Goal: Task Accomplishment & Management: Use online tool/utility

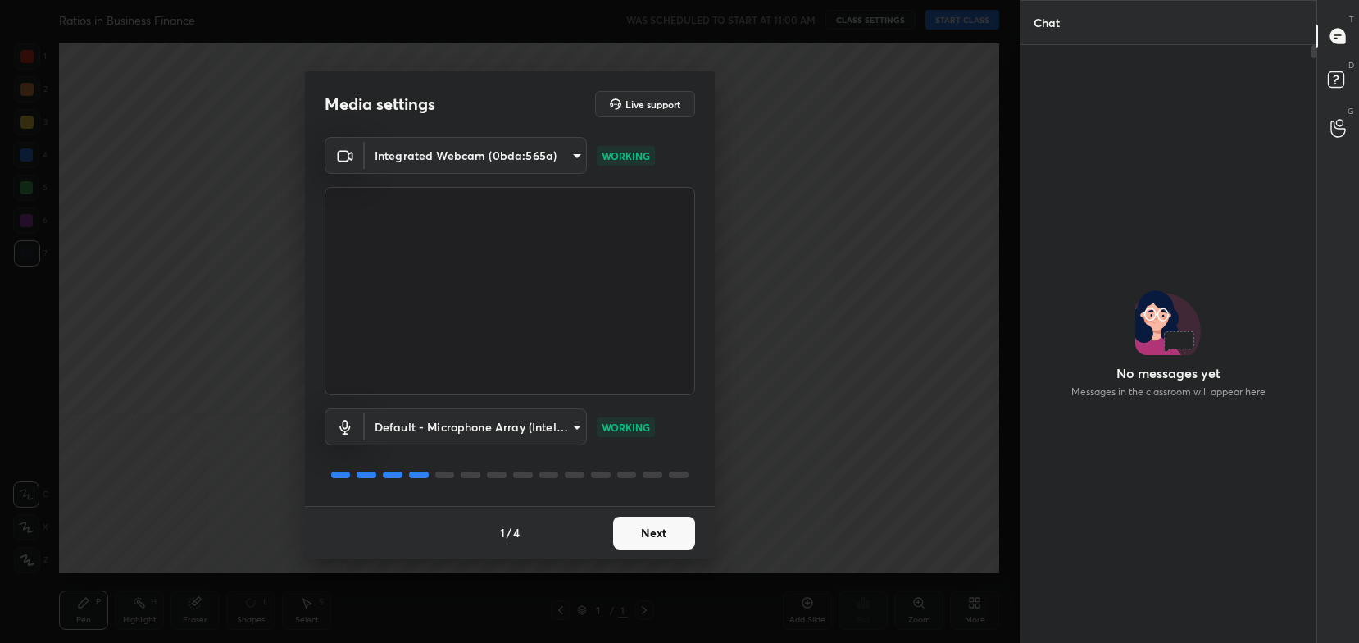
click at [635, 527] on button "Next" at bounding box center [654, 533] width 82 height 33
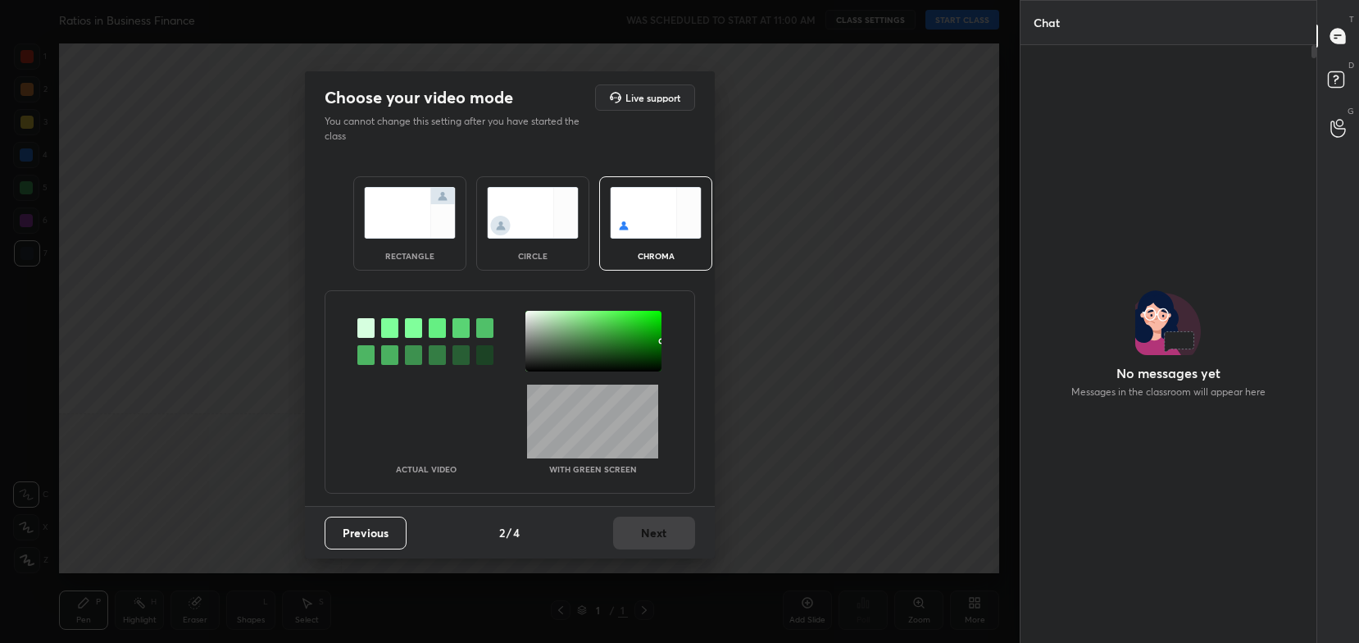
click at [408, 234] on img at bounding box center [410, 213] width 92 height 52
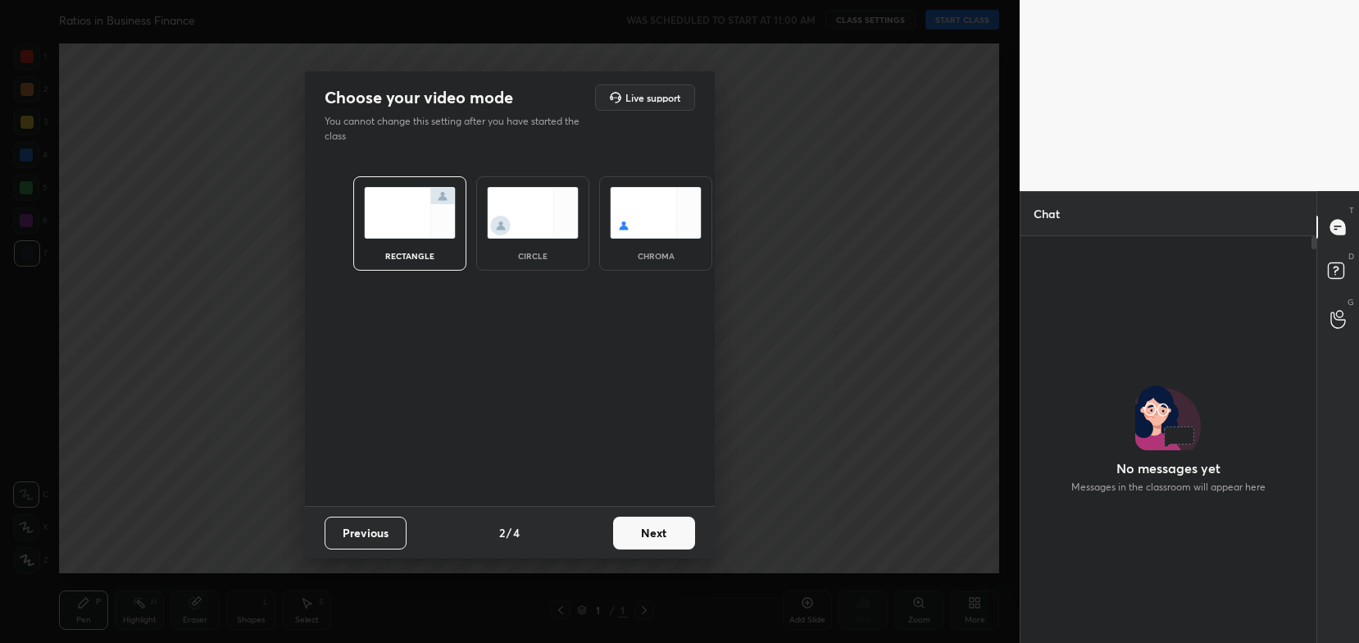
scroll to position [5, 5]
click at [679, 548] on button "Next" at bounding box center [654, 533] width 82 height 33
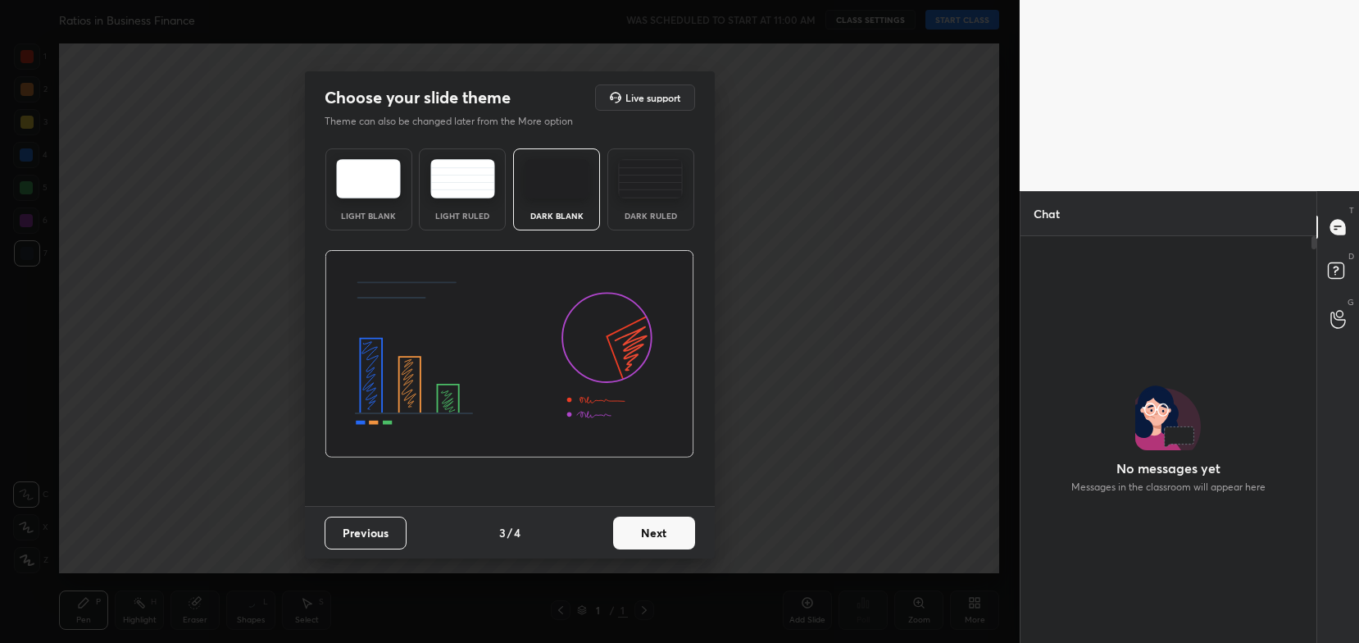
click at [679, 548] on button "Next" at bounding box center [654, 533] width 82 height 33
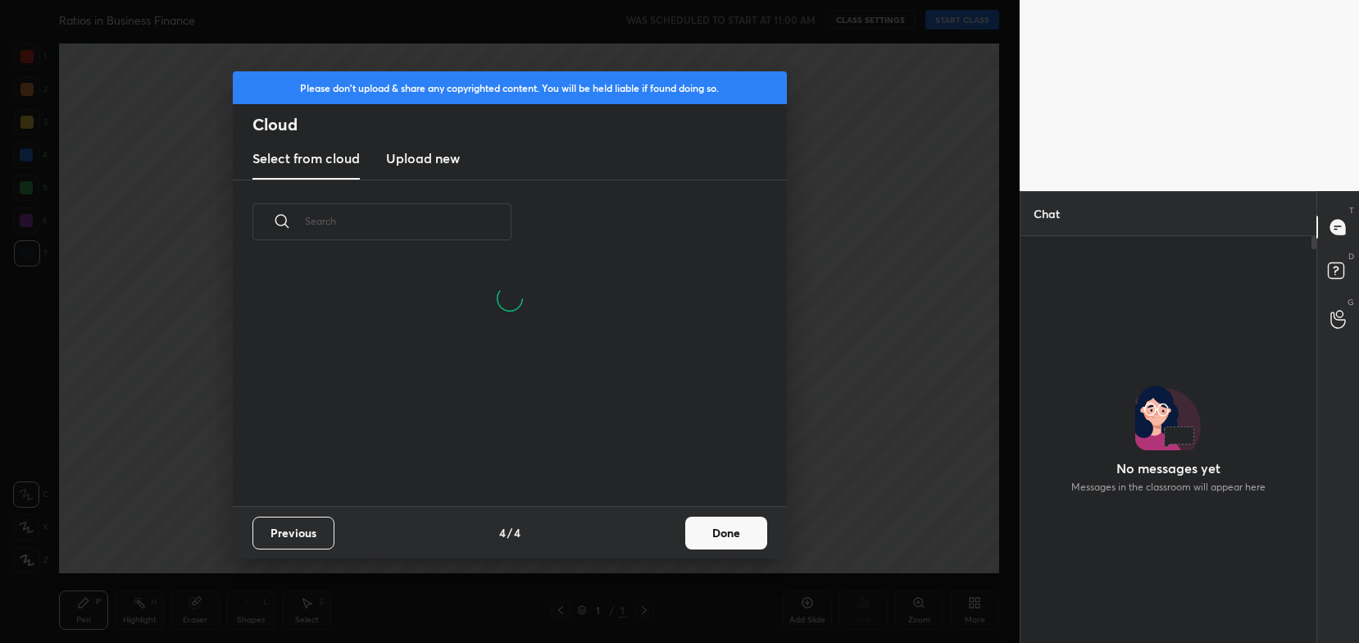
click at [712, 542] on button "Done" at bounding box center [726, 533] width 82 height 33
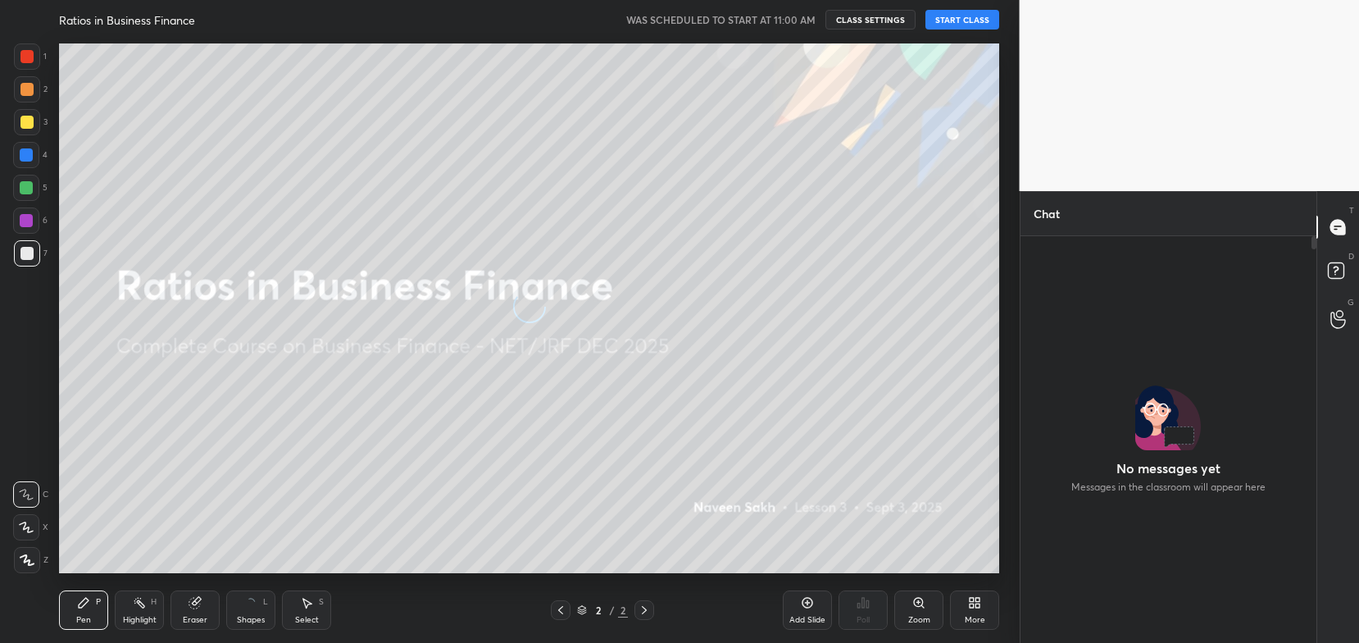
scroll to position [0, 0]
click at [973, 25] on button "START CLASS" at bounding box center [963, 20] width 74 height 20
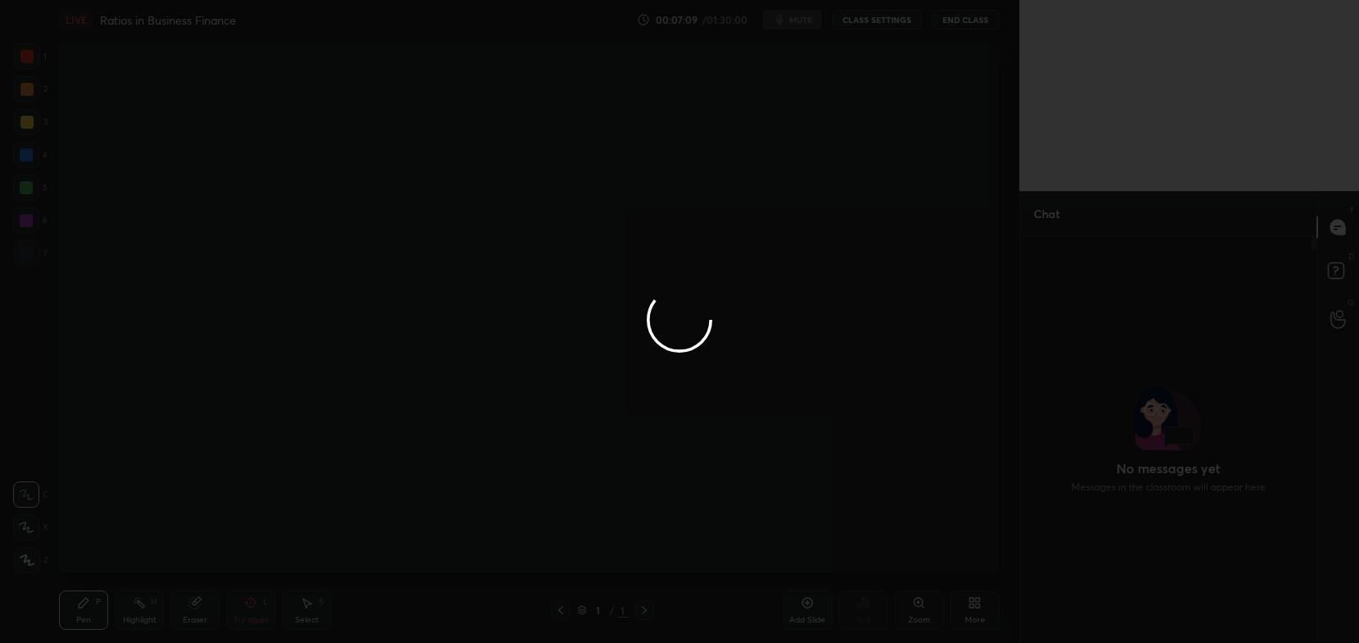
scroll to position [227, 292]
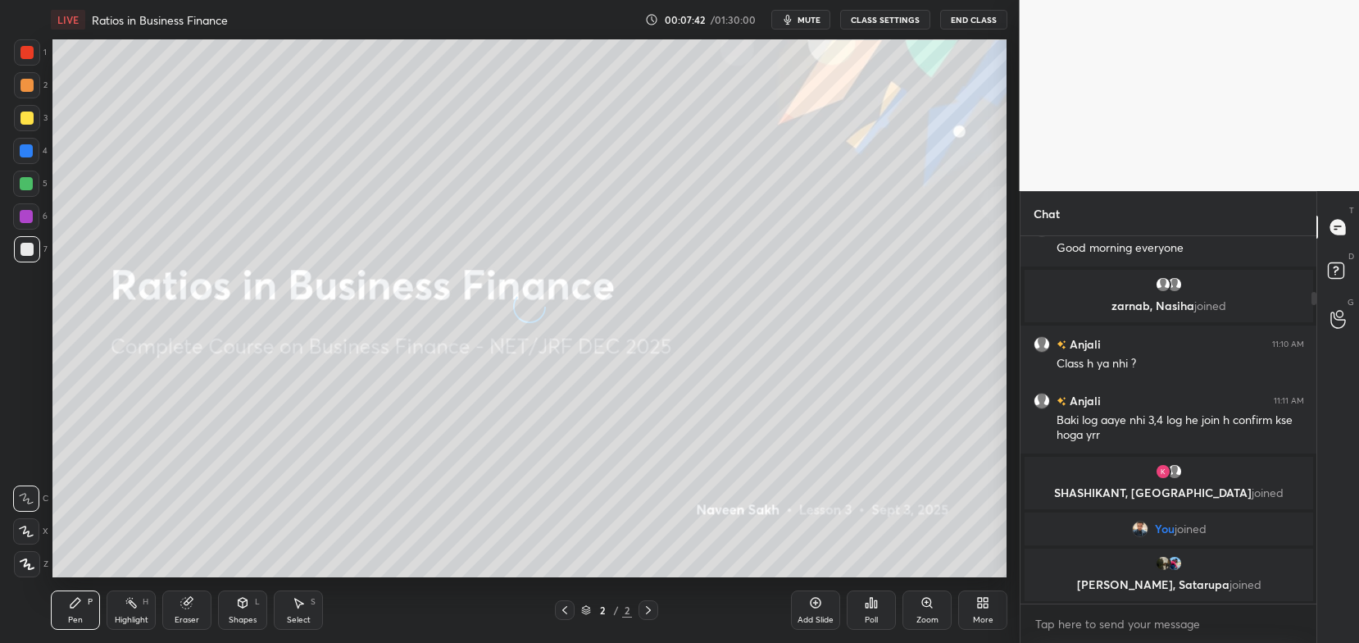
scroll to position [81456, 81040]
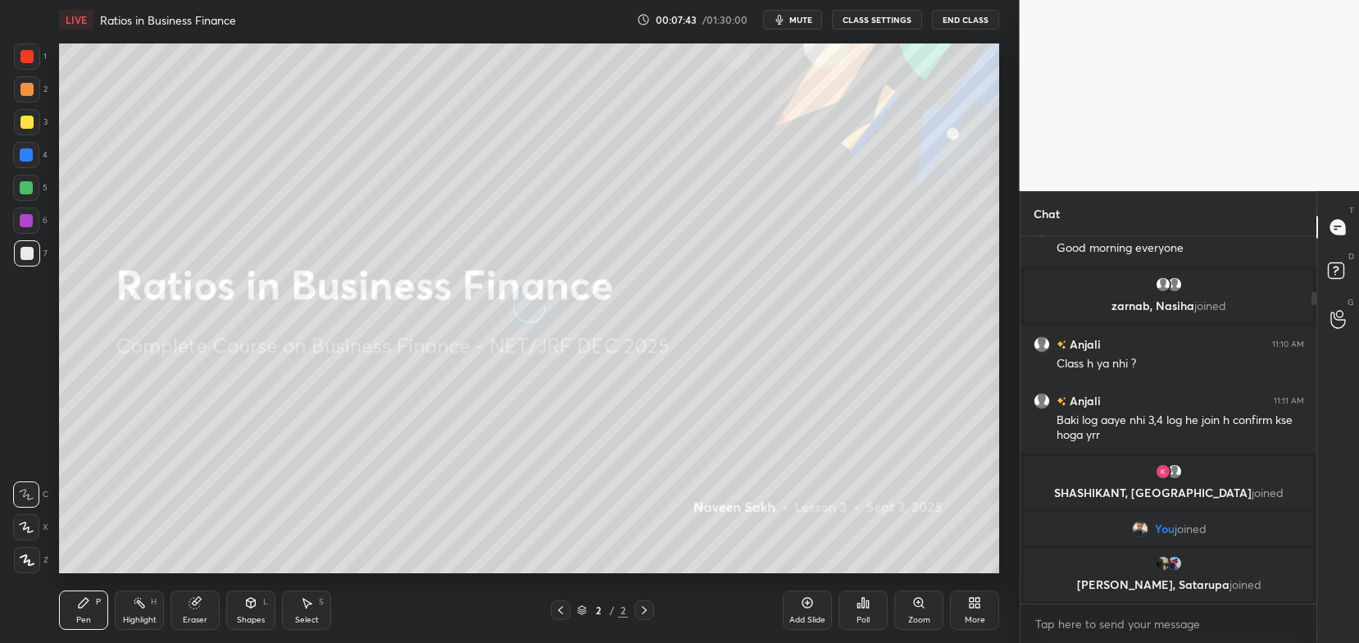
click at [875, 17] on button "CLASS SETTINGS" at bounding box center [877, 20] width 90 height 20
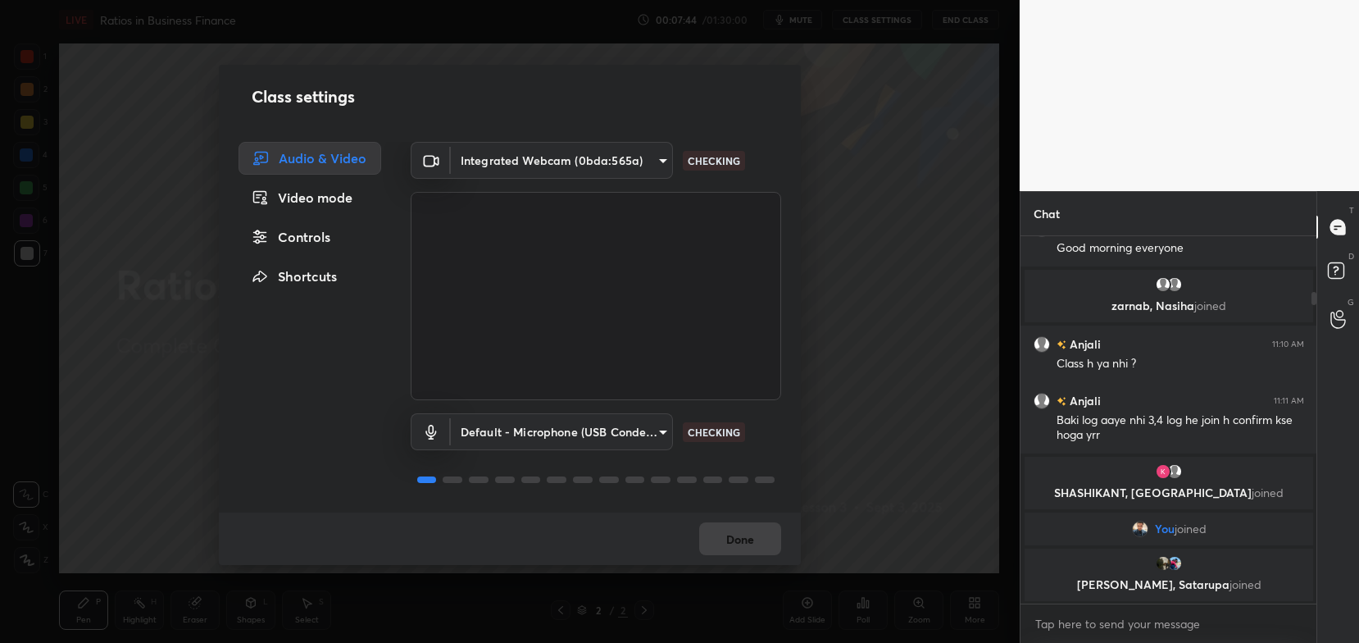
click at [616, 157] on body "1 2 3 4 5 6 7 C X Z C X Z E E Erase all H H LIVE Ratios in Business Finance 00:…" at bounding box center [679, 321] width 1359 height 643
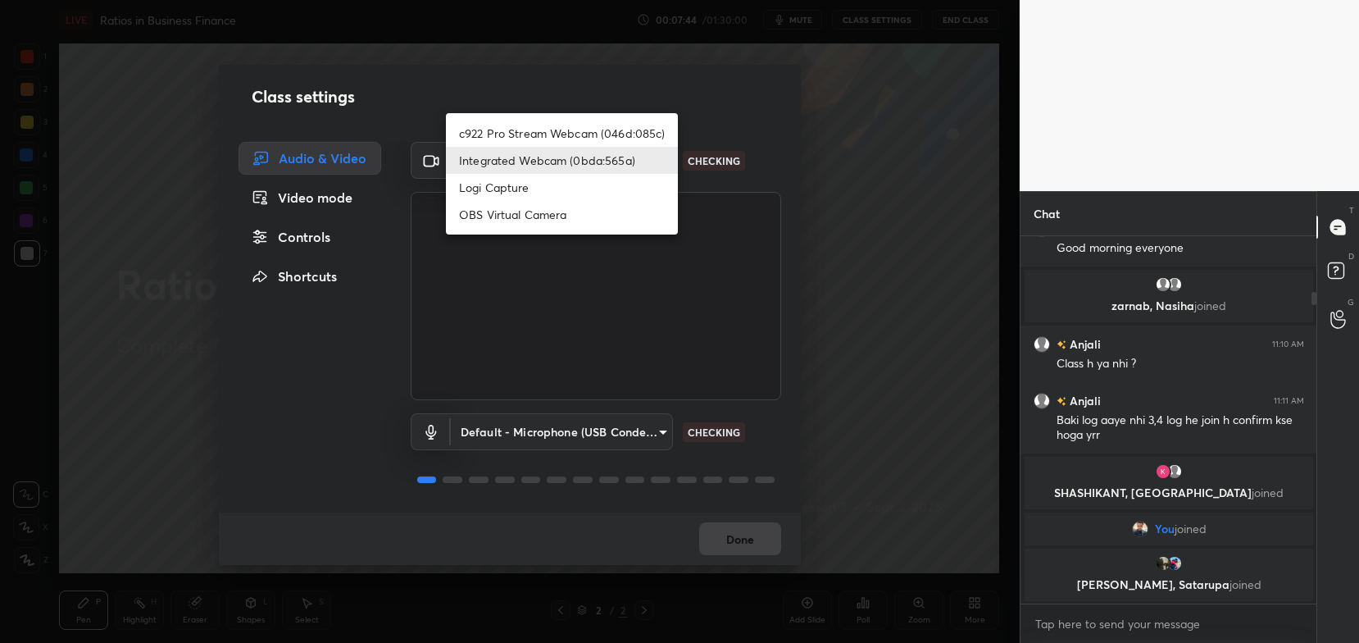
click at [619, 118] on ul "c922 Pro Stream Webcam (046d:085c) Integrated Webcam (0bda:565a) Logi Capture O…" at bounding box center [562, 173] width 232 height 121
click at [629, 130] on li "c922 Pro Stream Webcam (046d:085c)" at bounding box center [562, 133] width 232 height 27
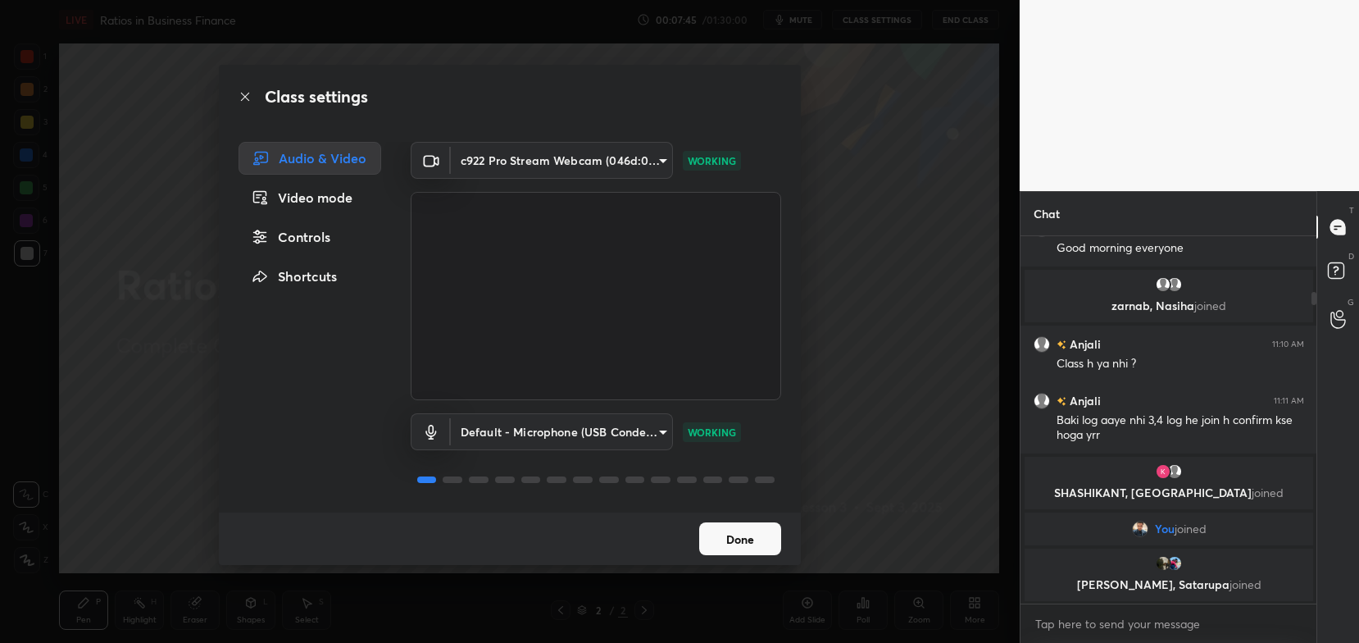
type input "54468e0a0dcfccf1994057bffcdd7b820cc8d0b5c40f8120801f482969bffc57"
click at [736, 540] on button "Done" at bounding box center [740, 538] width 82 height 33
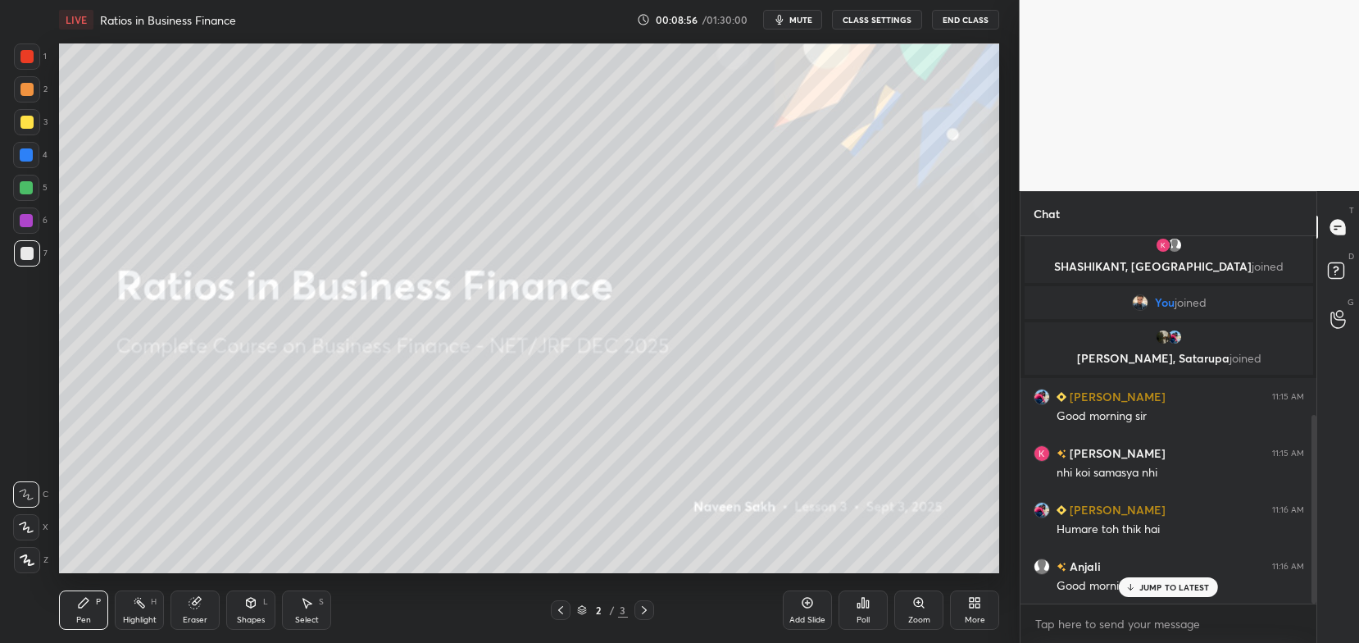
scroll to position [348, 0]
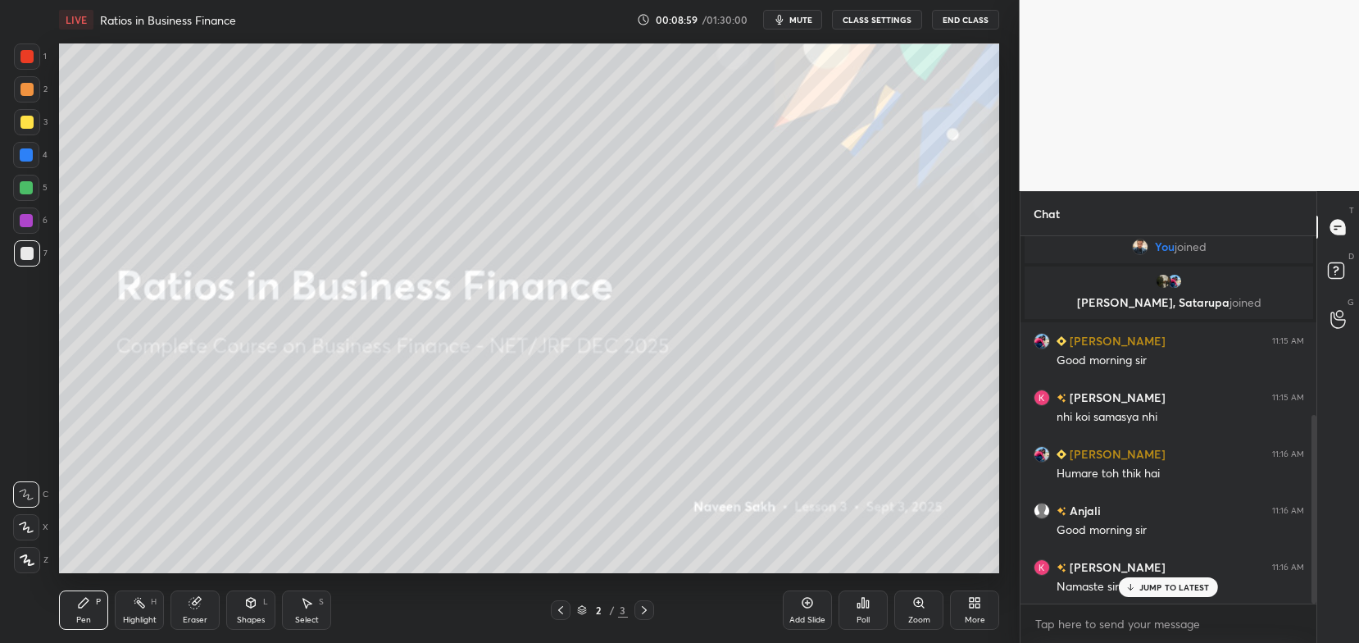
click at [1127, 582] on icon at bounding box center [1131, 587] width 11 height 10
click at [966, 611] on div "More" at bounding box center [974, 609] width 49 height 39
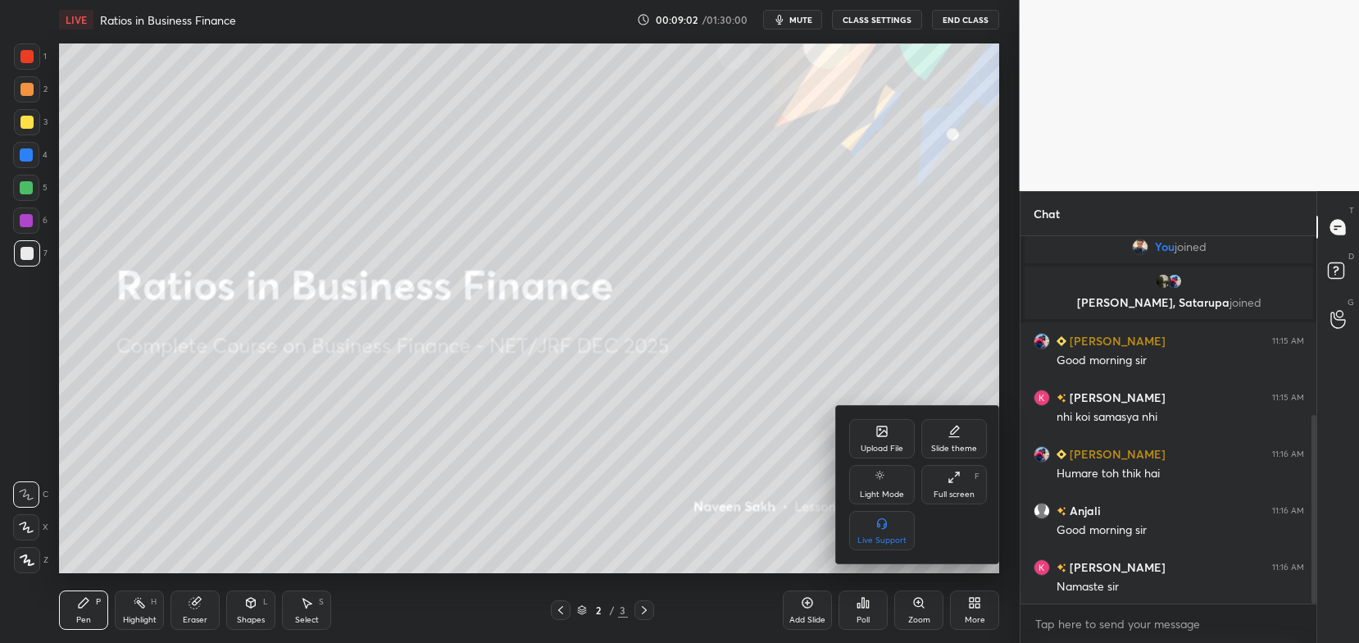
click at [893, 431] on div "Upload File" at bounding box center [882, 438] width 66 height 39
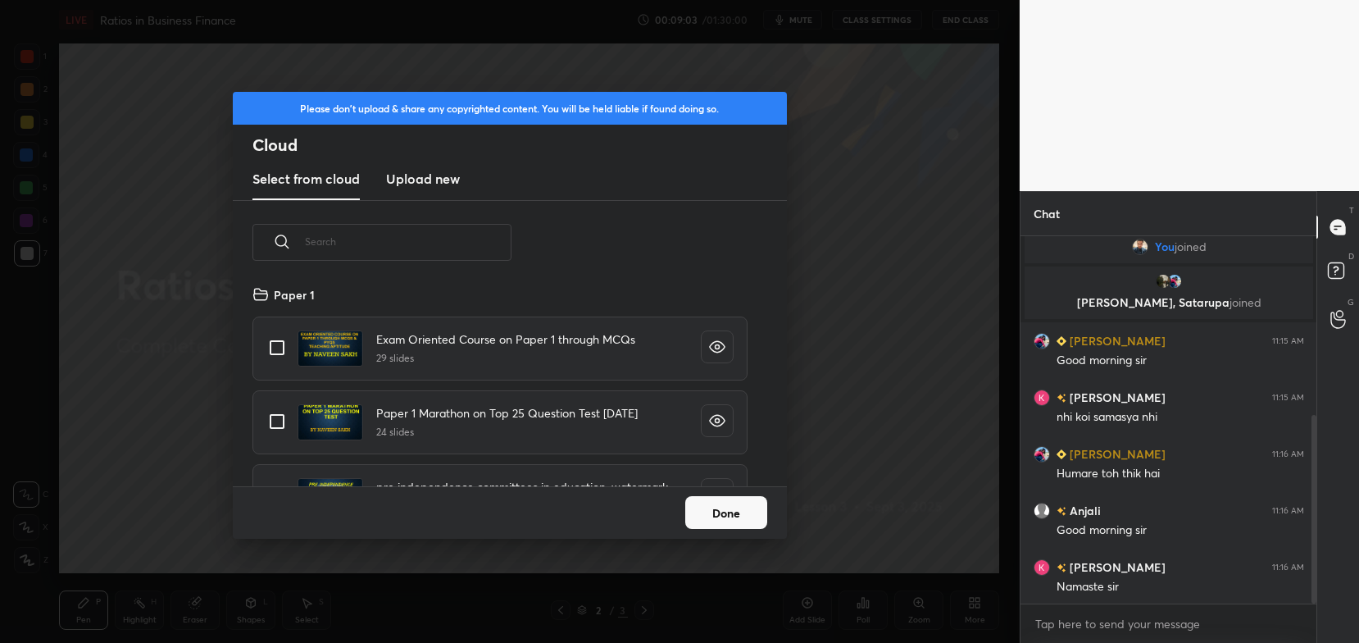
scroll to position [203, 526]
click at [441, 169] on h3 "Upload new" at bounding box center [423, 179] width 74 height 20
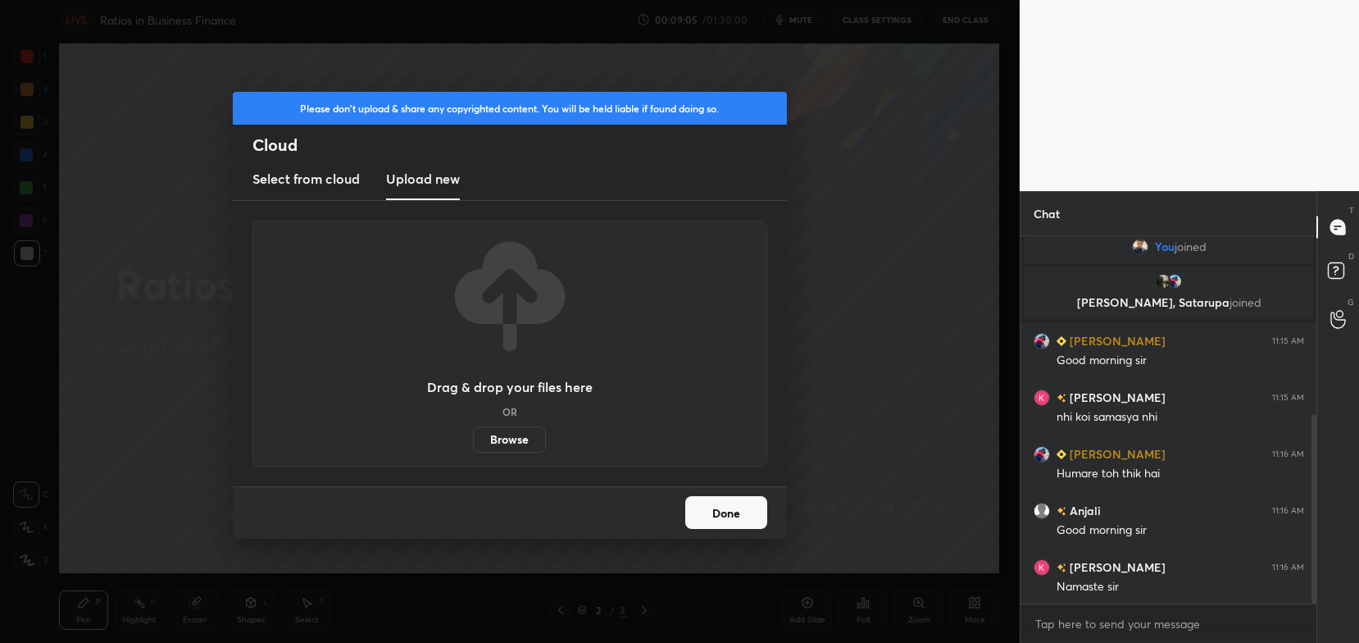
click at [521, 438] on label "Browse" at bounding box center [509, 439] width 73 height 26
click at [473, 438] on input "Browse" at bounding box center [473, 439] width 0 height 26
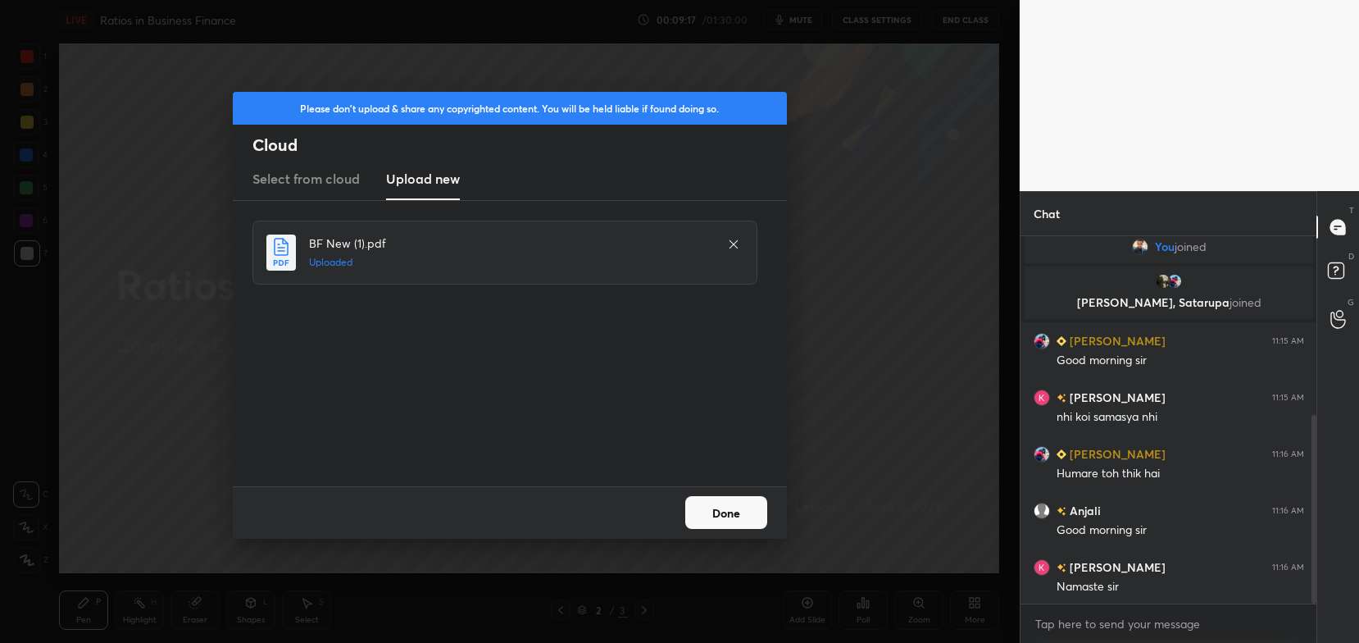
click at [748, 517] on button "Done" at bounding box center [726, 512] width 82 height 33
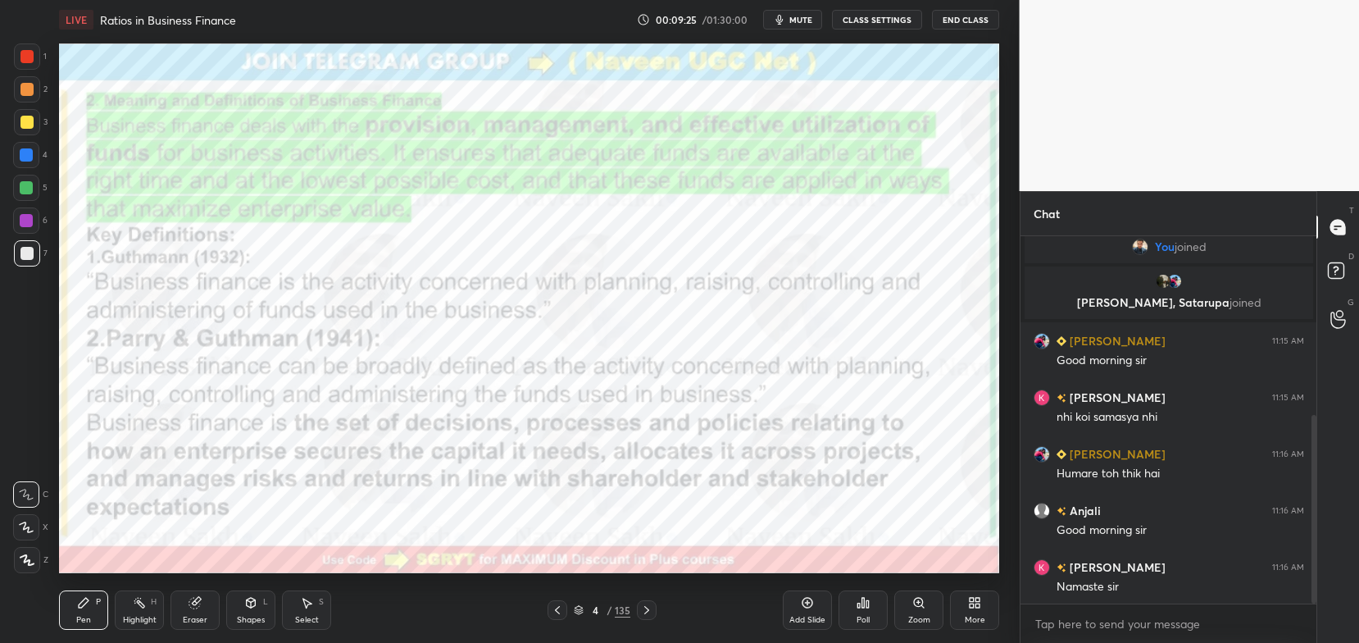
click at [895, 11] on button "CLASS SETTINGS" at bounding box center [877, 20] width 90 height 20
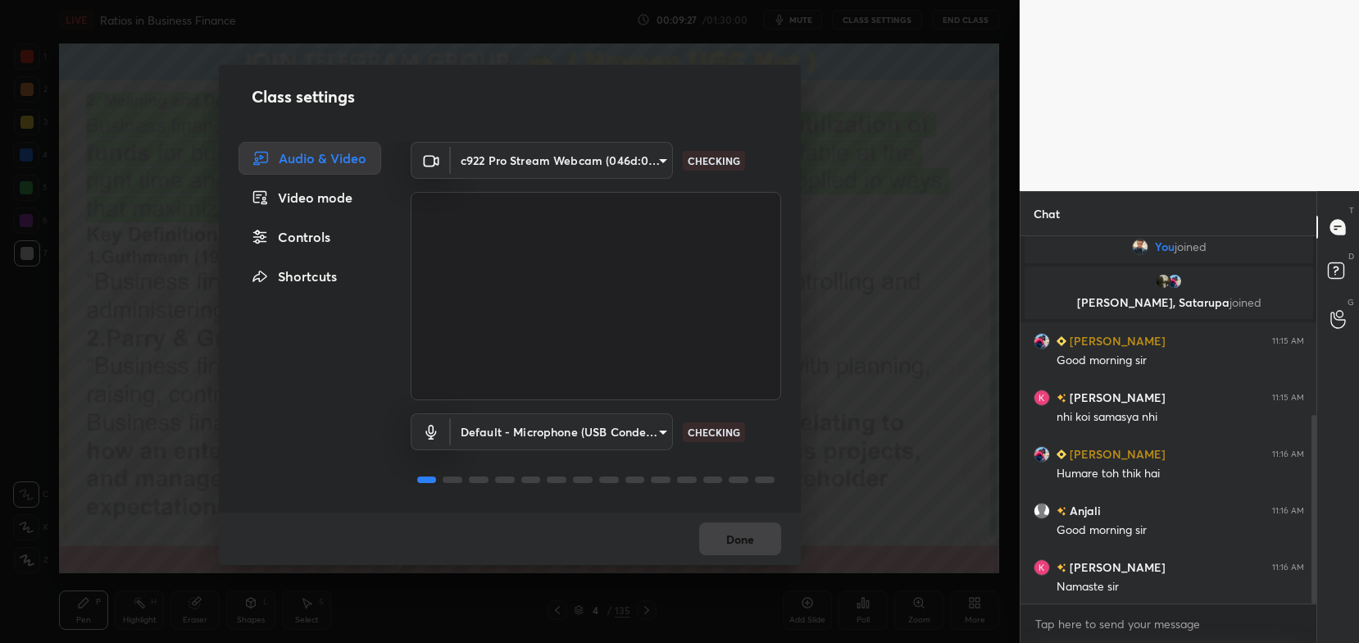
click at [599, 418] on body "1 2 3 4 5 6 7 C X Z C X Z E E Erase all H H LIVE Ratios in Business Finance 00:…" at bounding box center [679, 321] width 1359 height 643
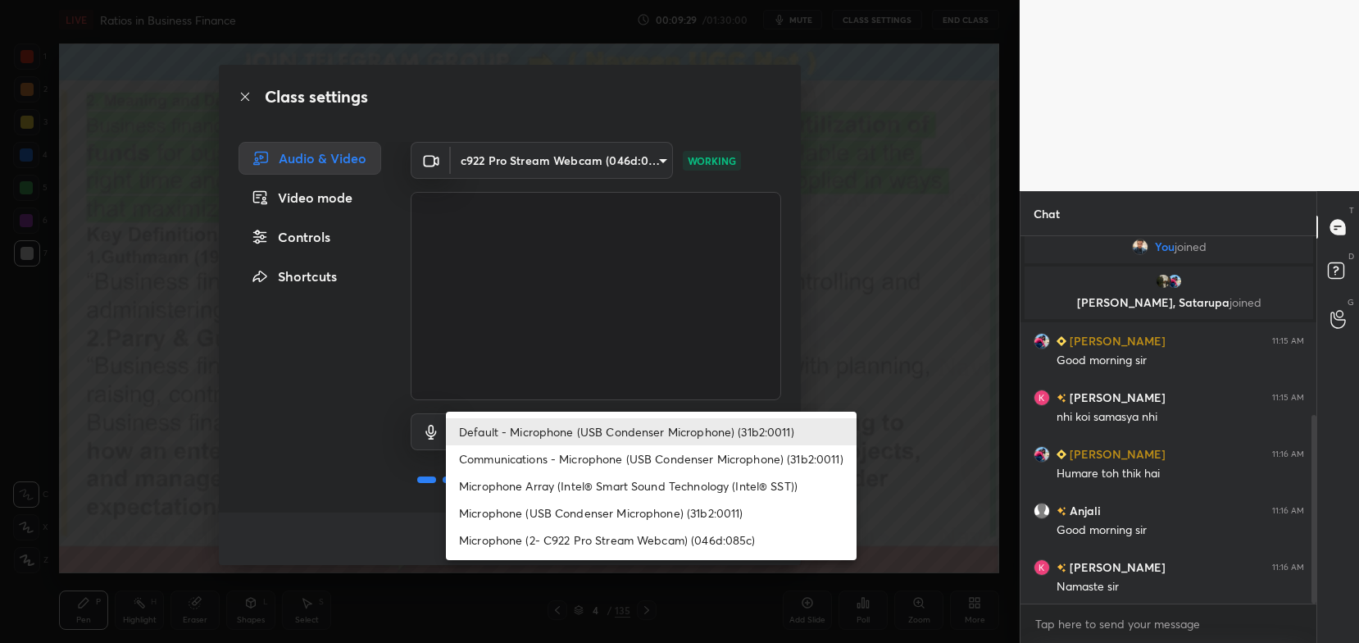
click at [690, 516] on li "Microphone (USB Condenser Microphone) (31b2:0011)" at bounding box center [651, 512] width 411 height 27
type input "9af299c157385c7effb7d3c9b2a2334bb2d170e35642c087e2dee1aa168711d1"
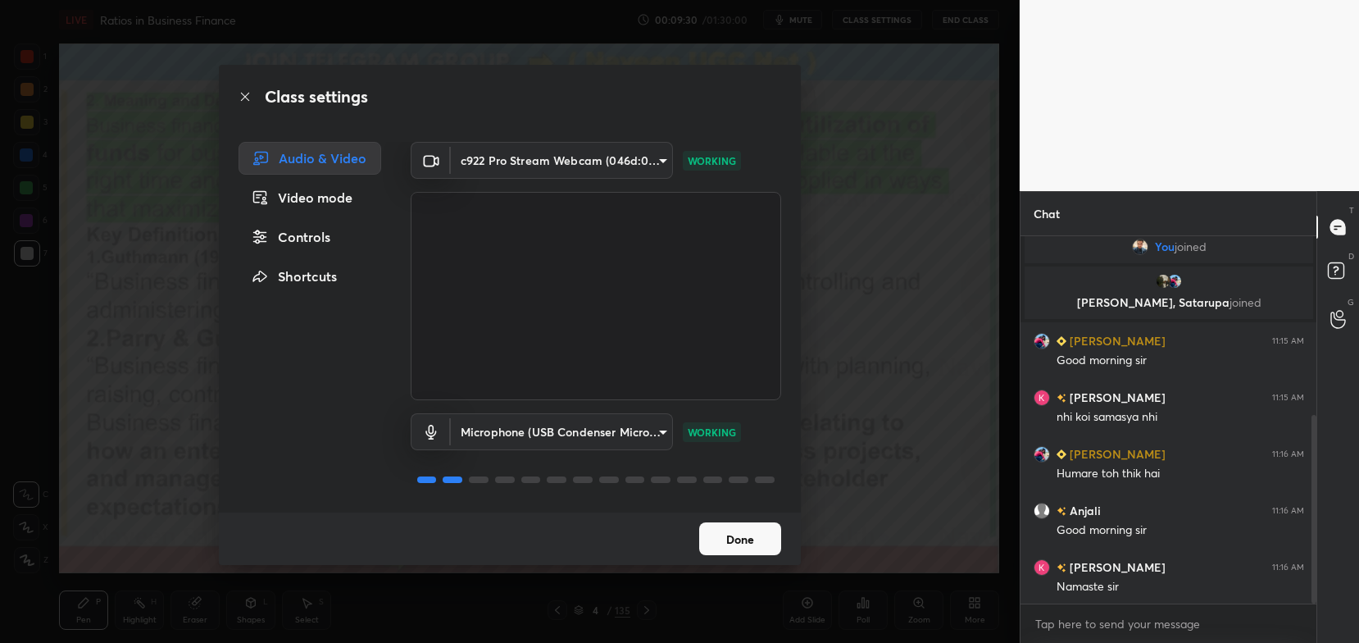
click at [744, 540] on button "Done" at bounding box center [740, 538] width 82 height 33
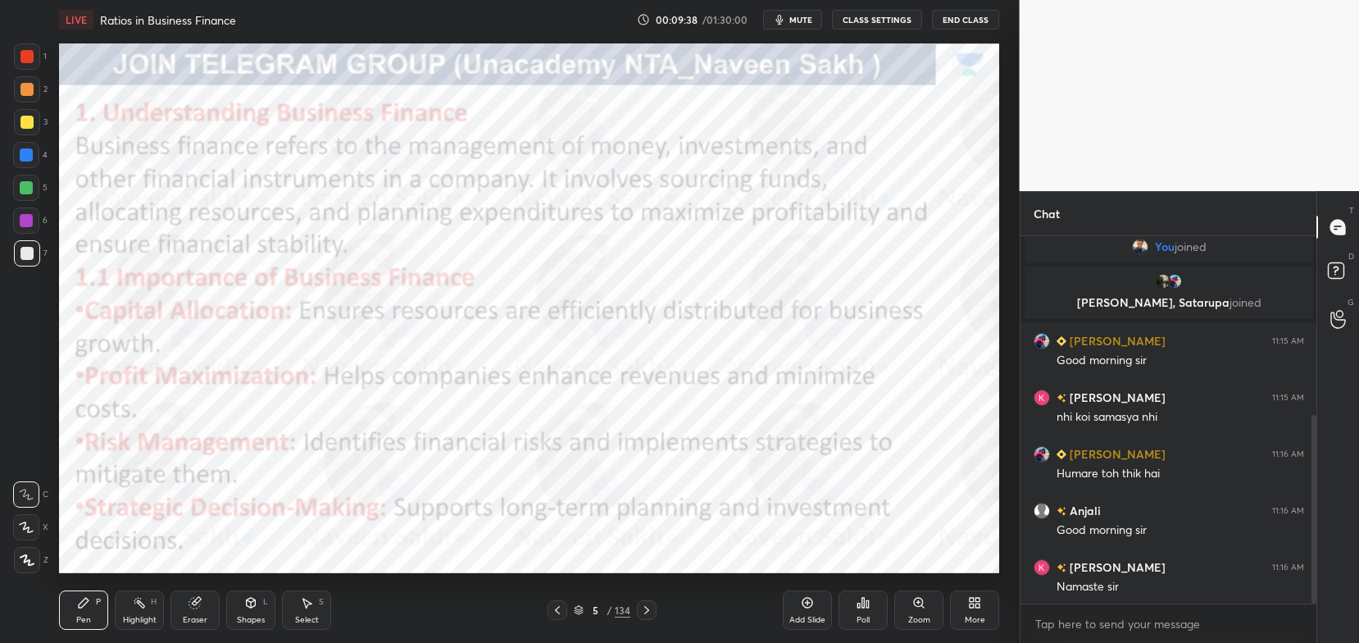
click at [580, 607] on icon at bounding box center [579, 608] width 8 height 4
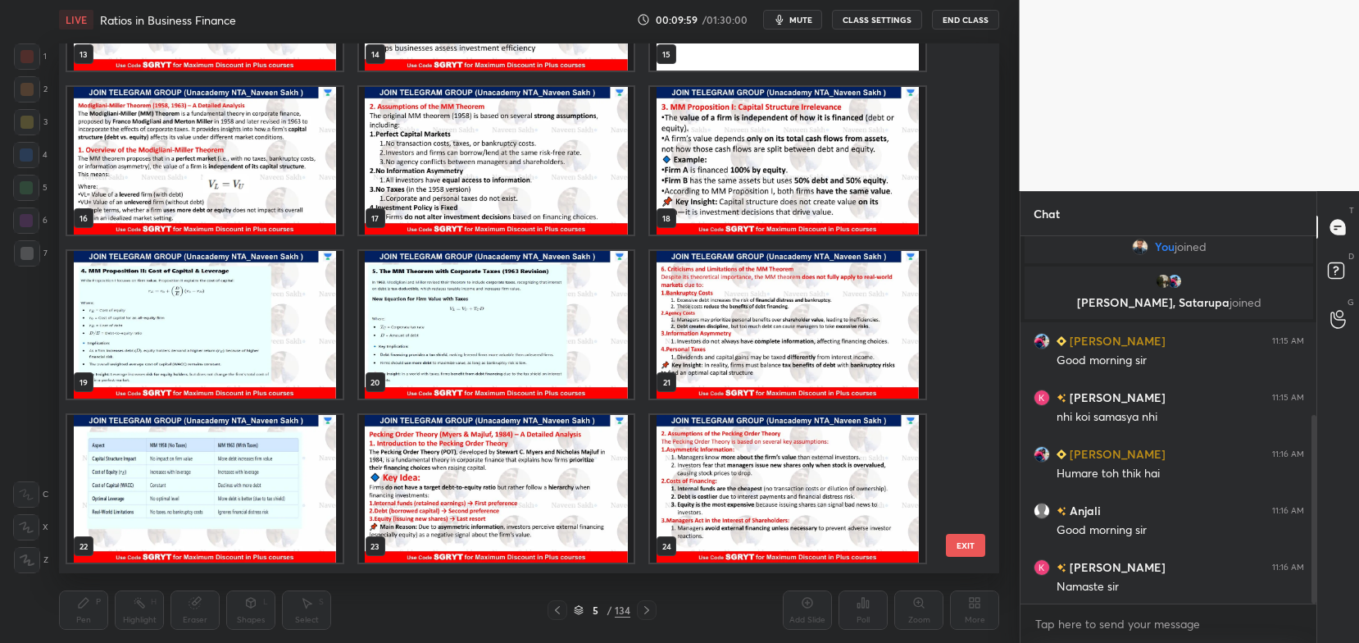
scroll to position [792, 0]
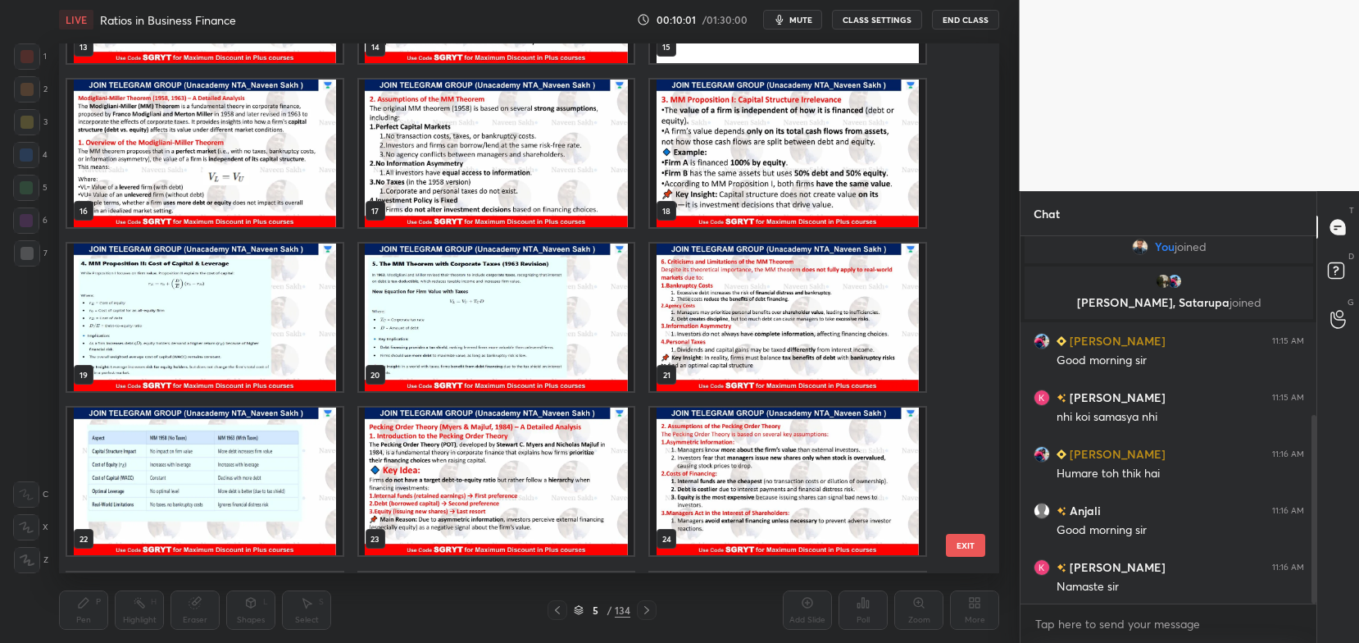
click at [572, 428] on img "grid" at bounding box center [497, 482] width 276 height 148
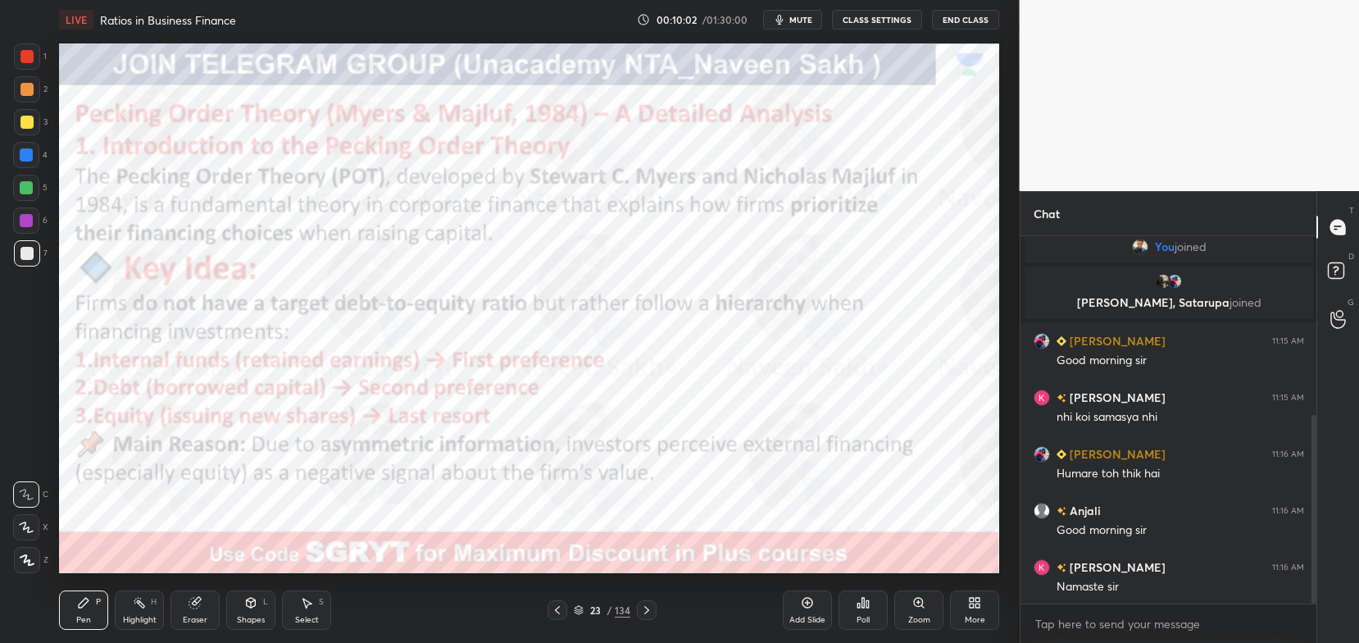
click at [572, 428] on img "grid" at bounding box center [497, 482] width 276 height 148
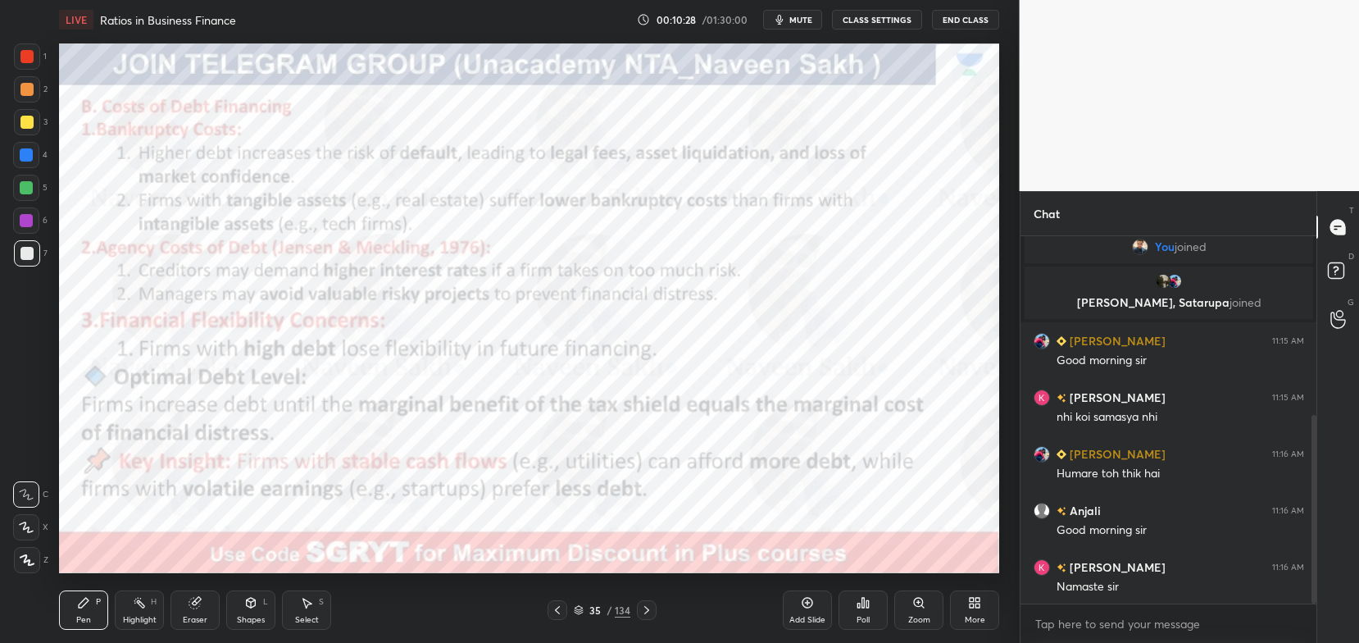
click at [581, 614] on icon at bounding box center [579, 610] width 10 height 10
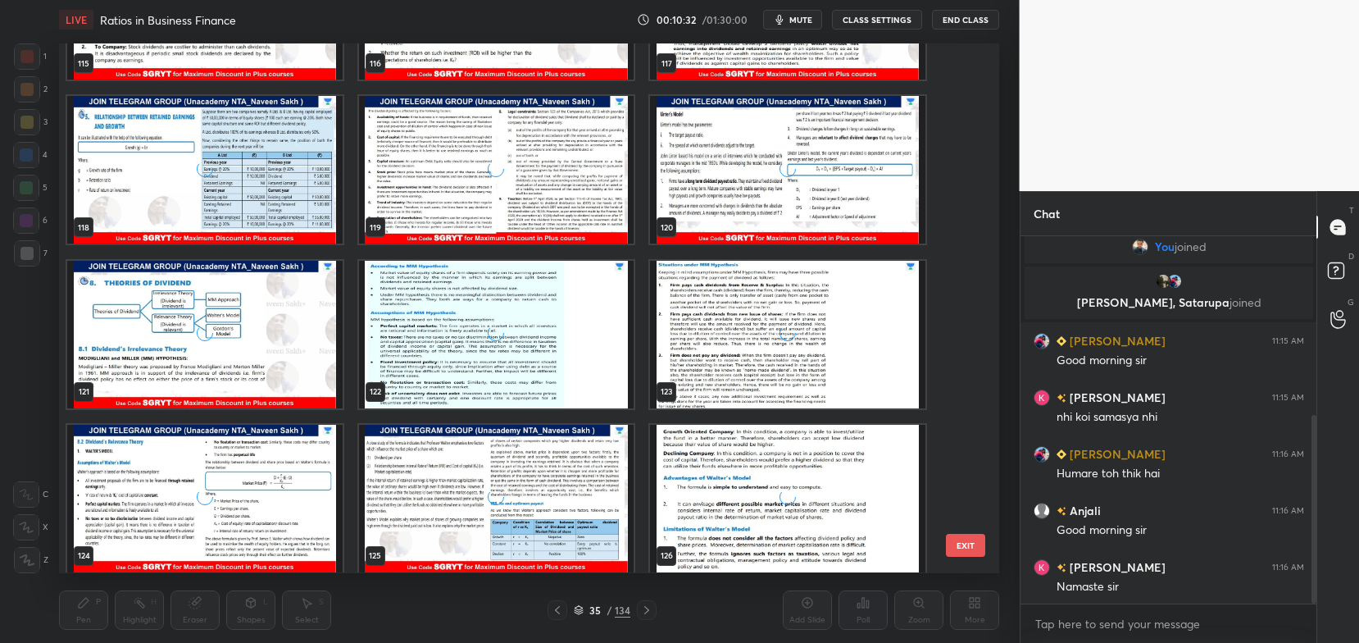
scroll to position [6853, 0]
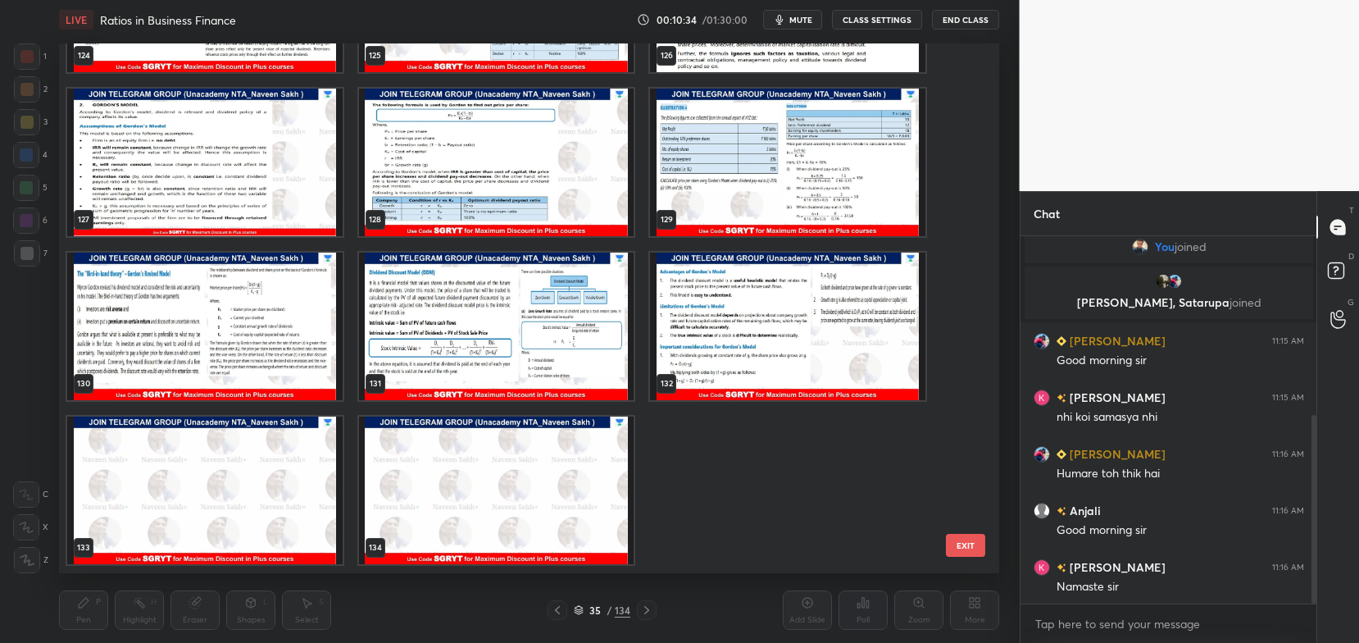
click at [607, 460] on img "grid" at bounding box center [497, 491] width 276 height 148
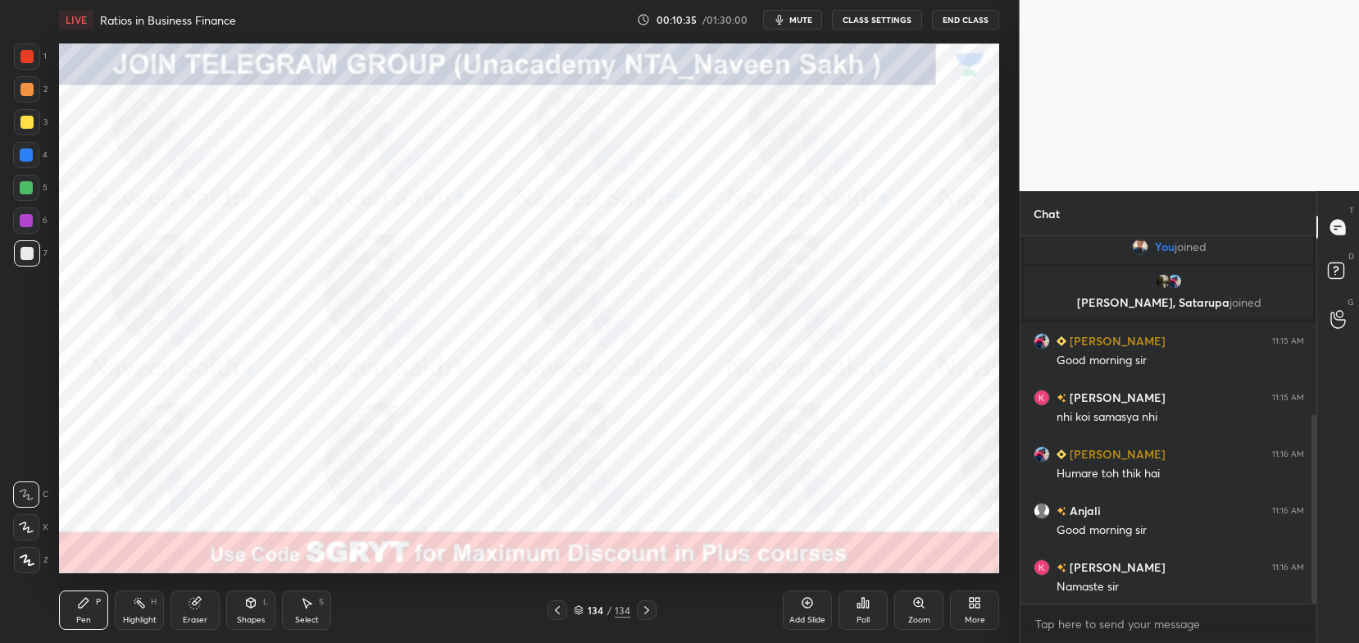
click at [607, 460] on img "grid" at bounding box center [497, 491] width 276 height 148
drag, startPoint x: 949, startPoint y: 619, endPoint x: 978, endPoint y: 607, distance: 32.0
click at [978, 607] on div "Add Slide Poll Zoom More" at bounding box center [891, 610] width 216 height 92
click at [978, 607] on icon at bounding box center [979, 605] width 4 height 4
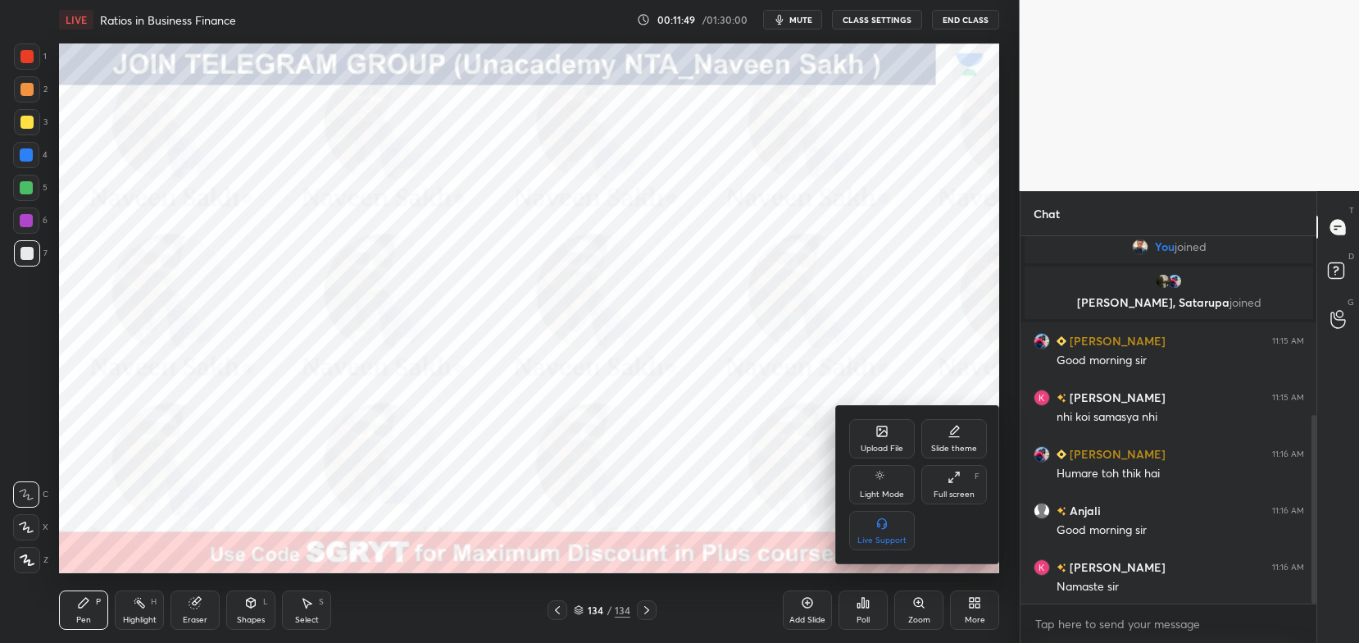
click at [881, 438] on icon at bounding box center [882, 431] width 13 height 13
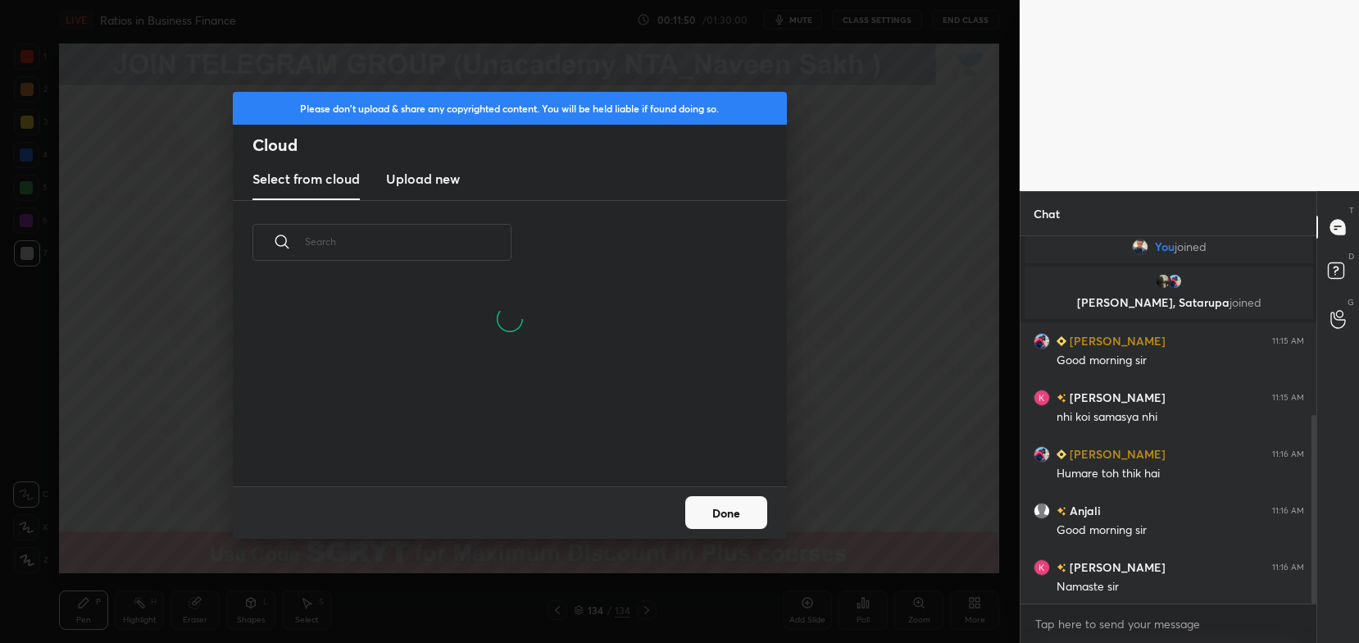
click at [448, 175] on h3 "Upload new" at bounding box center [423, 179] width 74 height 20
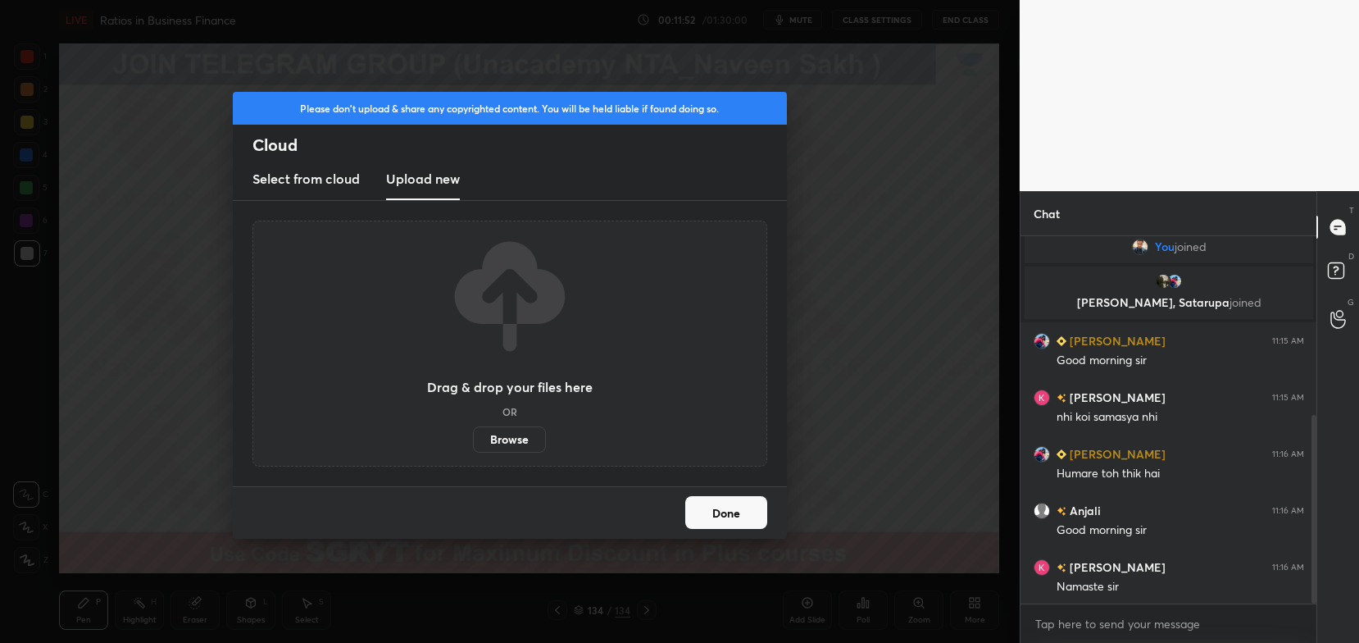
click at [493, 428] on label "Browse" at bounding box center [509, 439] width 73 height 26
click at [473, 428] on input "Browse" at bounding box center [473, 439] width 0 height 26
click at [531, 430] on label "Browse" at bounding box center [509, 439] width 73 height 26
click at [473, 430] on input "Browse" at bounding box center [473, 439] width 0 height 26
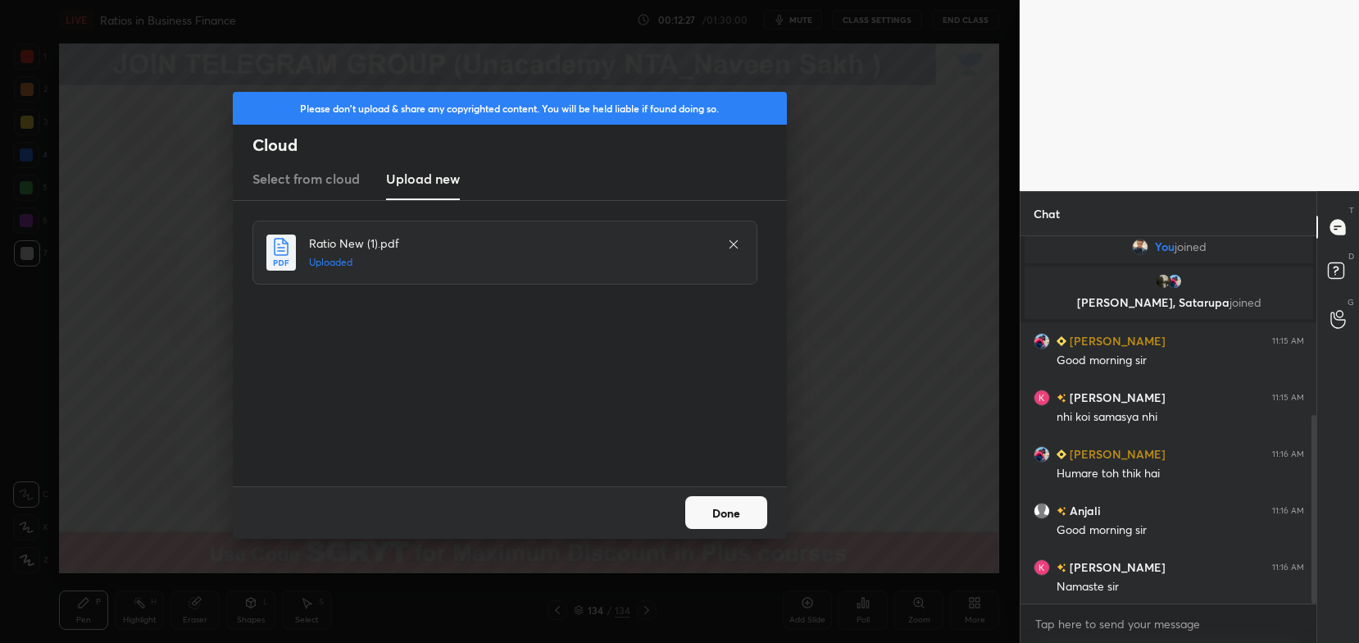
click at [741, 514] on button "Done" at bounding box center [726, 512] width 82 height 33
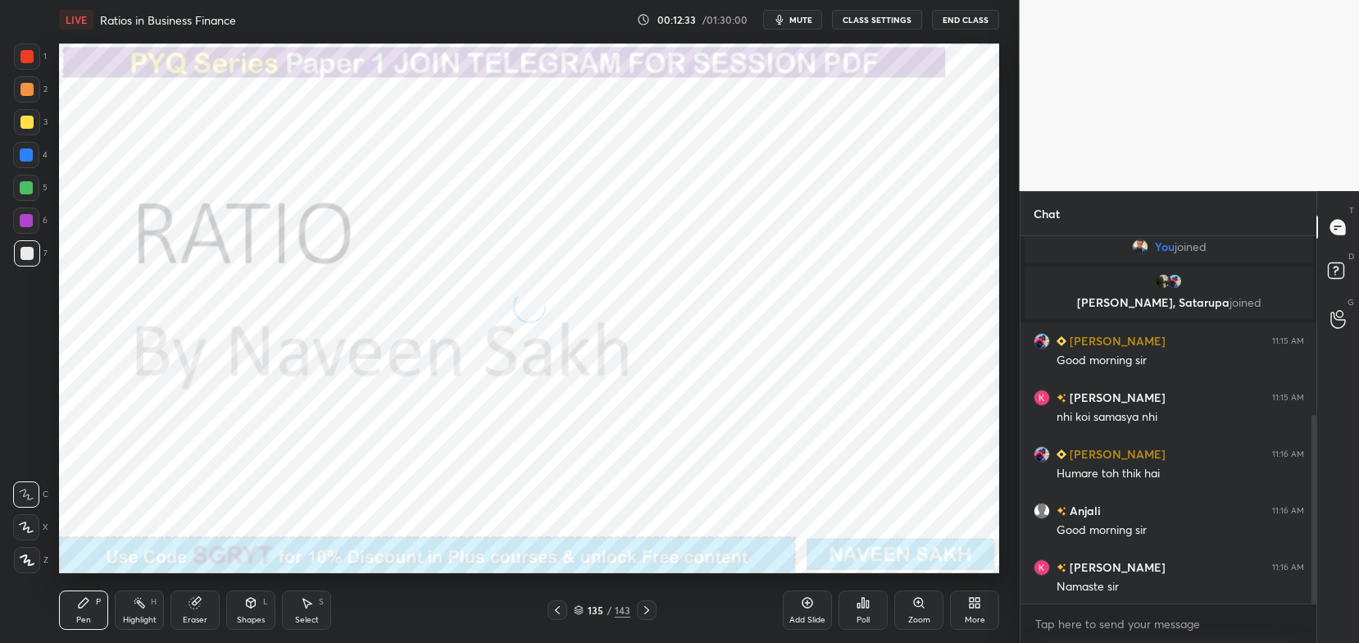
click at [583, 612] on icon at bounding box center [579, 610] width 10 height 10
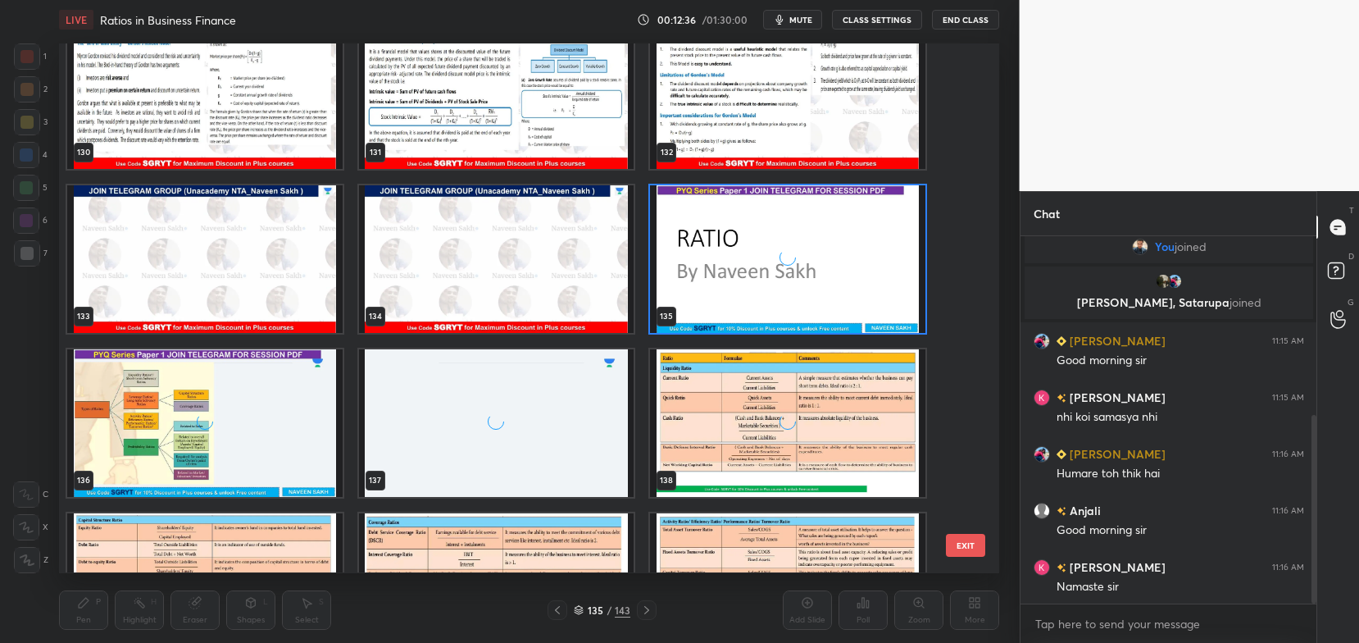
scroll to position [7079, 0]
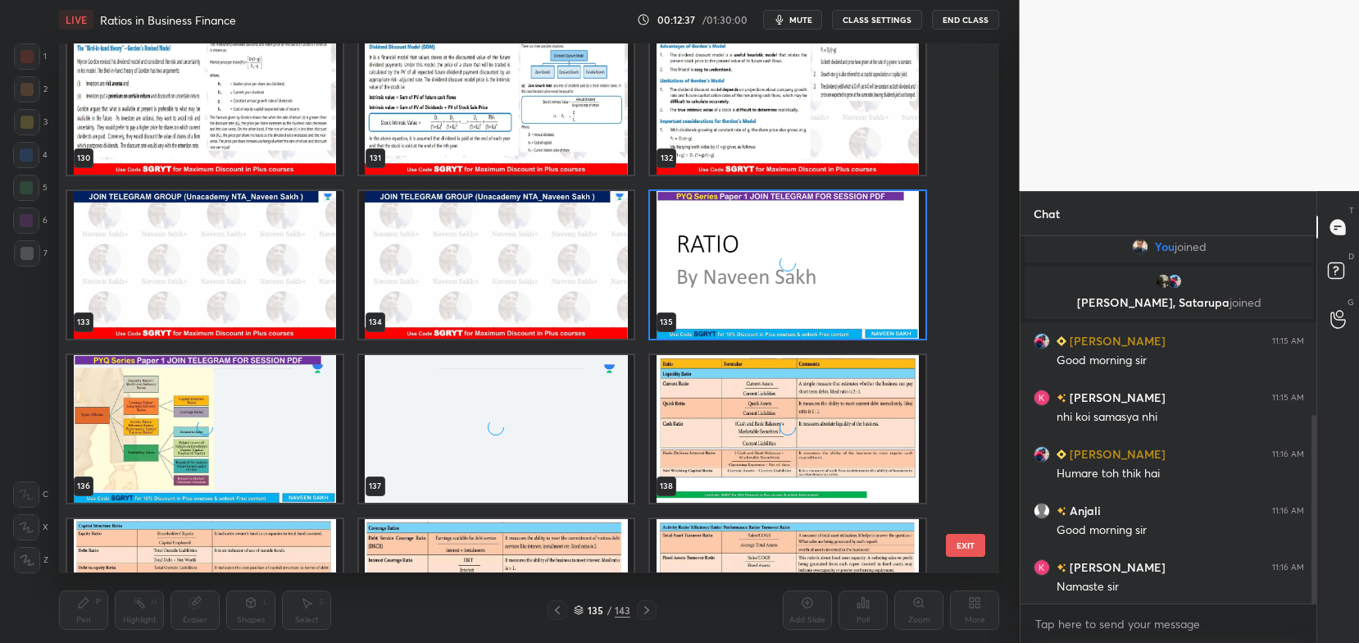
click at [754, 280] on div "grid" at bounding box center [788, 265] width 276 height 148
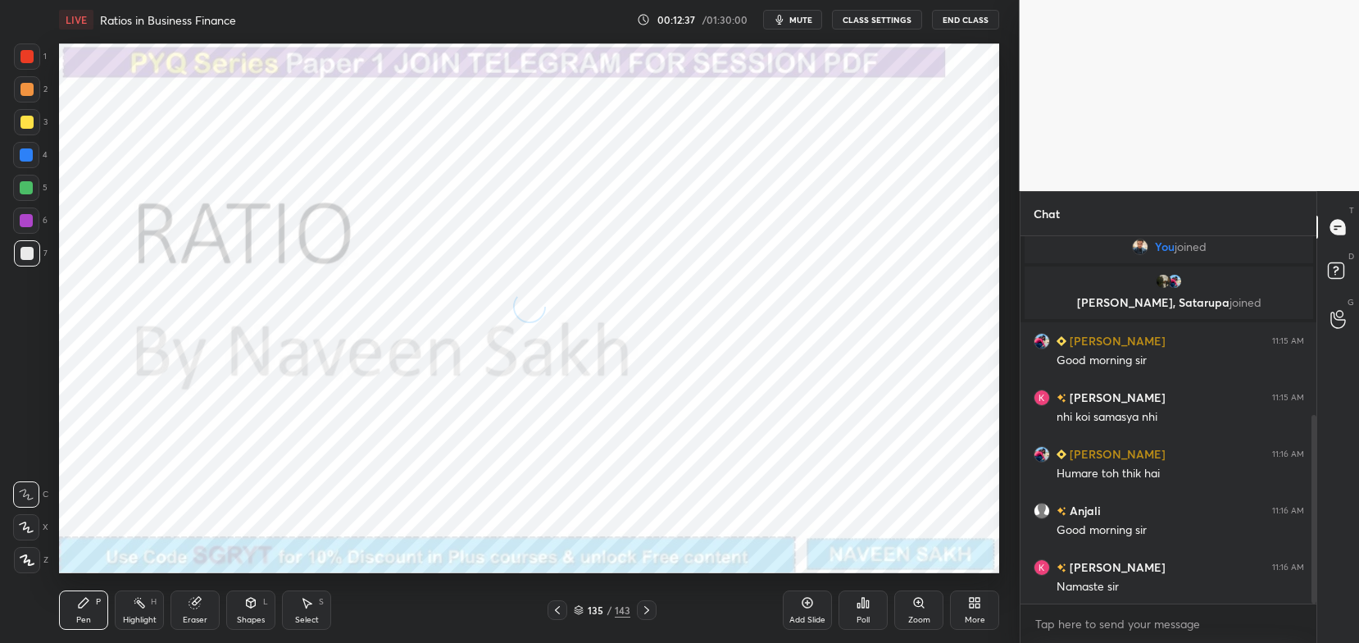
click at [754, 280] on div "grid" at bounding box center [788, 265] width 276 height 148
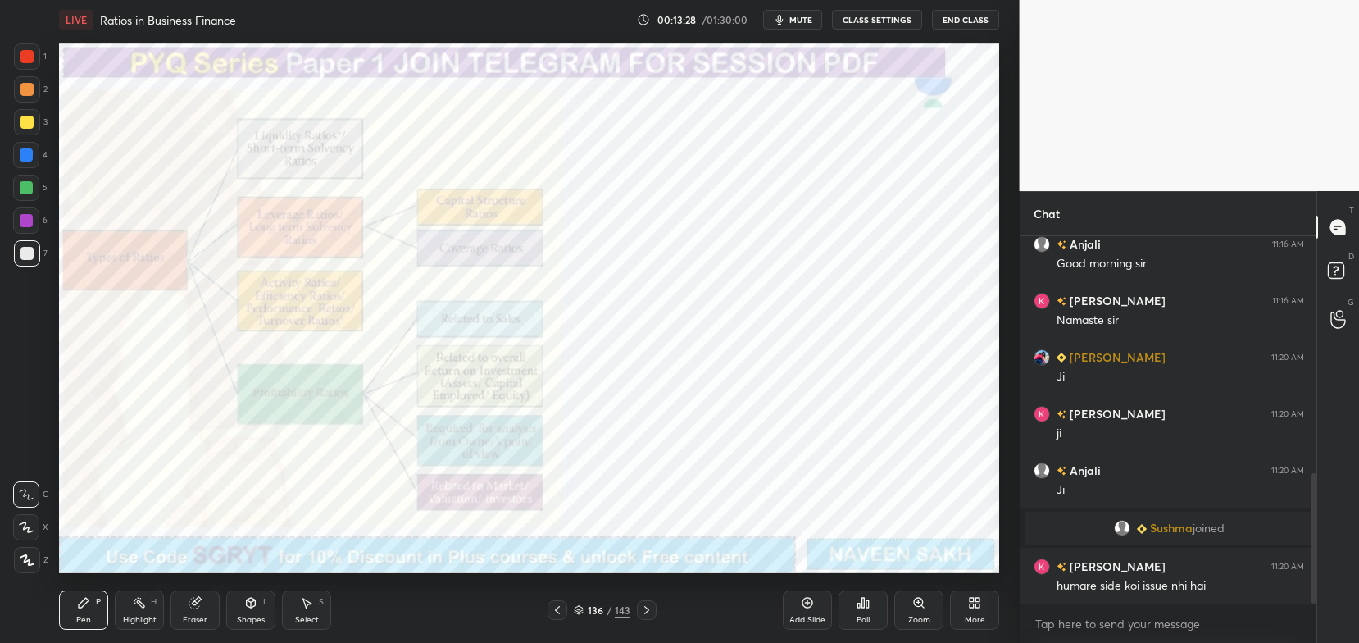
scroll to position [671, 0]
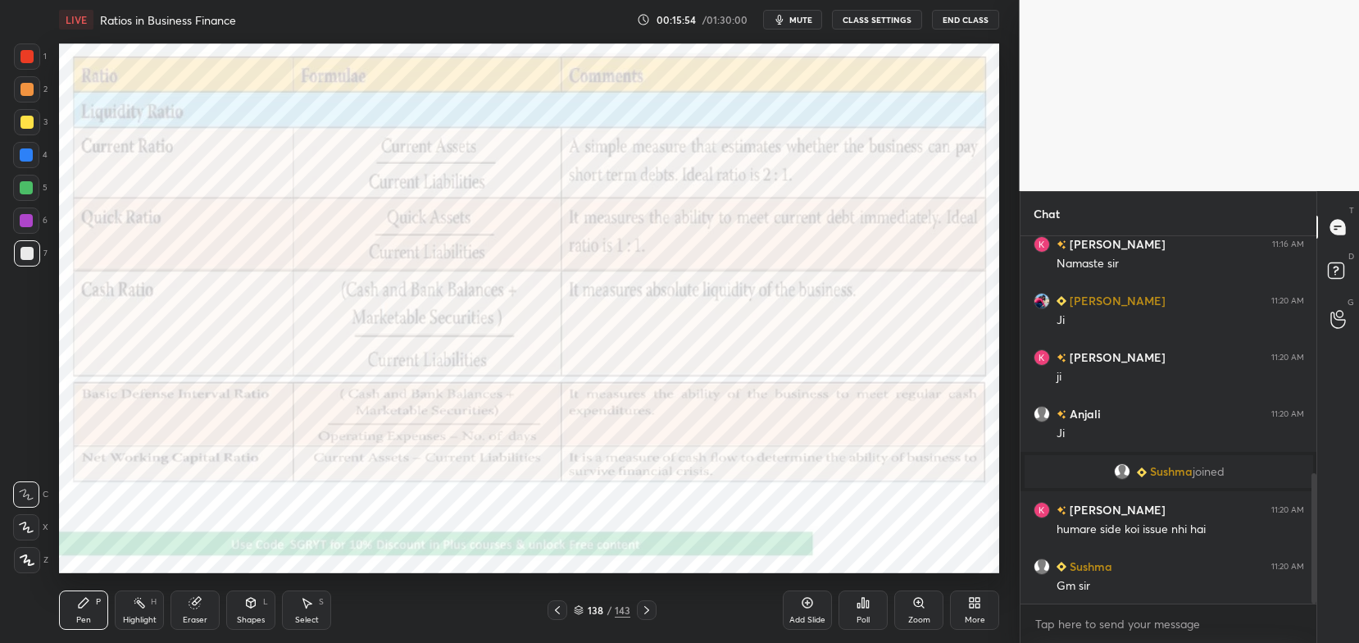
click at [25, 56] on div at bounding box center [26, 56] width 13 height 13
click at [190, 608] on icon at bounding box center [194, 603] width 11 height 11
click at [30, 555] on span "Erase all" at bounding box center [26, 558] width 25 height 11
click at [802, 23] on span "mute" at bounding box center [801, 19] width 23 height 11
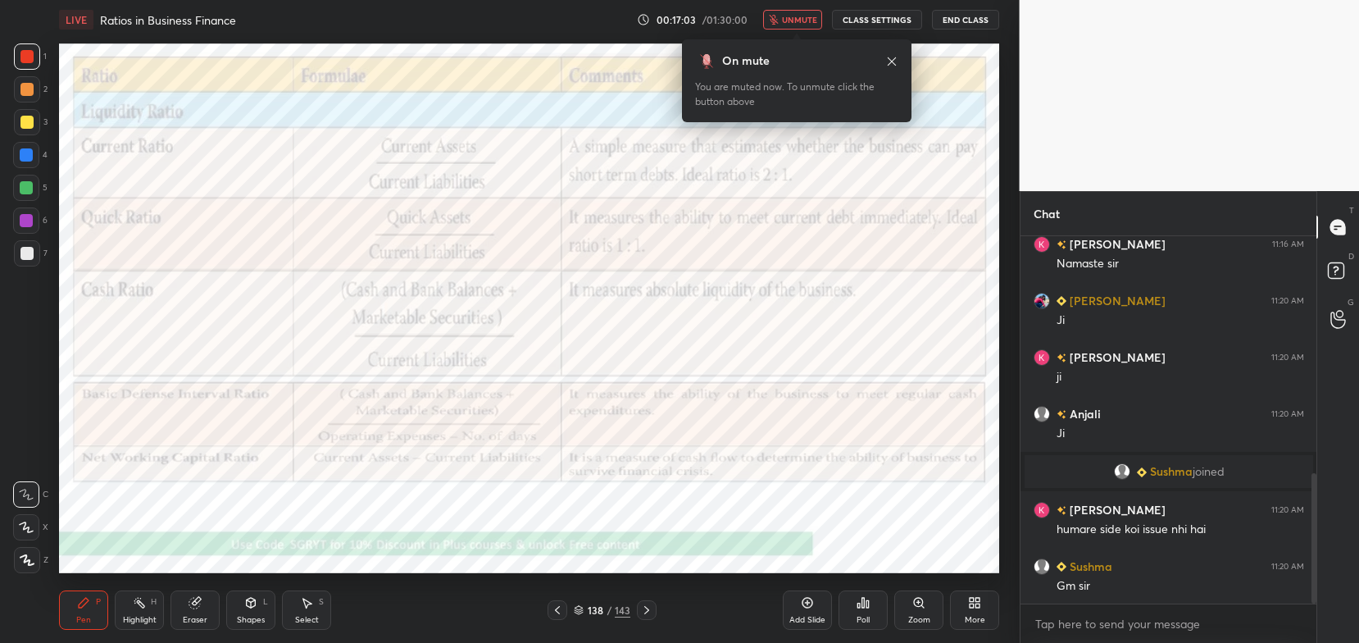
click at [801, 25] on span "unmute" at bounding box center [799, 19] width 35 height 11
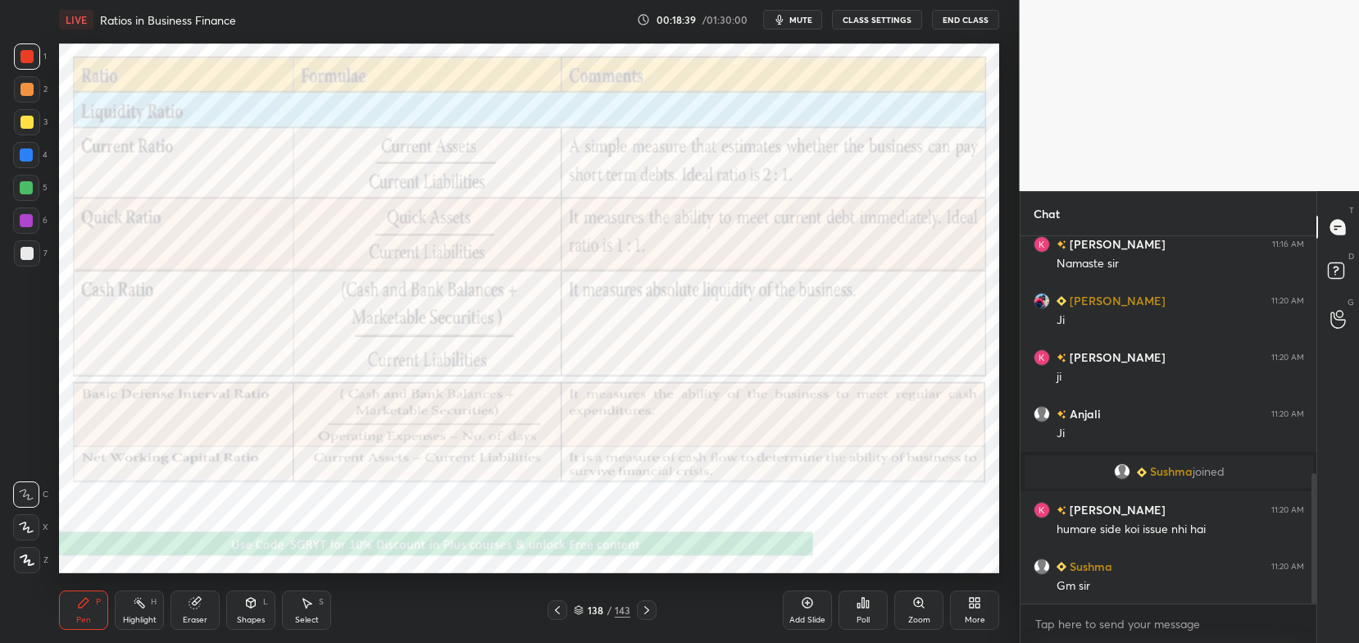
click at [30, 524] on icon at bounding box center [26, 526] width 15 height 11
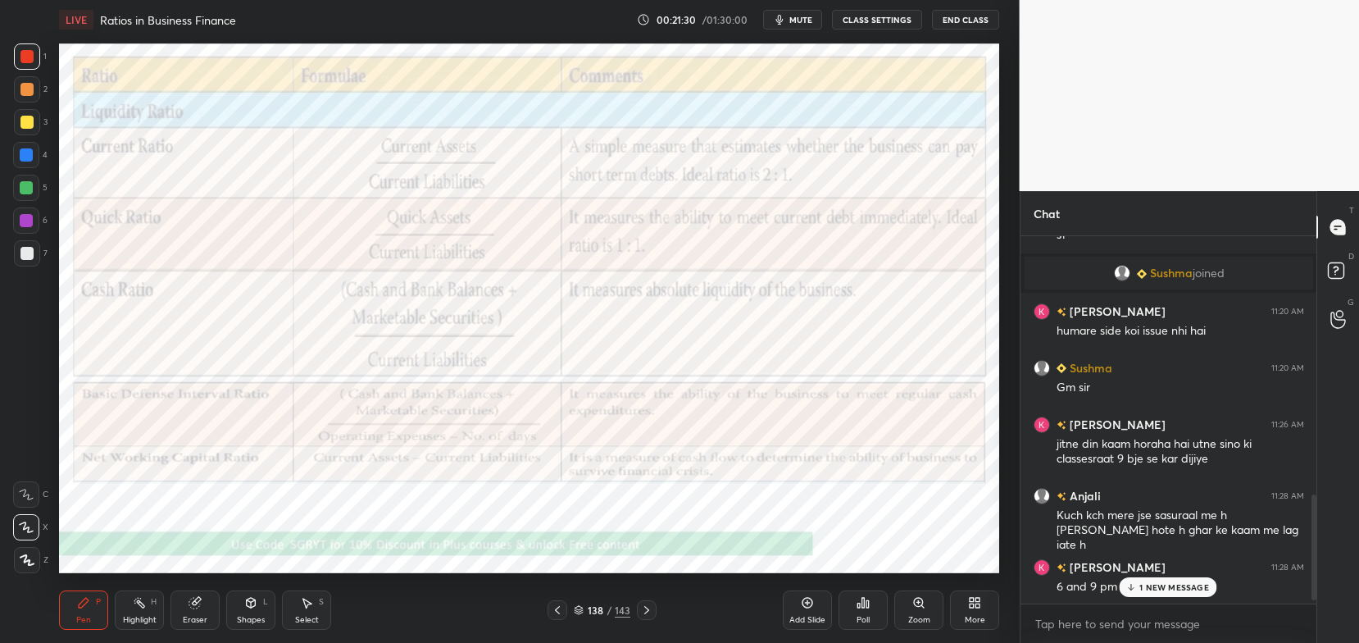
scroll to position [926, 0]
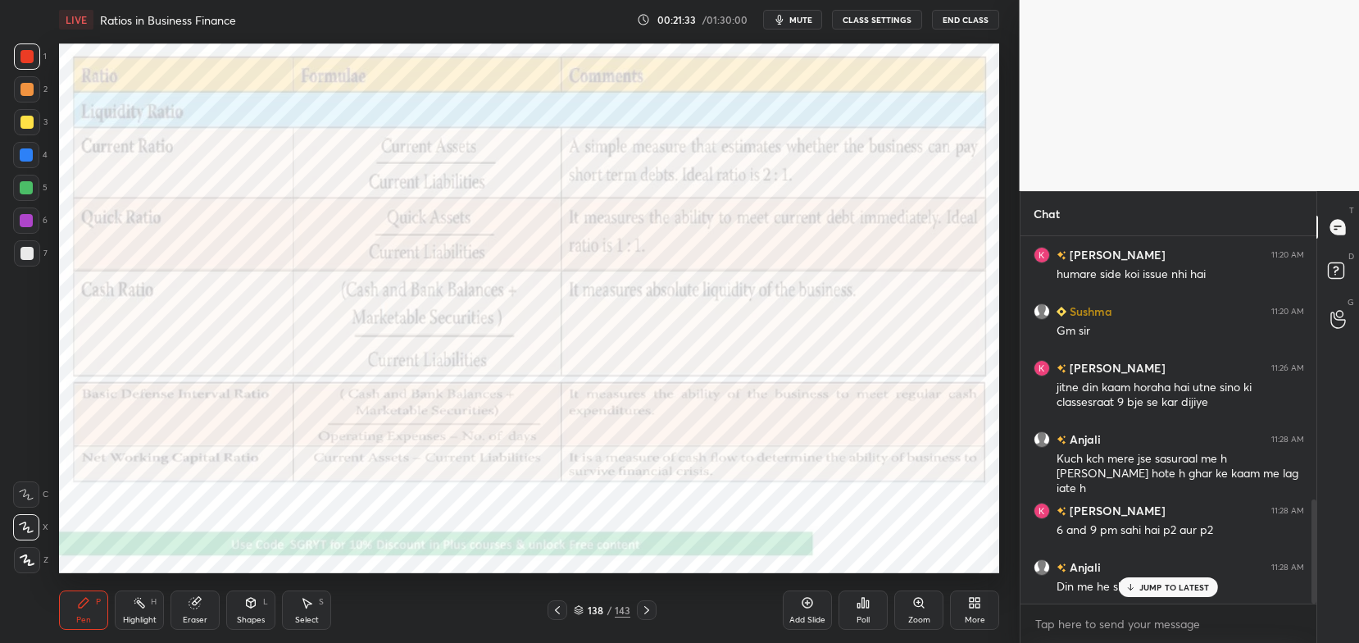
click at [1162, 585] on p "JUMP TO LATEST" at bounding box center [1175, 587] width 71 height 10
click at [184, 621] on div "Eraser" at bounding box center [195, 620] width 25 height 8
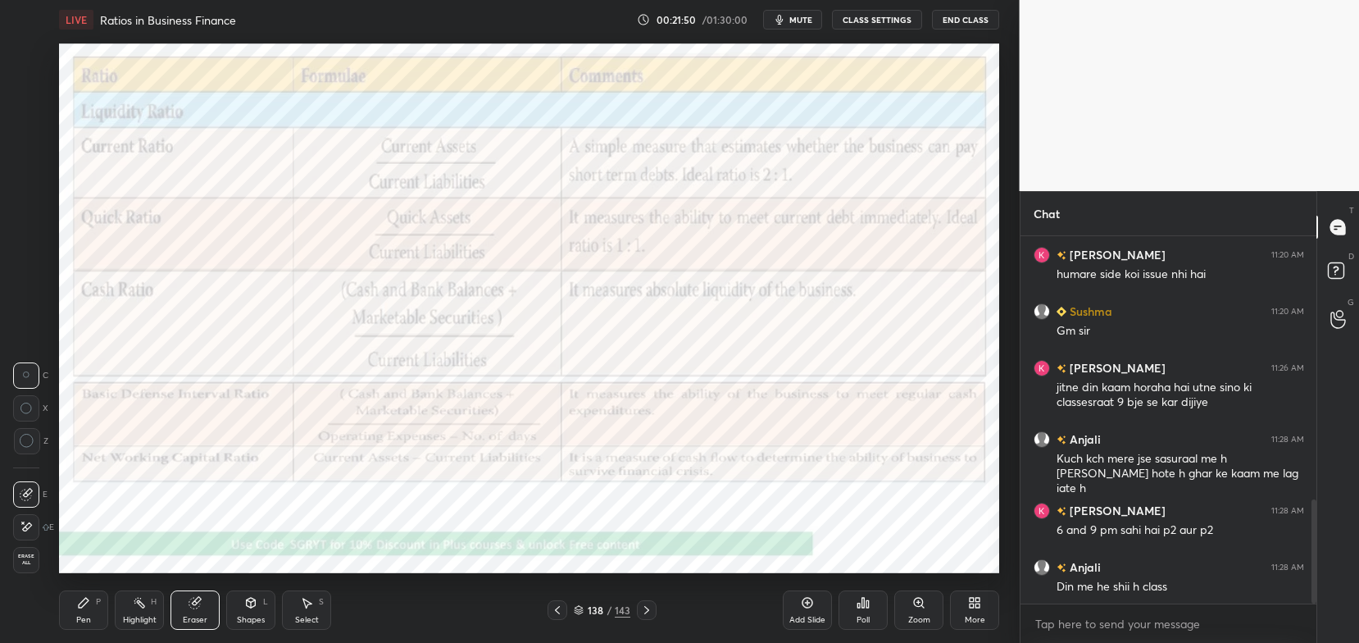
click at [19, 562] on span "Erase all" at bounding box center [26, 558] width 25 height 11
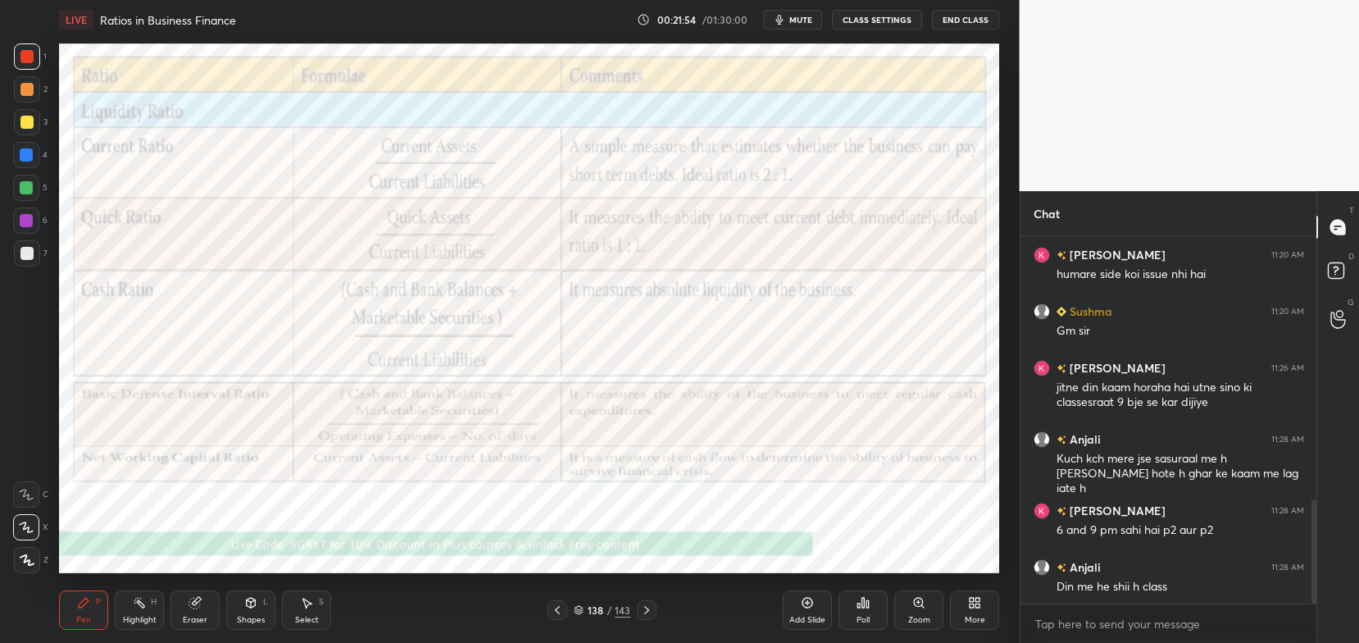
click at [810, 613] on div "Add Slide" at bounding box center [807, 609] width 49 height 39
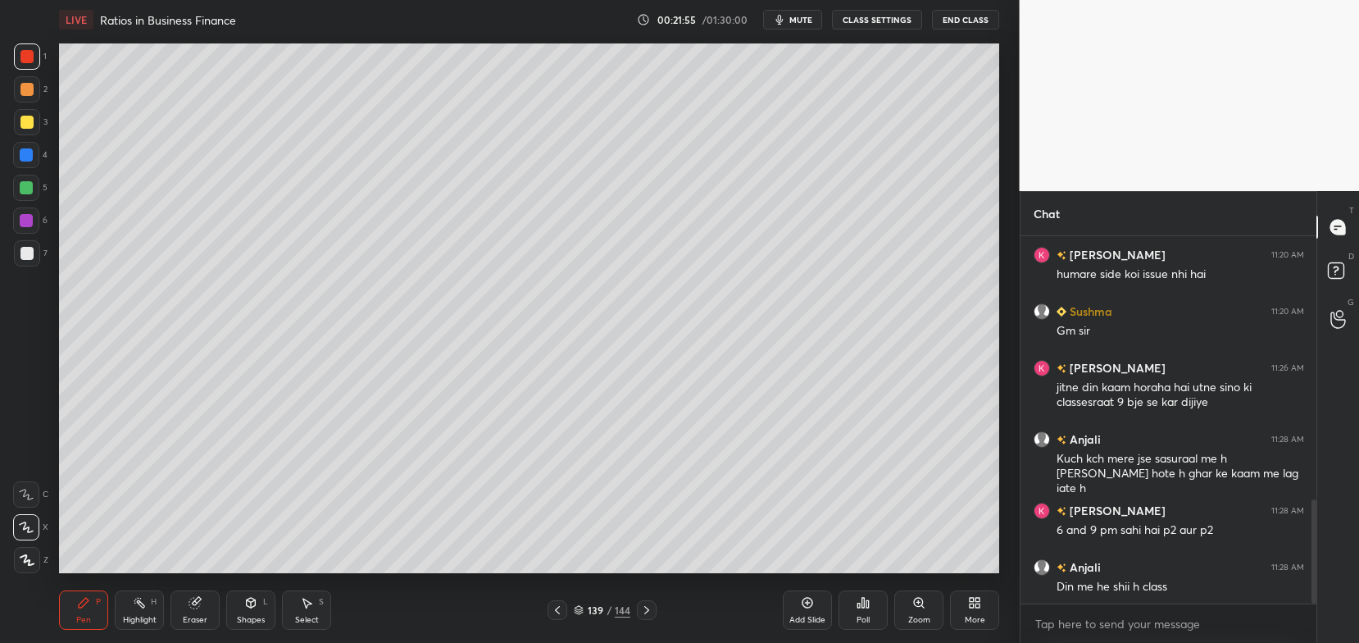
click at [38, 120] on div at bounding box center [27, 122] width 26 height 26
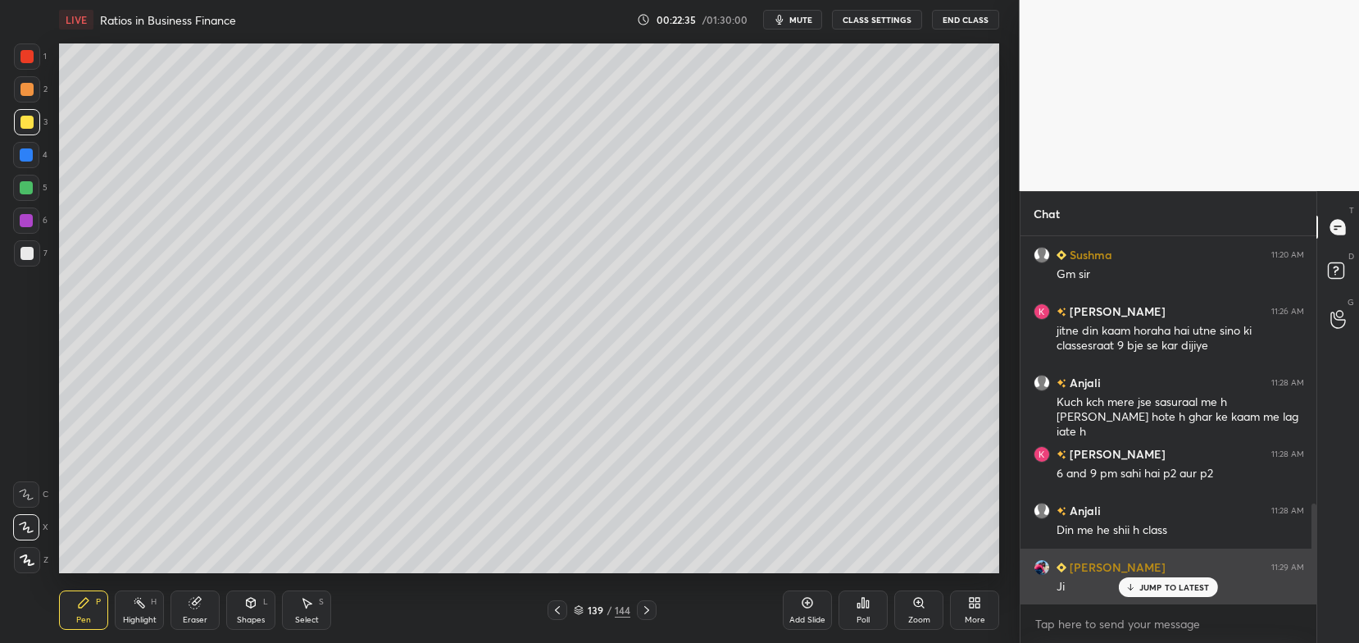
click at [1155, 587] on p "JUMP TO LATEST" at bounding box center [1175, 587] width 71 height 10
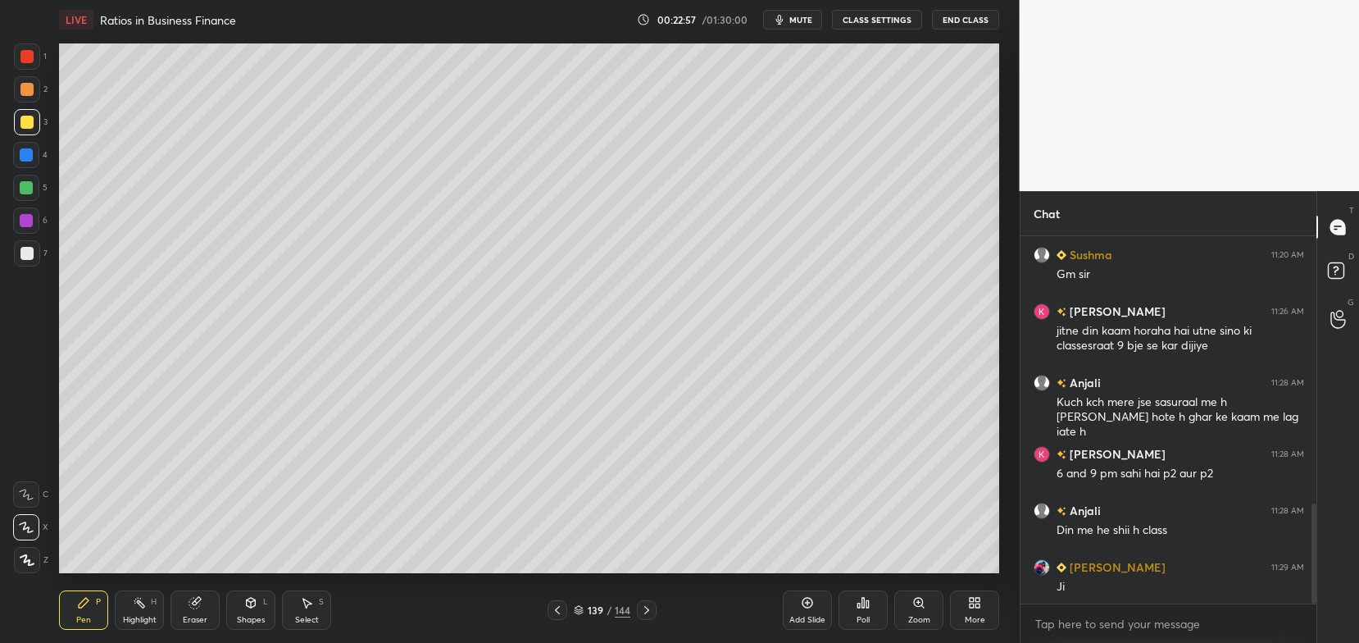
click at [261, 607] on div "Shapes L" at bounding box center [250, 609] width 49 height 39
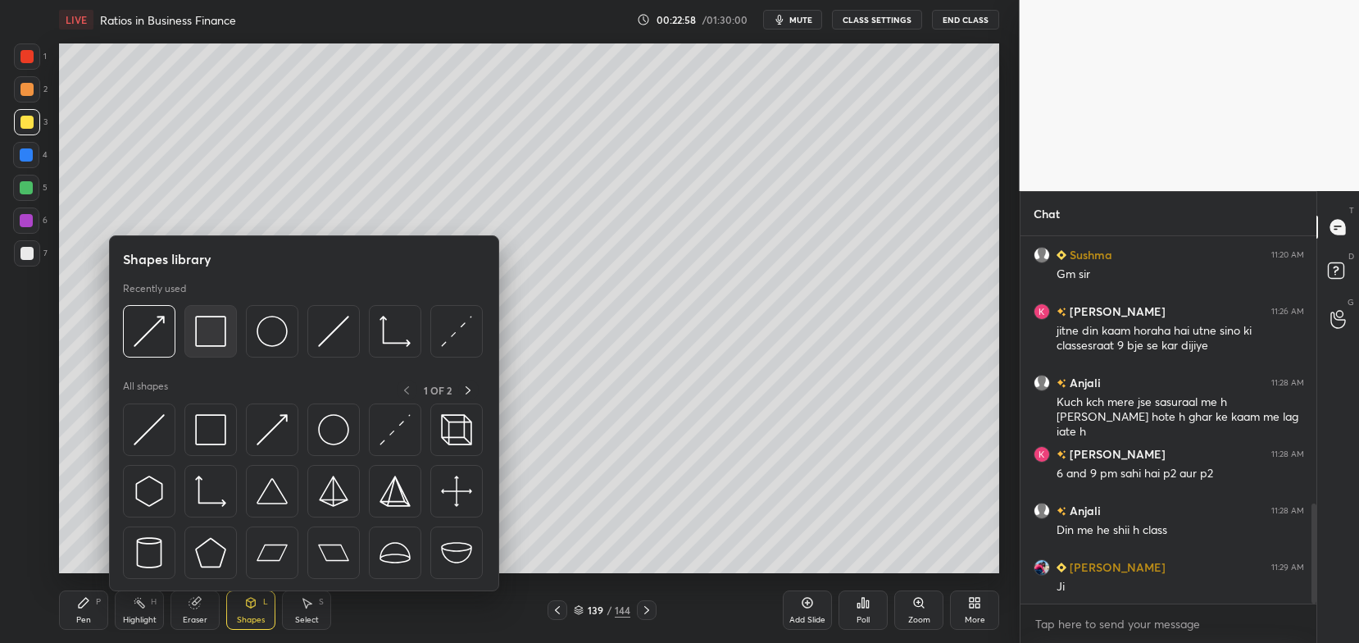
click at [215, 330] on img at bounding box center [210, 331] width 31 height 31
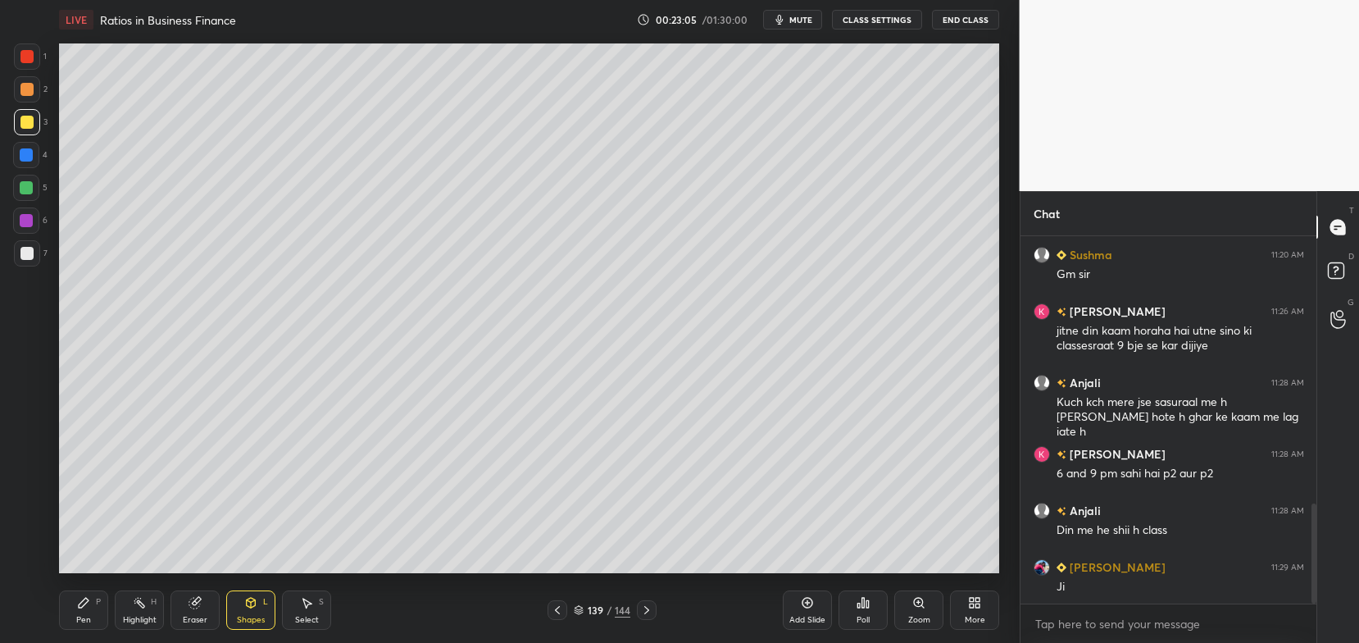
click at [89, 609] on icon at bounding box center [83, 602] width 13 height 13
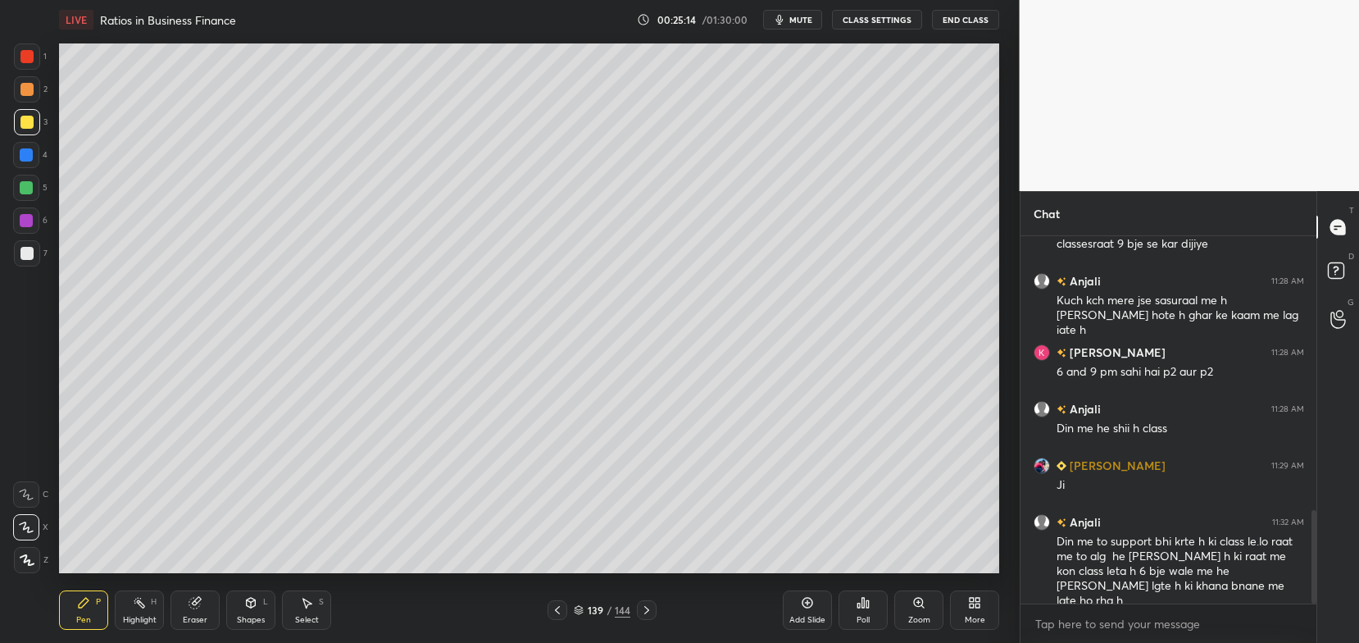
click at [554, 613] on icon at bounding box center [557, 609] width 13 height 13
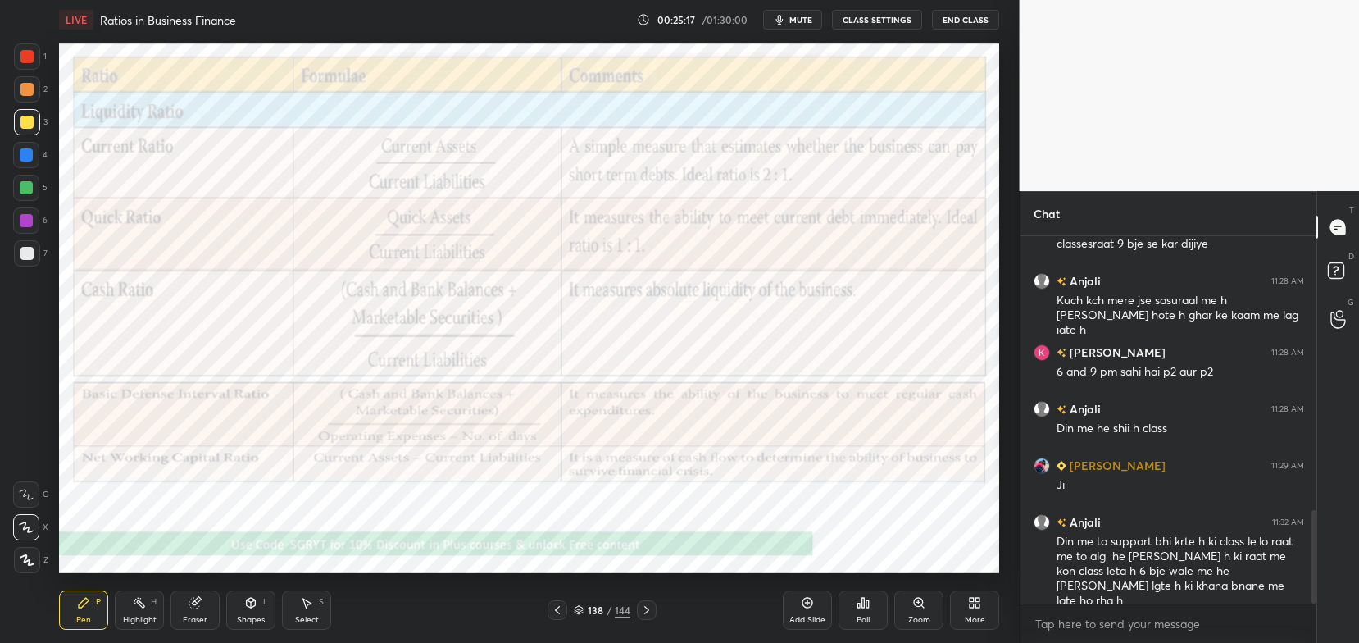
click at [26, 54] on div at bounding box center [26, 56] width 13 height 13
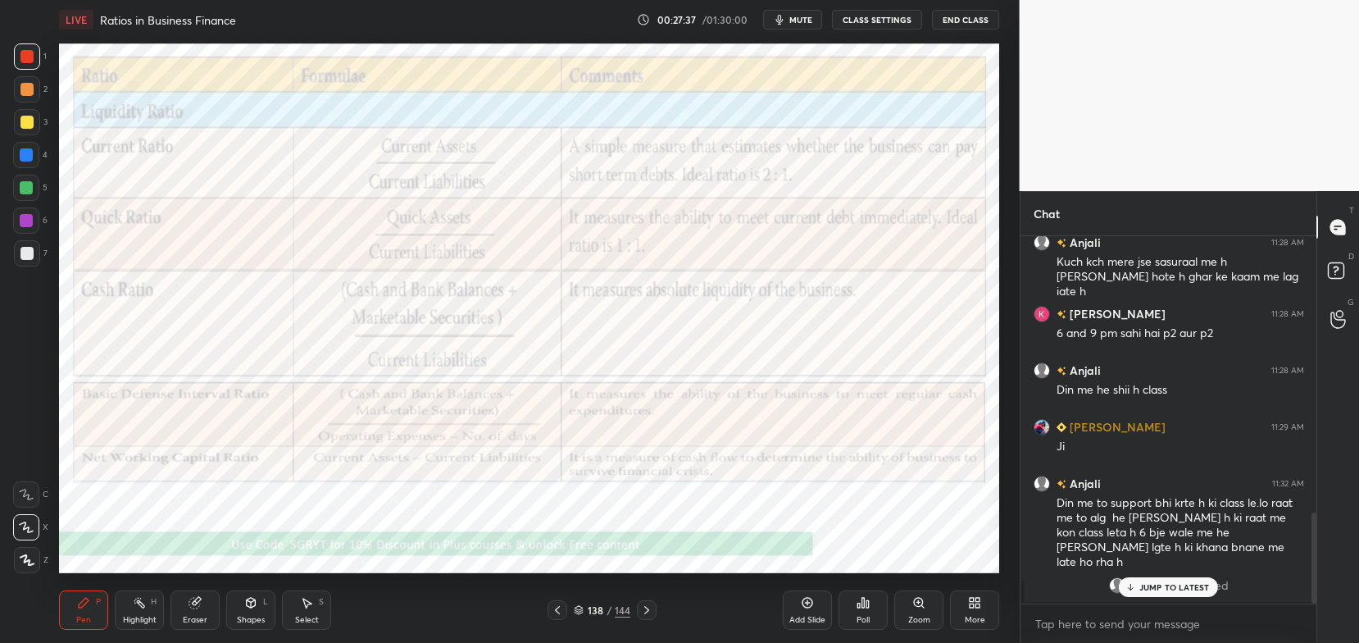
click at [1142, 590] on p "JUMP TO LATEST" at bounding box center [1175, 587] width 71 height 10
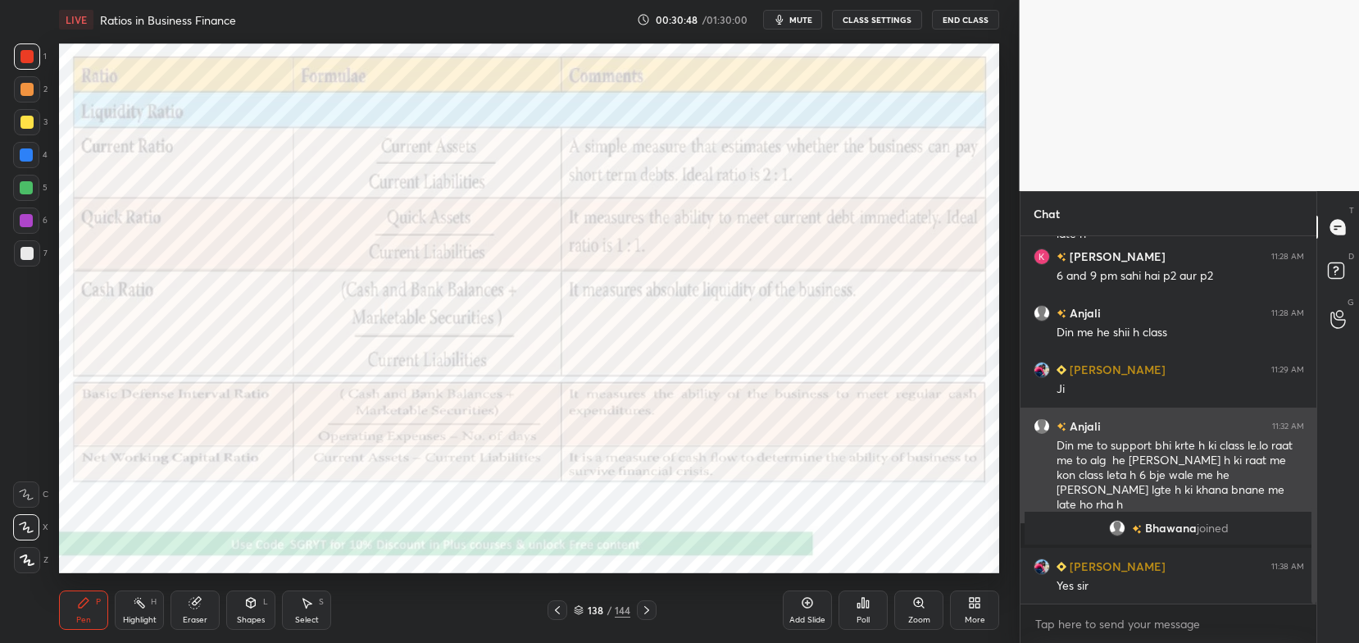
scroll to position [1043, 0]
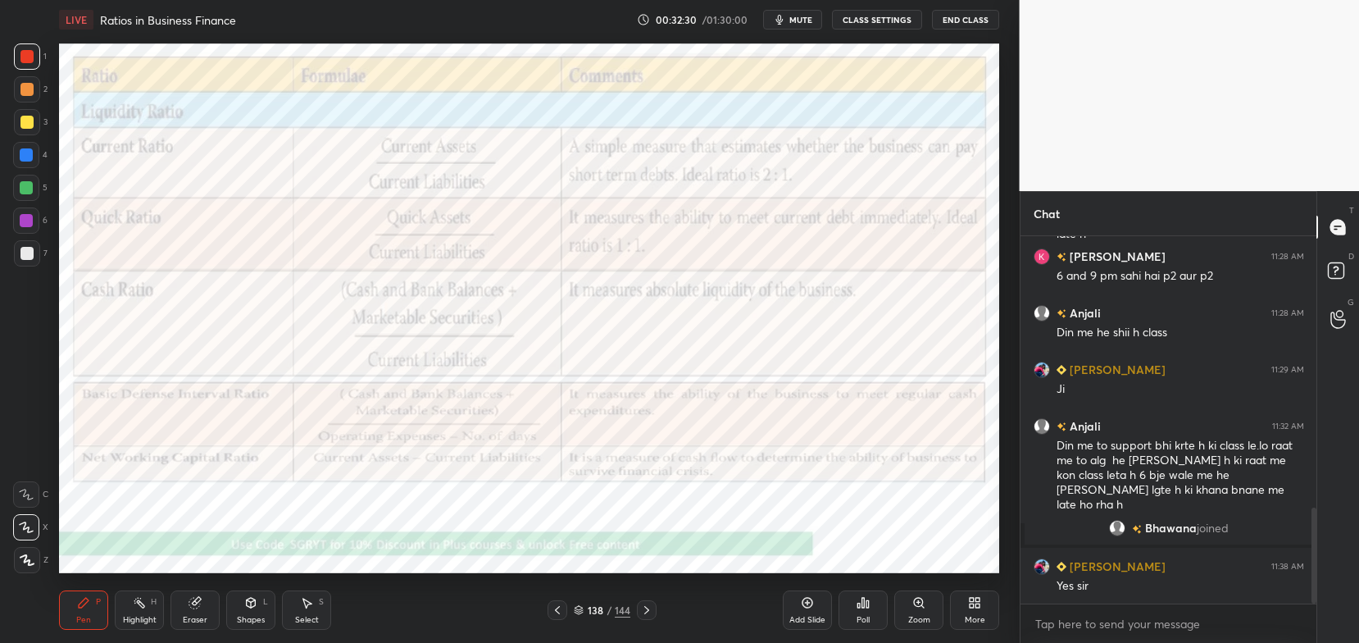
click at [210, 608] on div "Eraser" at bounding box center [195, 609] width 49 height 39
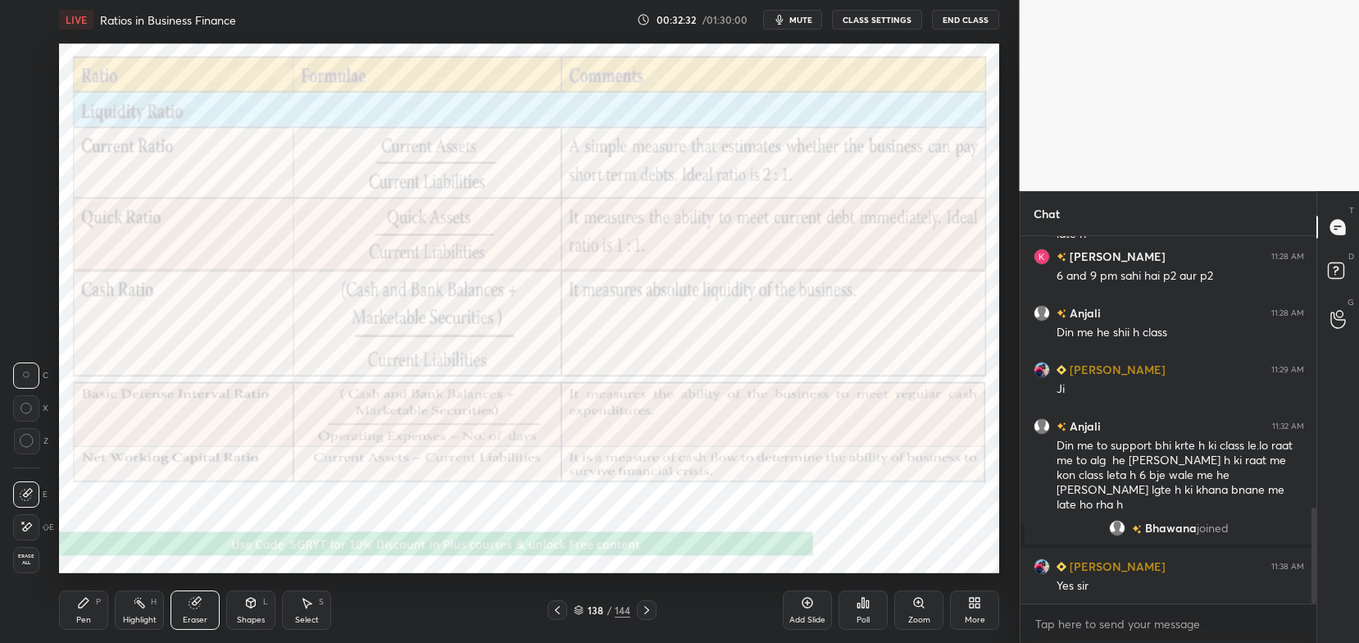
click at [25, 561] on span "Erase all" at bounding box center [26, 558] width 25 height 11
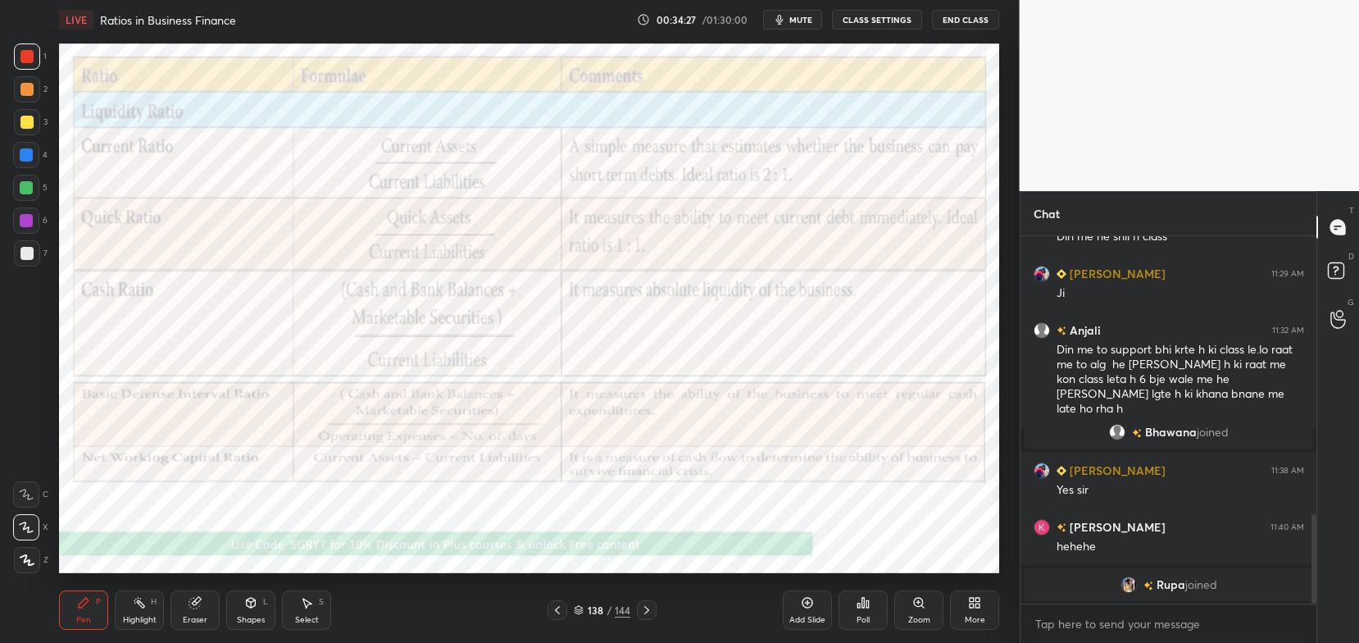
scroll to position [1193, 0]
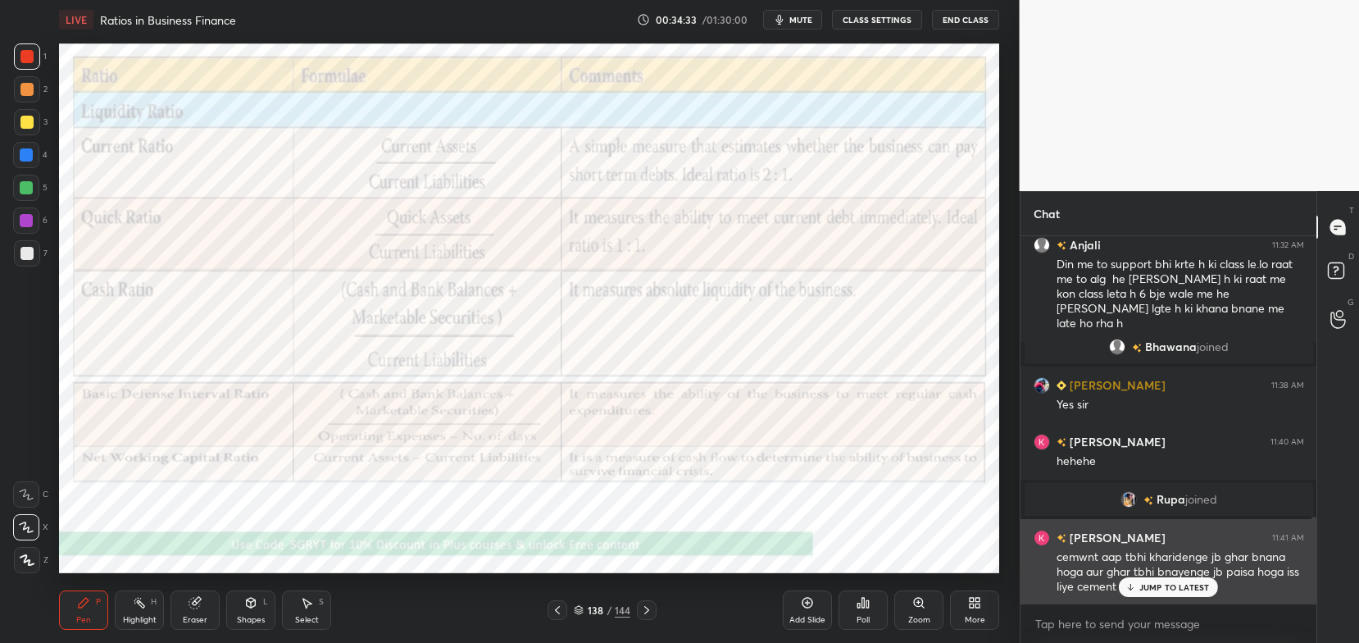
click at [1169, 587] on p "JUMP TO LATEST" at bounding box center [1175, 587] width 71 height 10
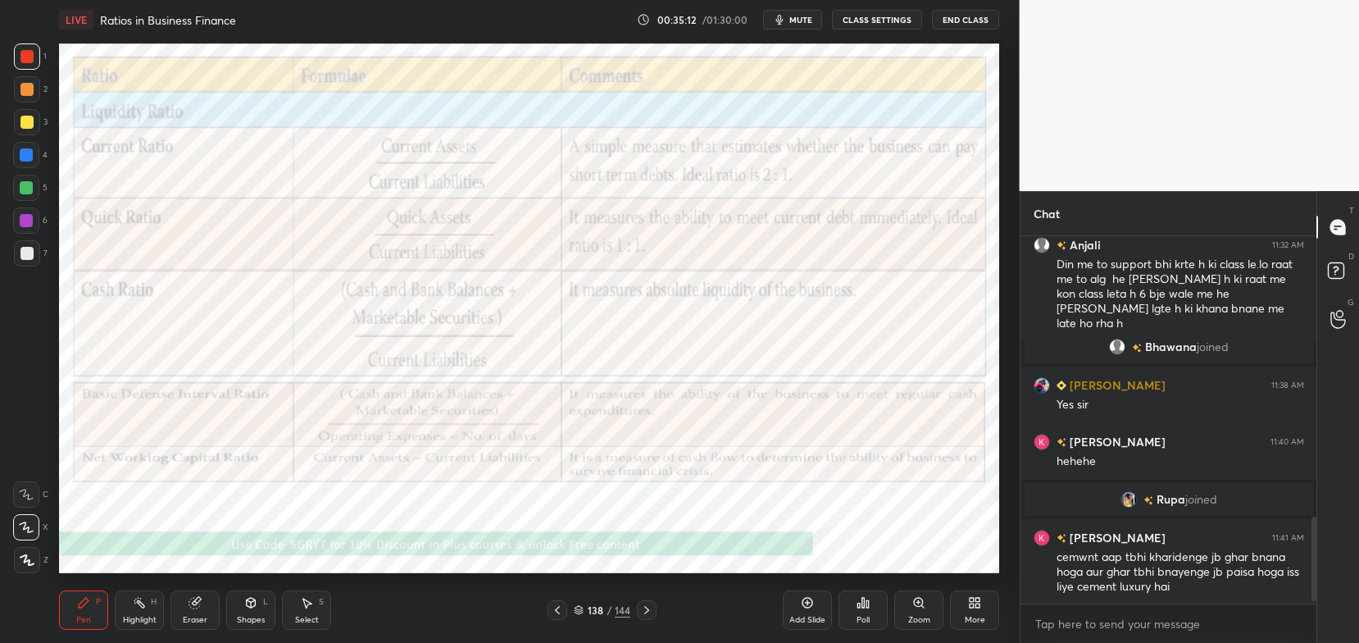
scroll to position [1250, 0]
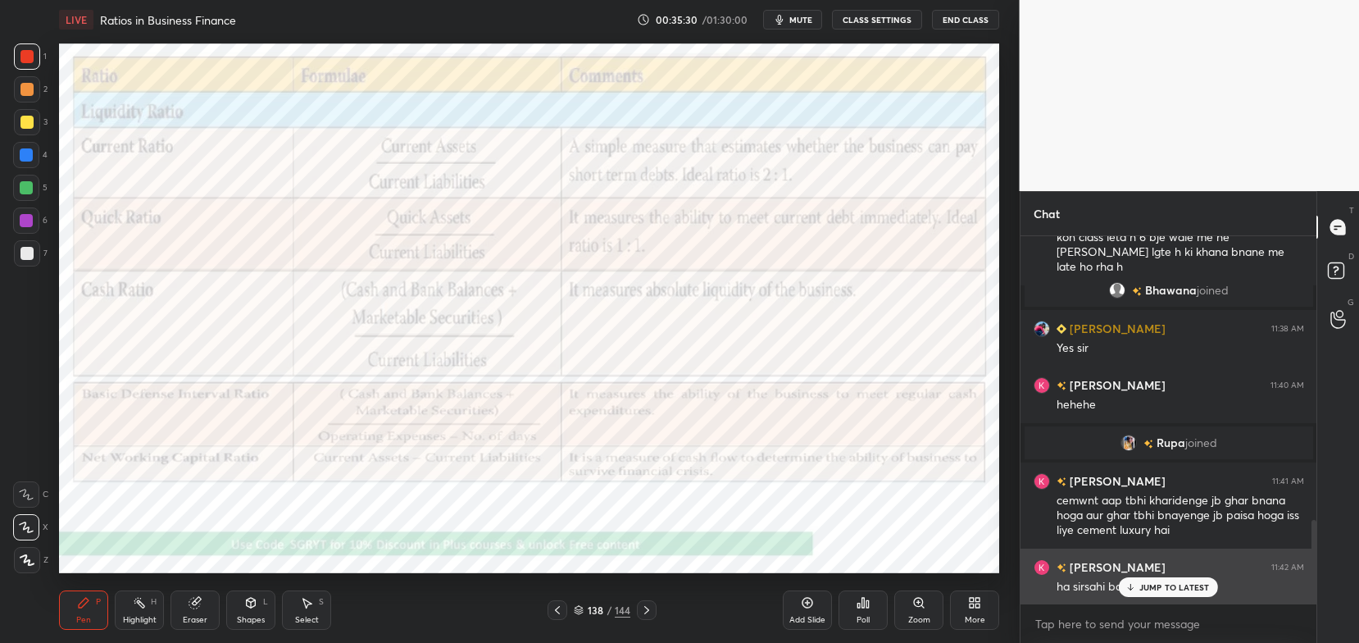
click at [1145, 590] on p "JUMP TO LATEST" at bounding box center [1175, 587] width 71 height 10
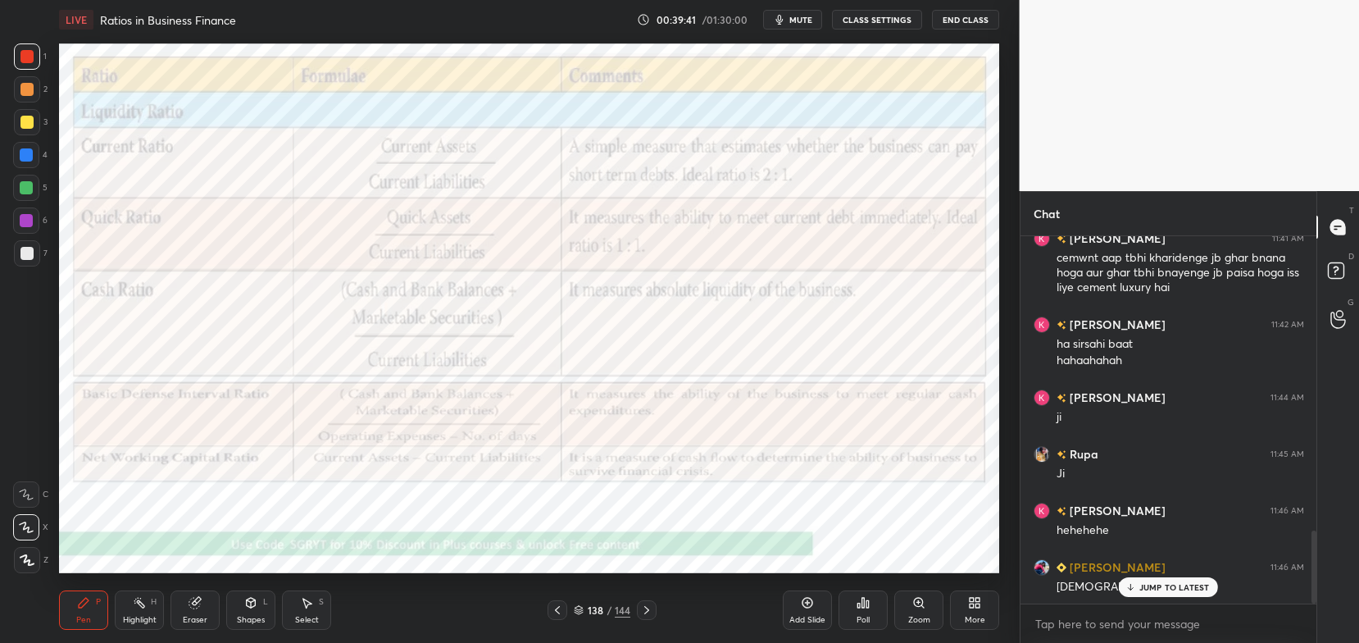
scroll to position [1549, 0]
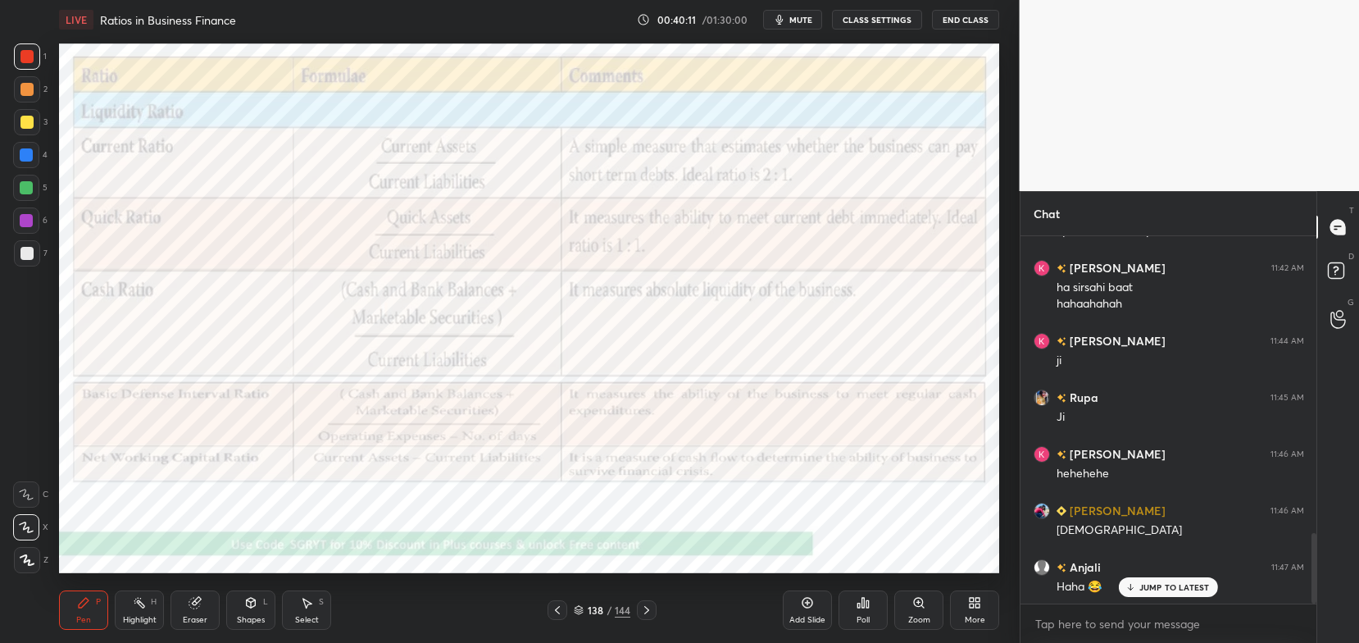
click at [199, 611] on div "Eraser" at bounding box center [195, 609] width 49 height 39
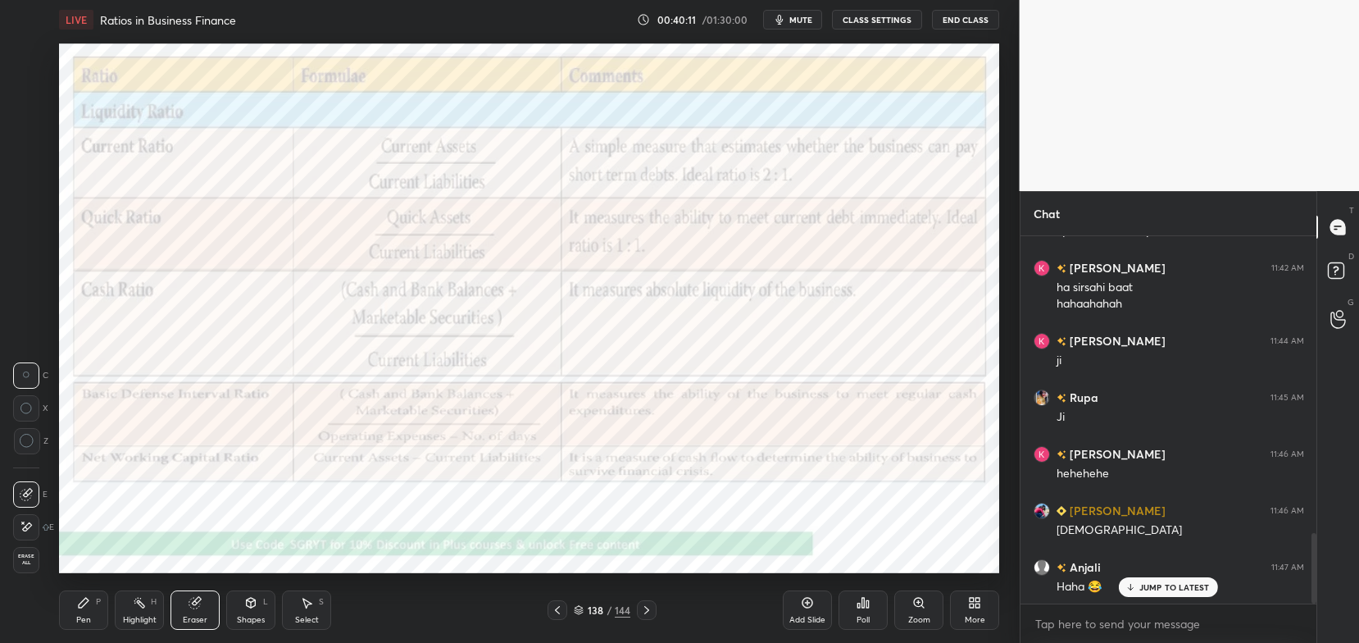
click at [32, 562] on span "Erase all" at bounding box center [26, 558] width 25 height 11
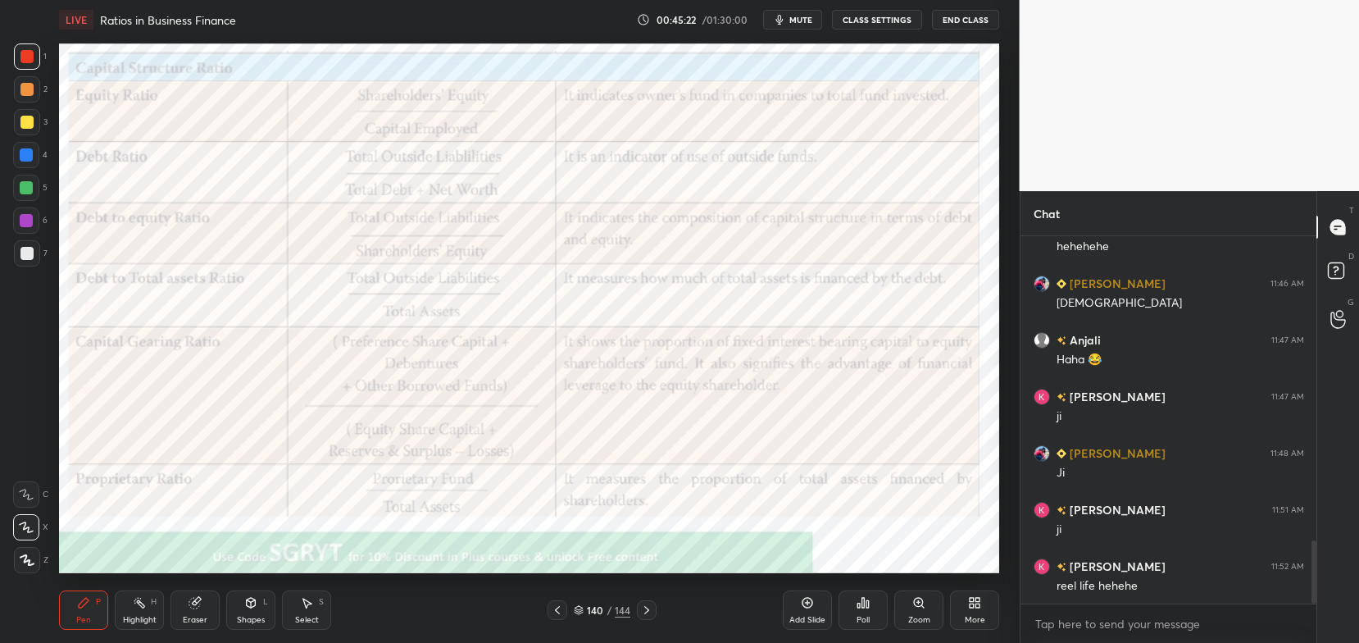
scroll to position [1792, 0]
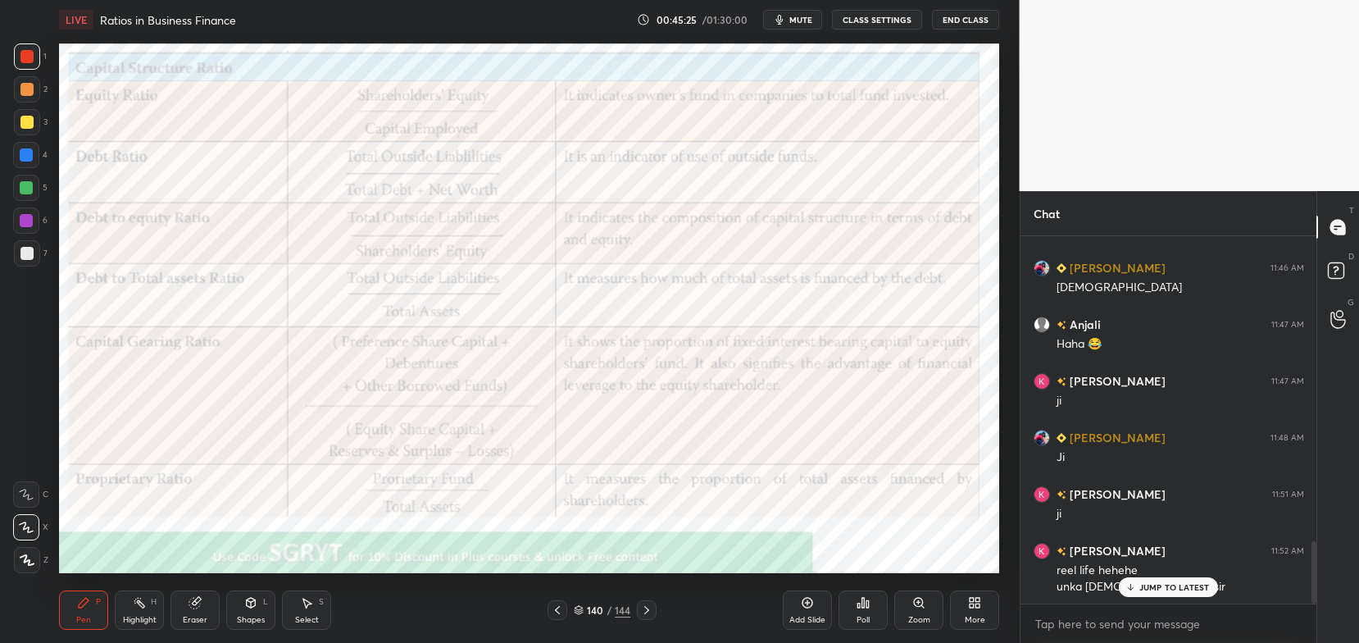
click at [1159, 589] on p "JUMP TO LATEST" at bounding box center [1175, 587] width 71 height 10
click at [190, 609] on icon at bounding box center [195, 602] width 13 height 13
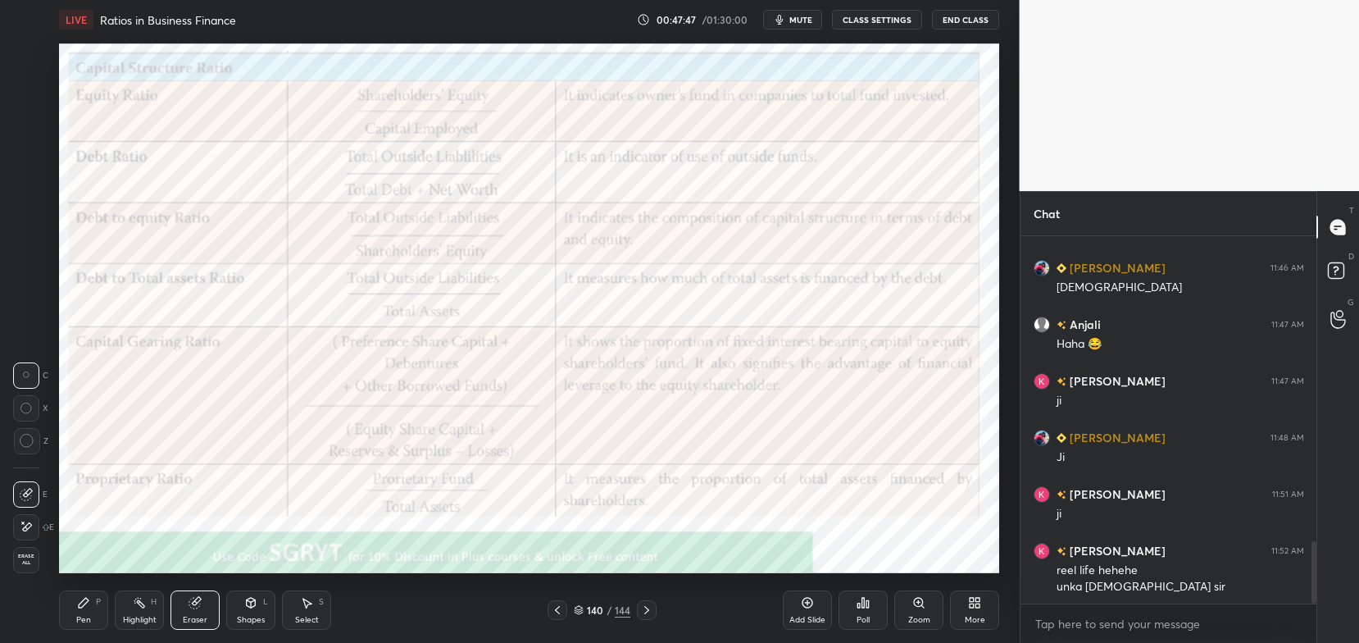
click at [31, 562] on span "Erase all" at bounding box center [26, 558] width 25 height 11
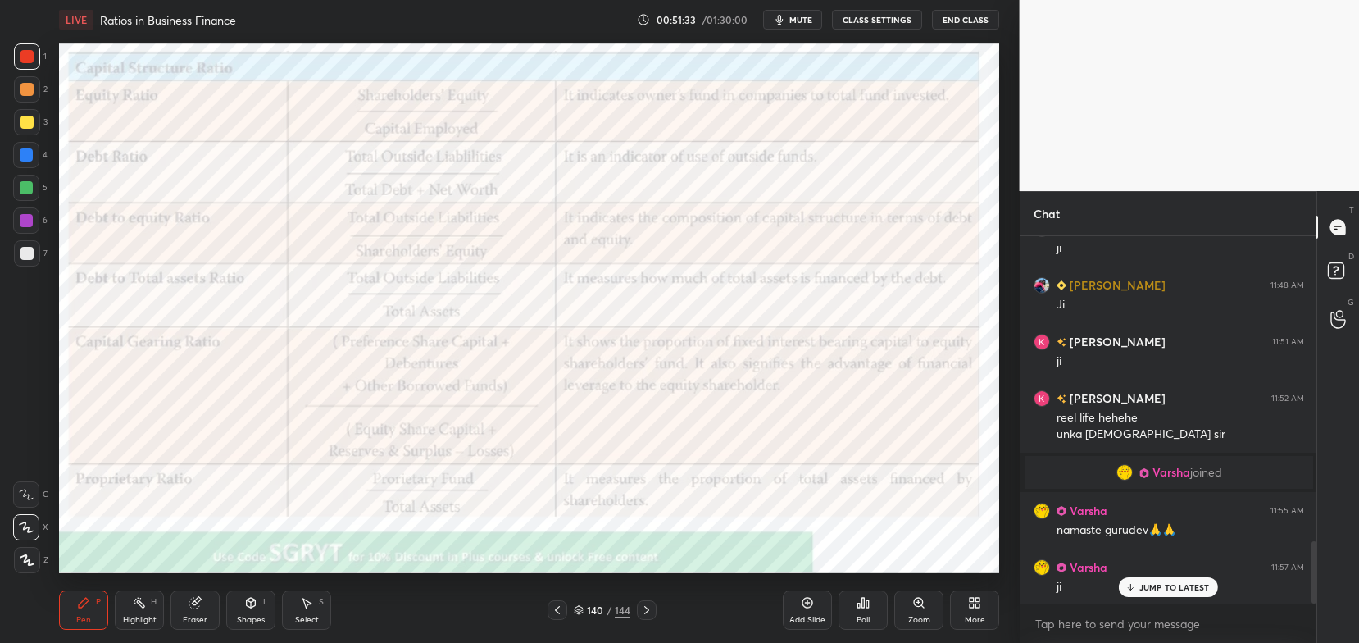
click at [206, 614] on div "Eraser" at bounding box center [195, 609] width 49 height 39
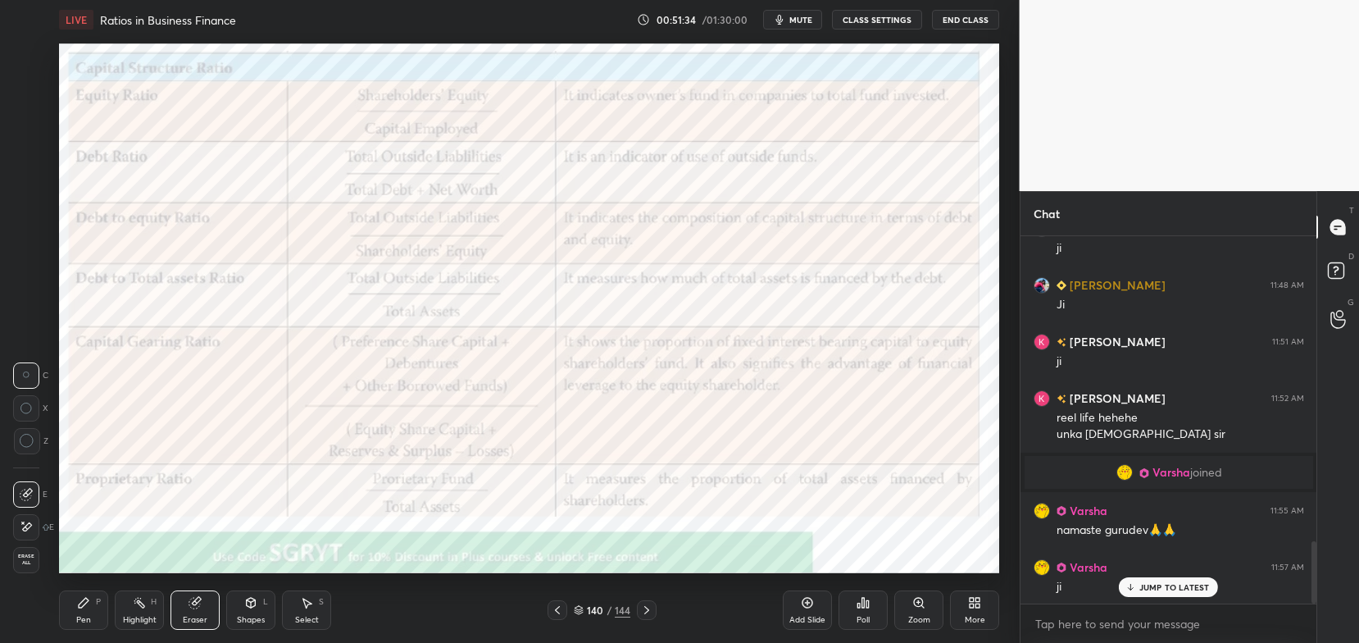
click at [21, 555] on span "Erase all" at bounding box center [26, 558] width 25 height 11
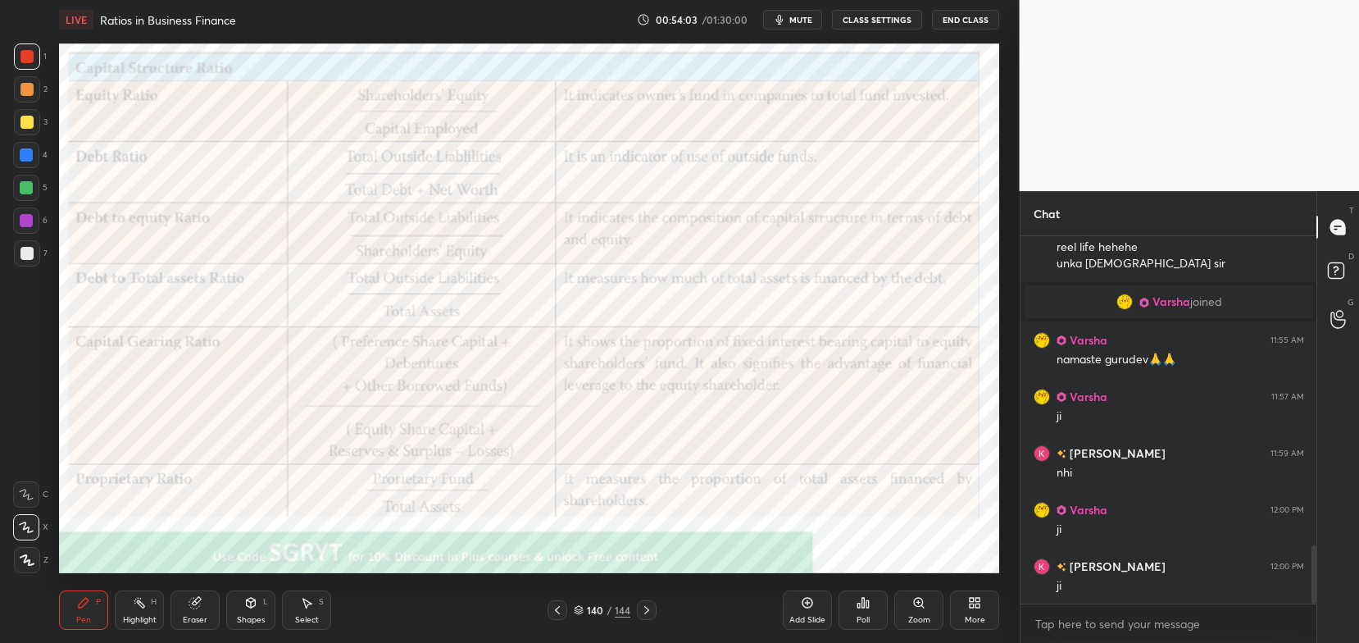
scroll to position [2019, 0]
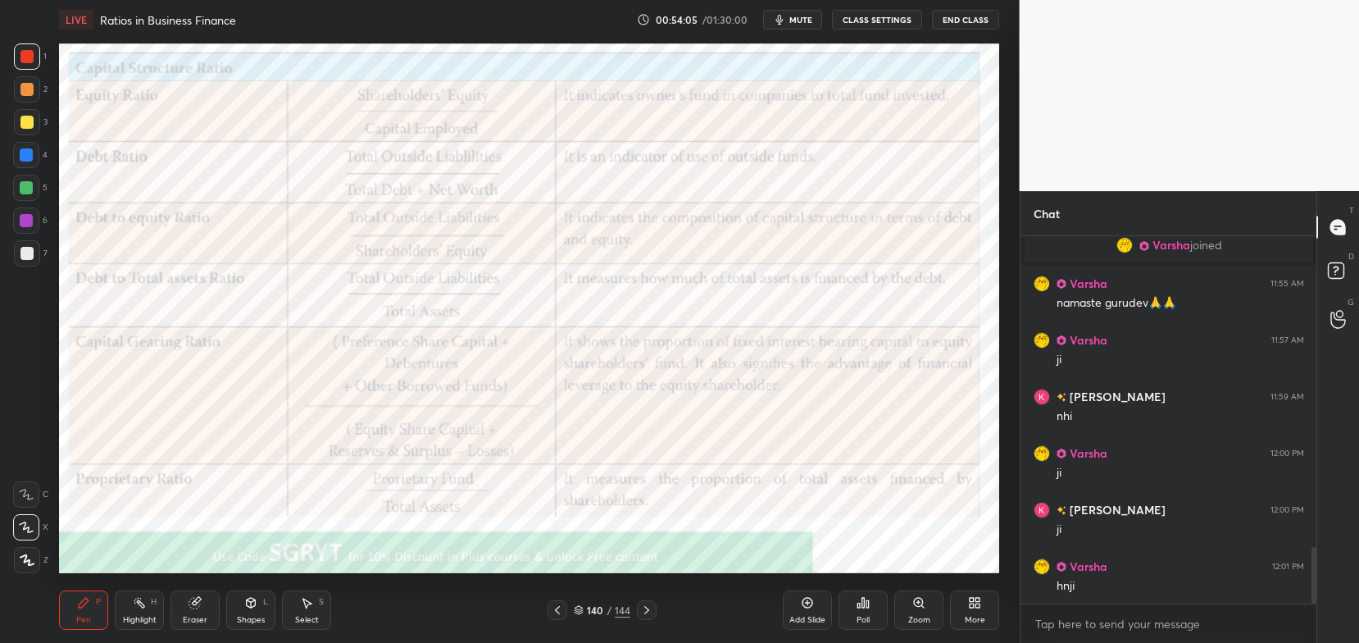
click at [587, 608] on div "140" at bounding box center [595, 610] width 16 height 10
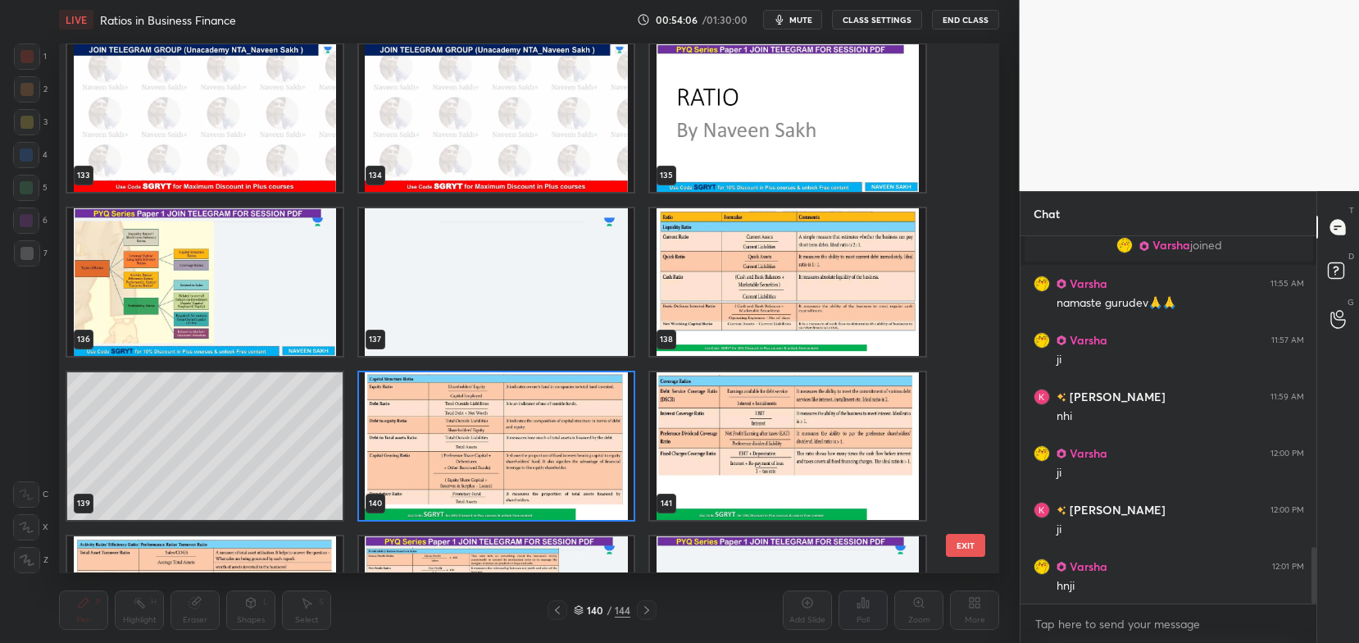
scroll to position [7225, 0]
click at [595, 471] on img "grid" at bounding box center [497, 446] width 276 height 148
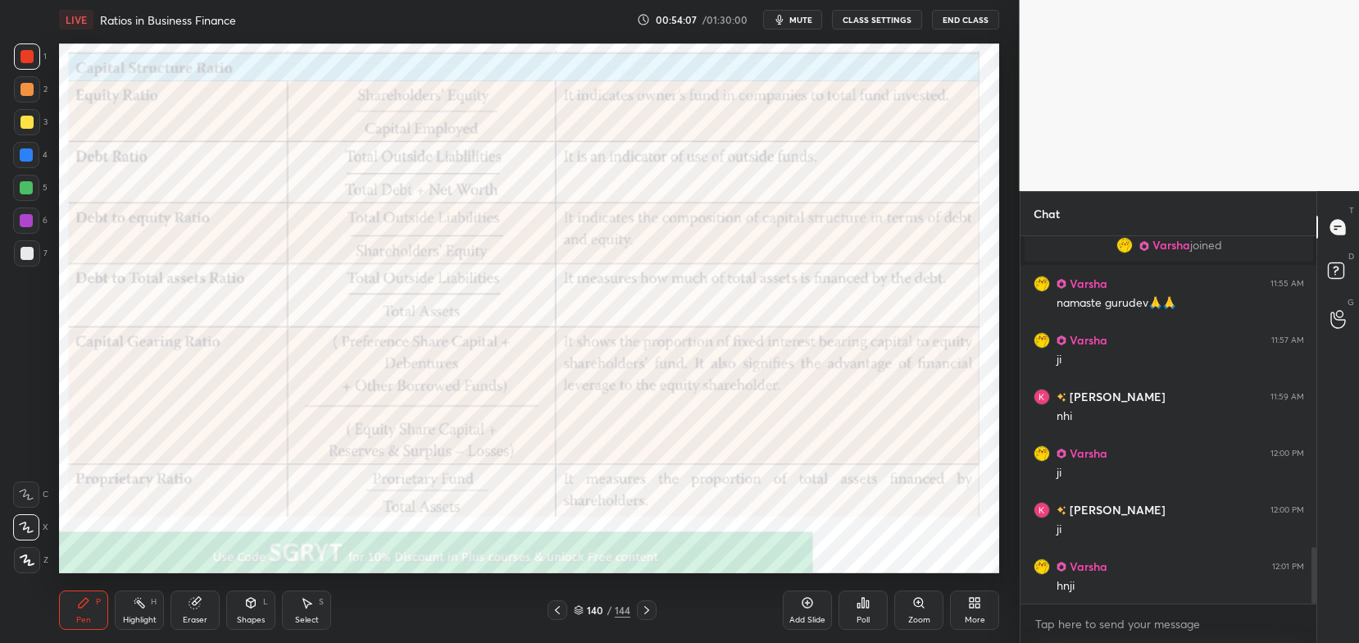
click at [594, 476] on img "grid" at bounding box center [497, 446] width 276 height 148
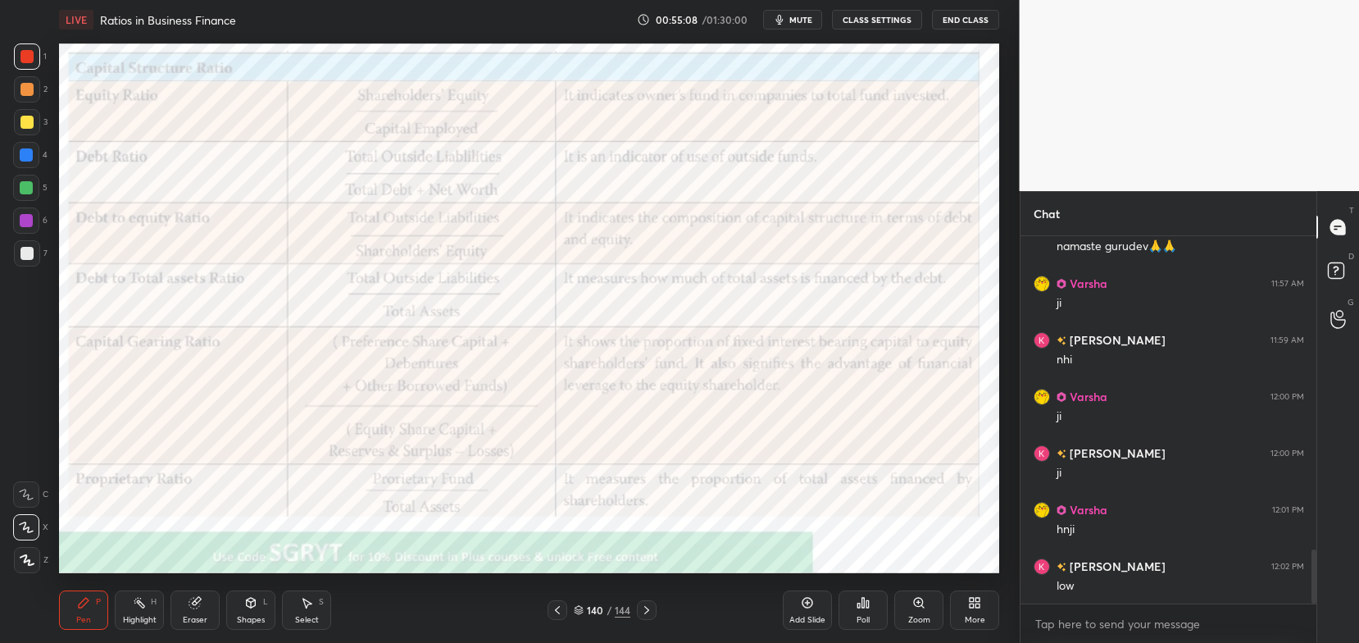
scroll to position [2132, 0]
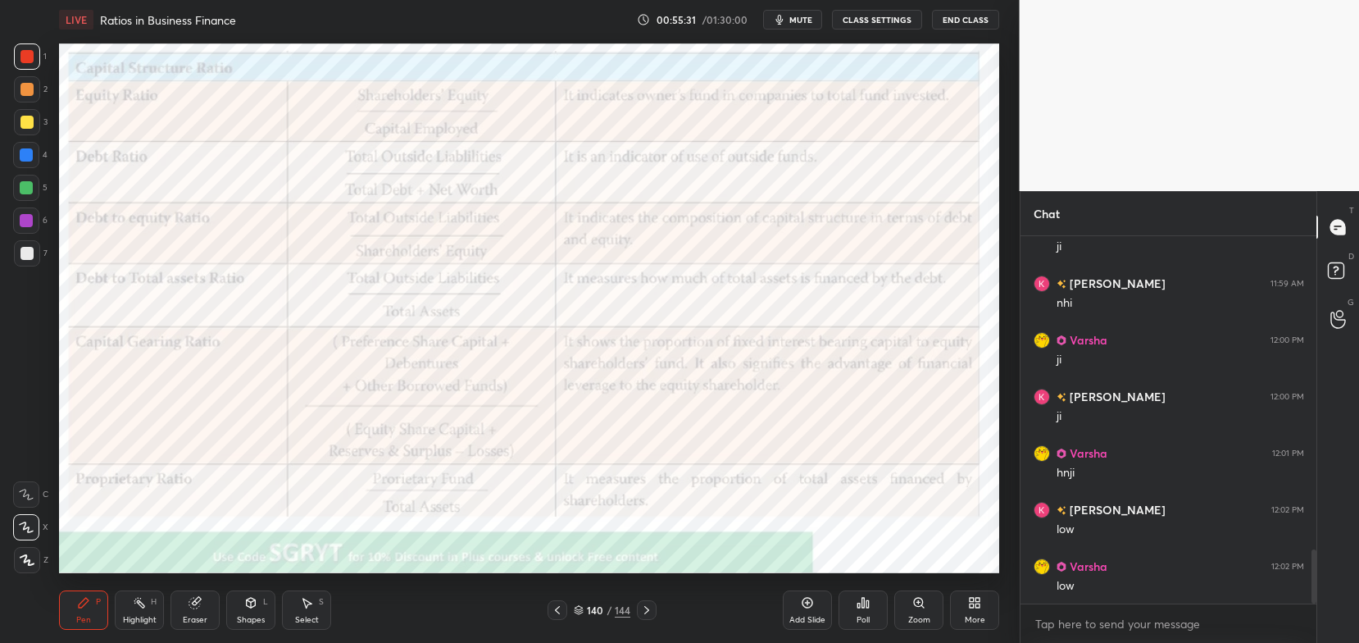
click at [808, 620] on div "Add Slide" at bounding box center [808, 620] width 36 height 8
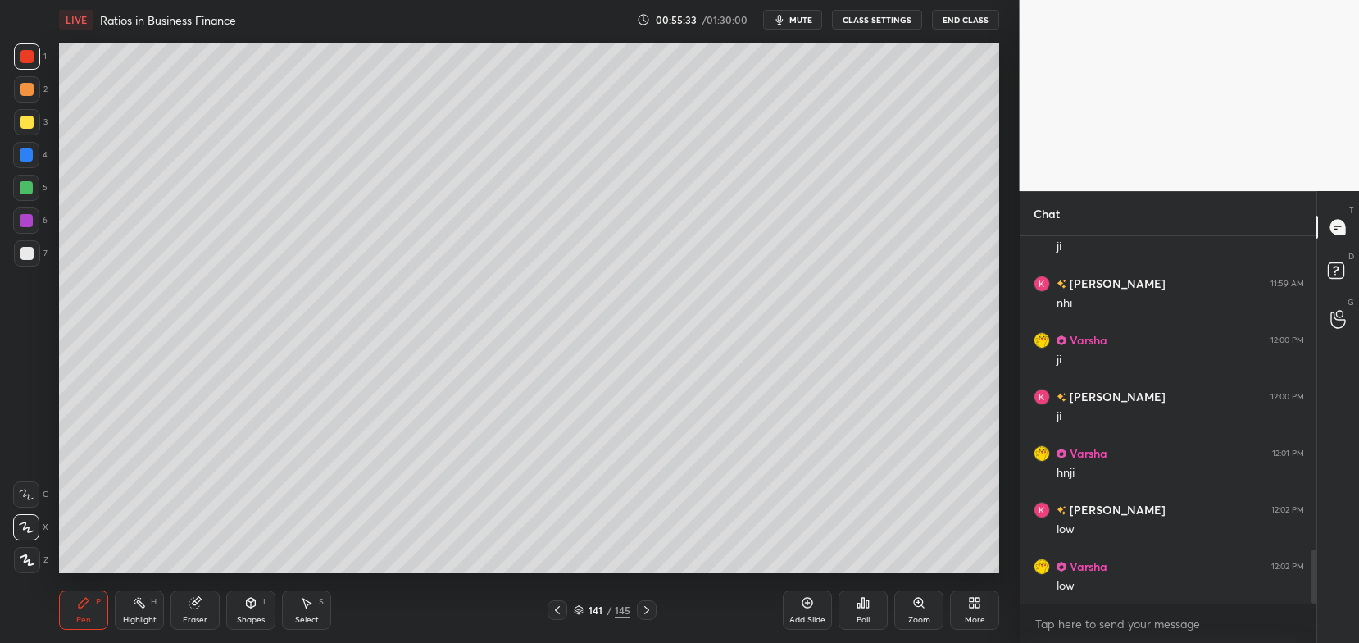
click at [34, 255] on div at bounding box center [27, 253] width 26 height 26
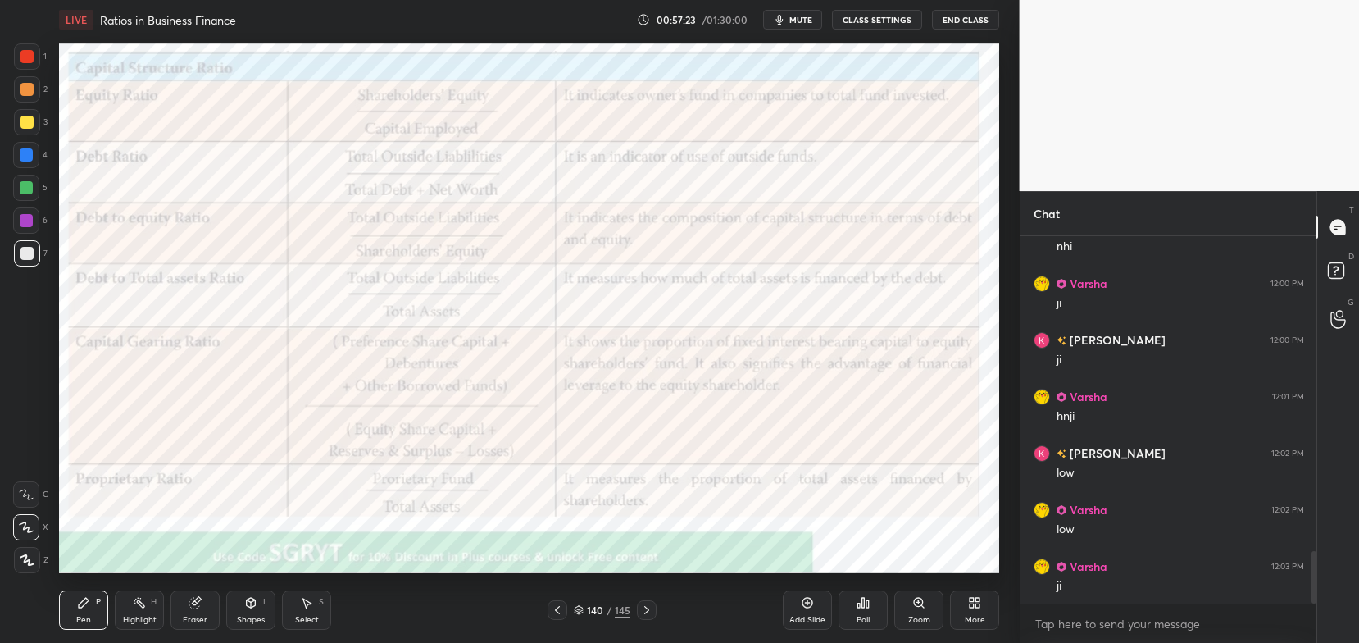
click at [972, 624] on div "More" at bounding box center [975, 620] width 20 height 8
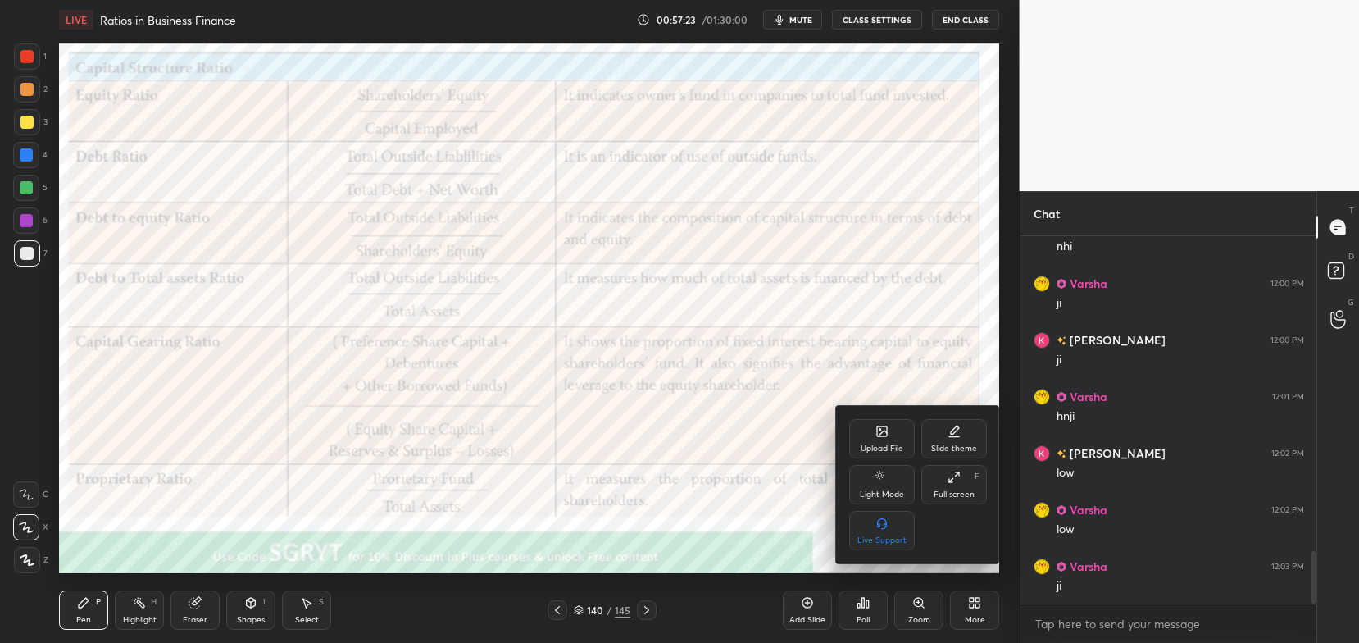
click at [963, 443] on div "Slide theme" at bounding box center [955, 438] width 66 height 39
click at [958, 531] on div "Dark Ruled" at bounding box center [955, 530] width 66 height 39
click at [972, 605] on div at bounding box center [679, 321] width 1359 height 643
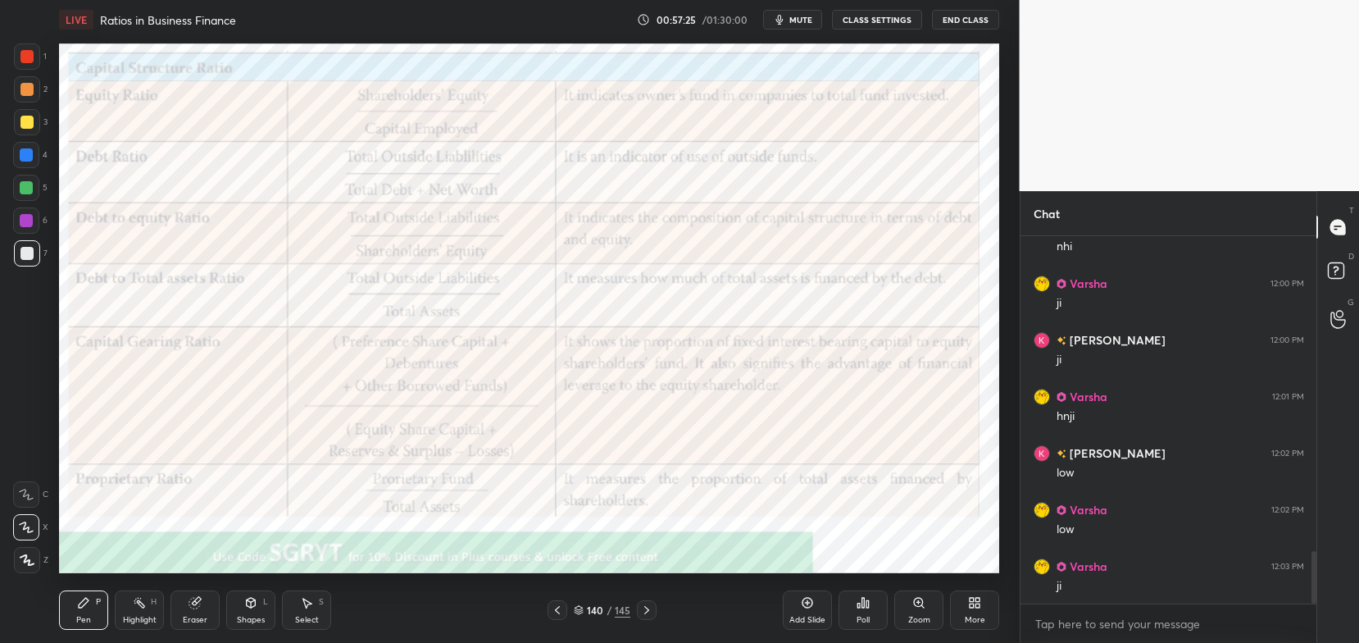
click at [815, 610] on div "Add Slide" at bounding box center [807, 609] width 49 height 39
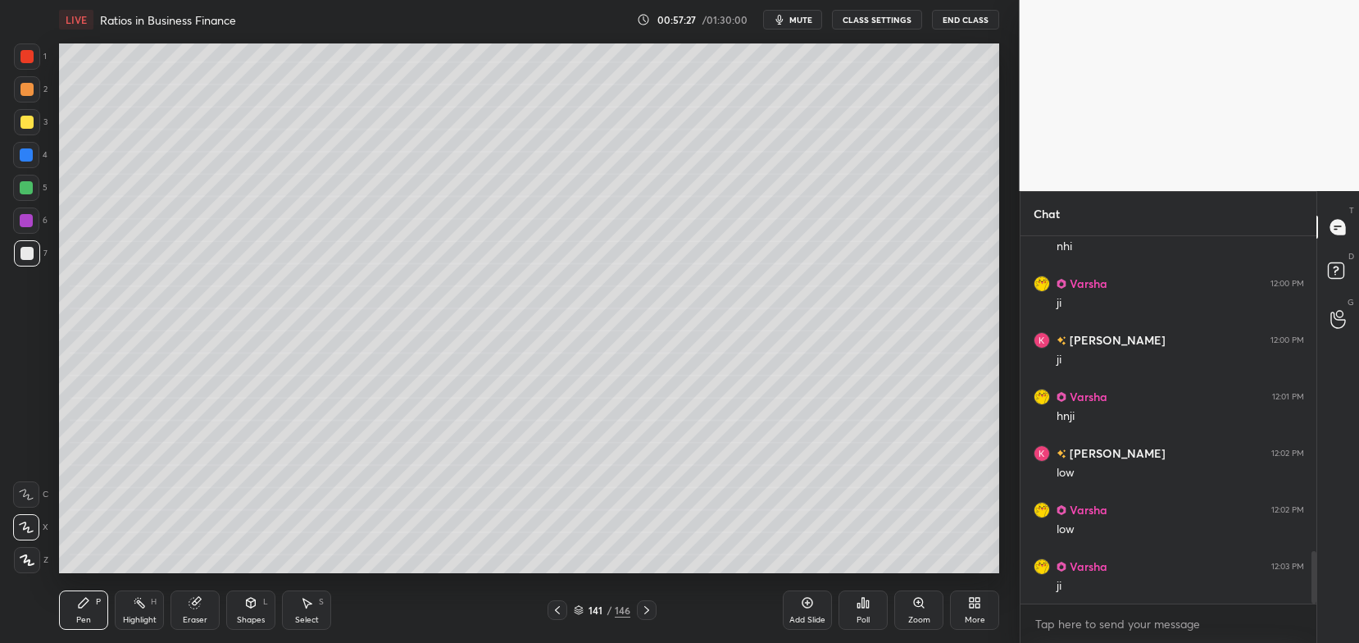
click at [39, 124] on div at bounding box center [27, 122] width 26 height 26
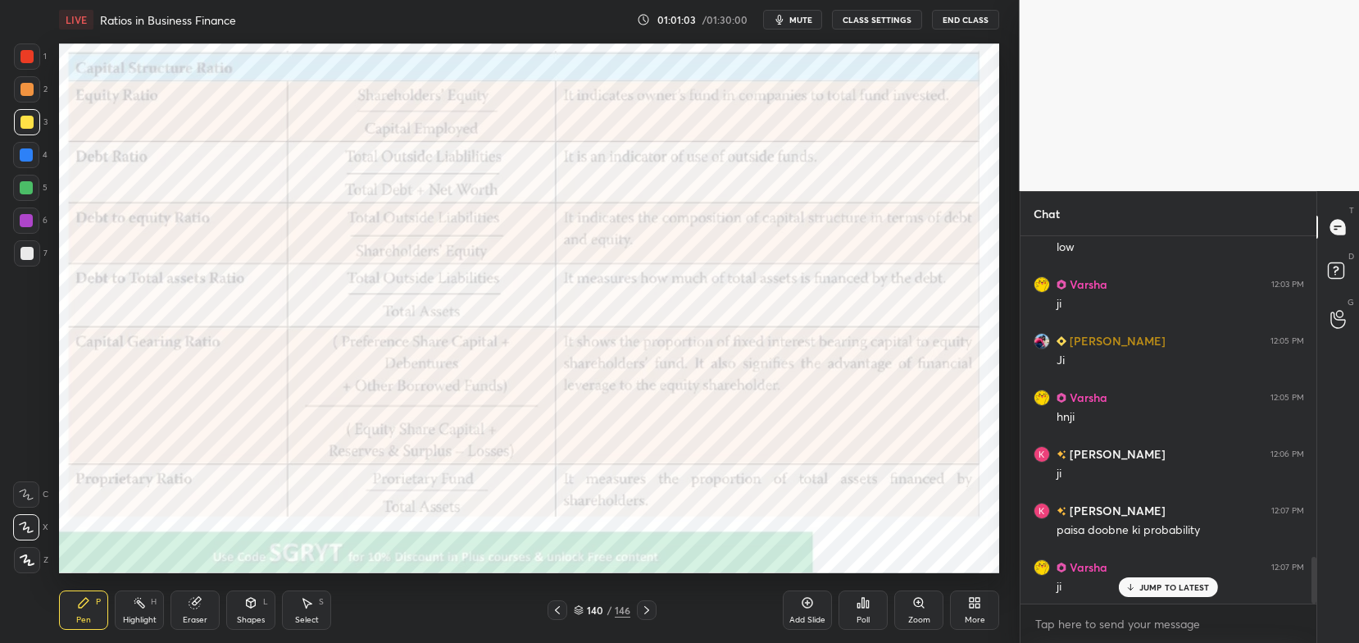
scroll to position [2527, 0]
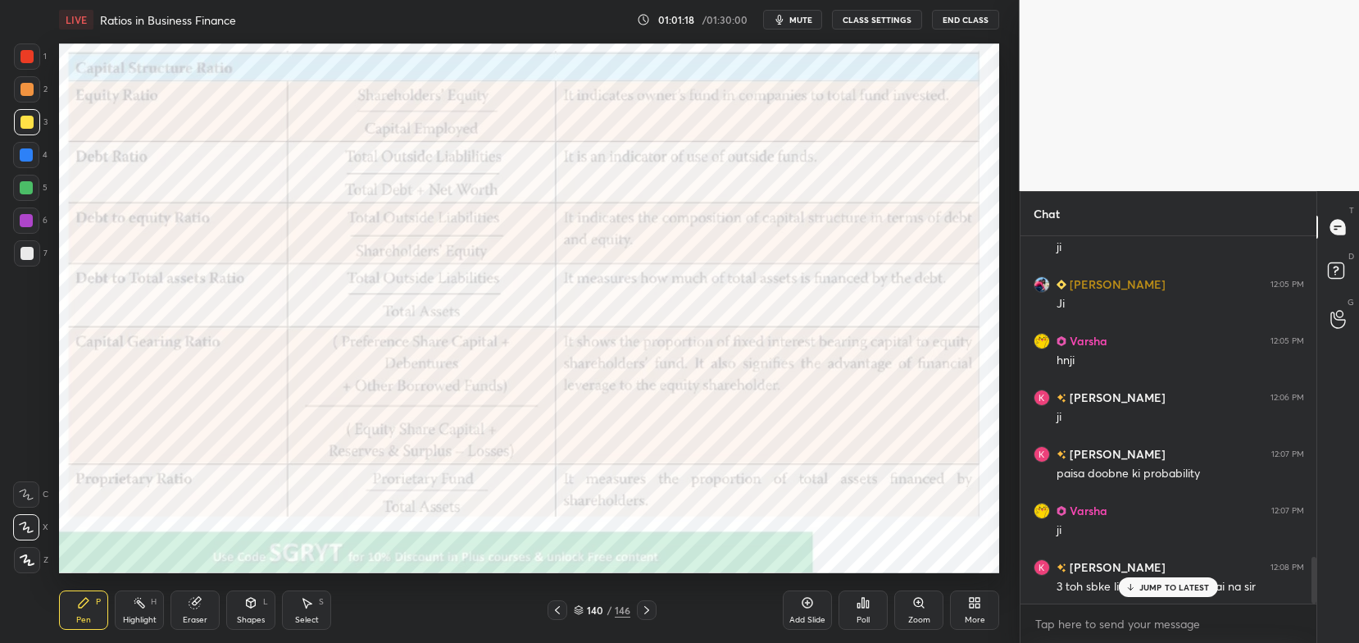
click at [1154, 587] on p "JUMP TO LATEST" at bounding box center [1175, 587] width 71 height 10
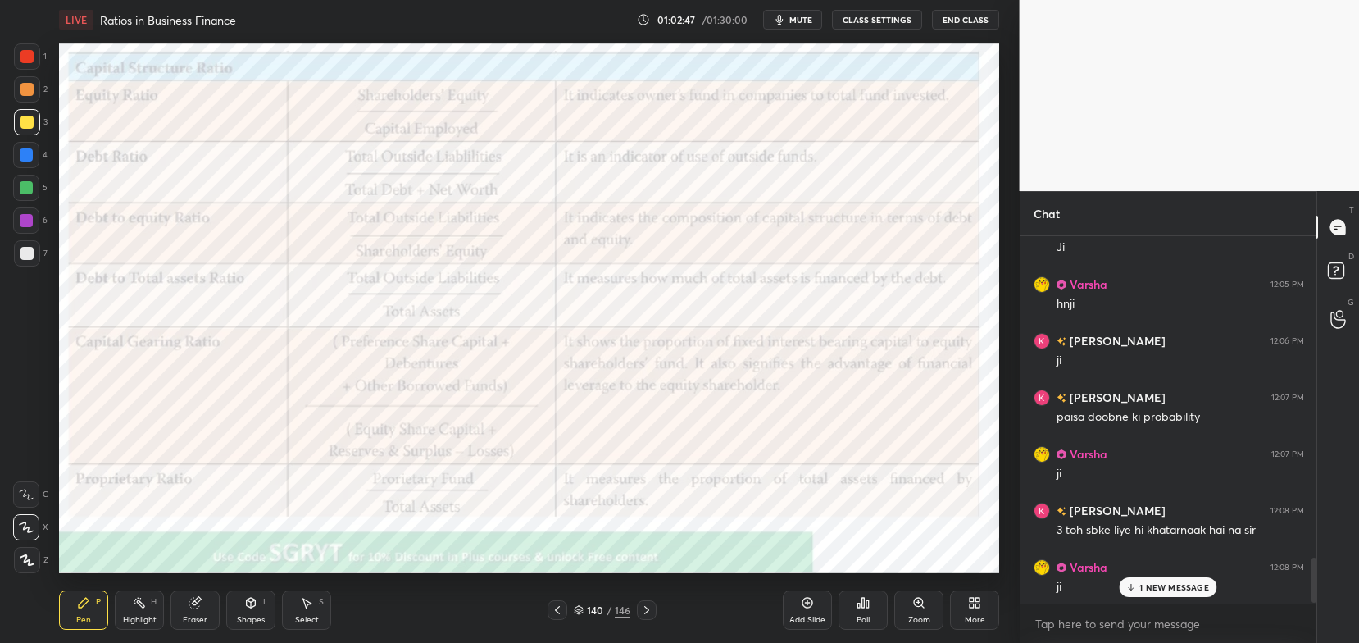
scroll to position [2640, 0]
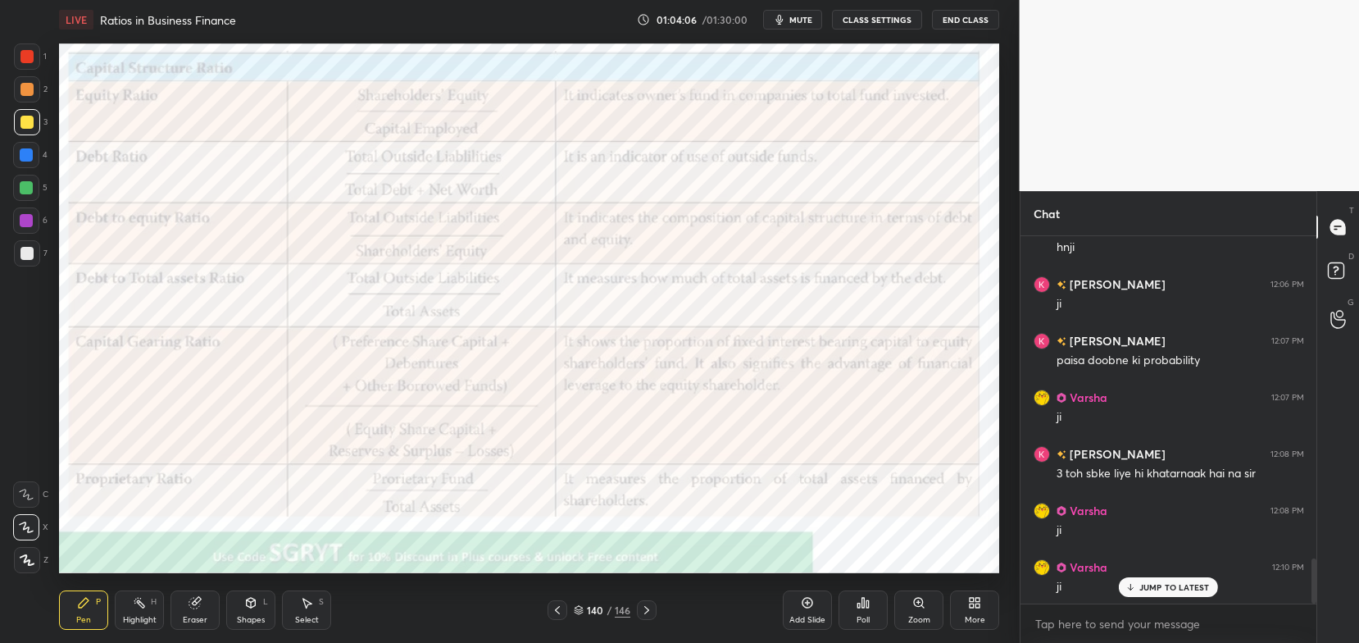
click at [30, 58] on div at bounding box center [26, 56] width 13 height 13
click at [643, 608] on icon at bounding box center [646, 609] width 13 height 13
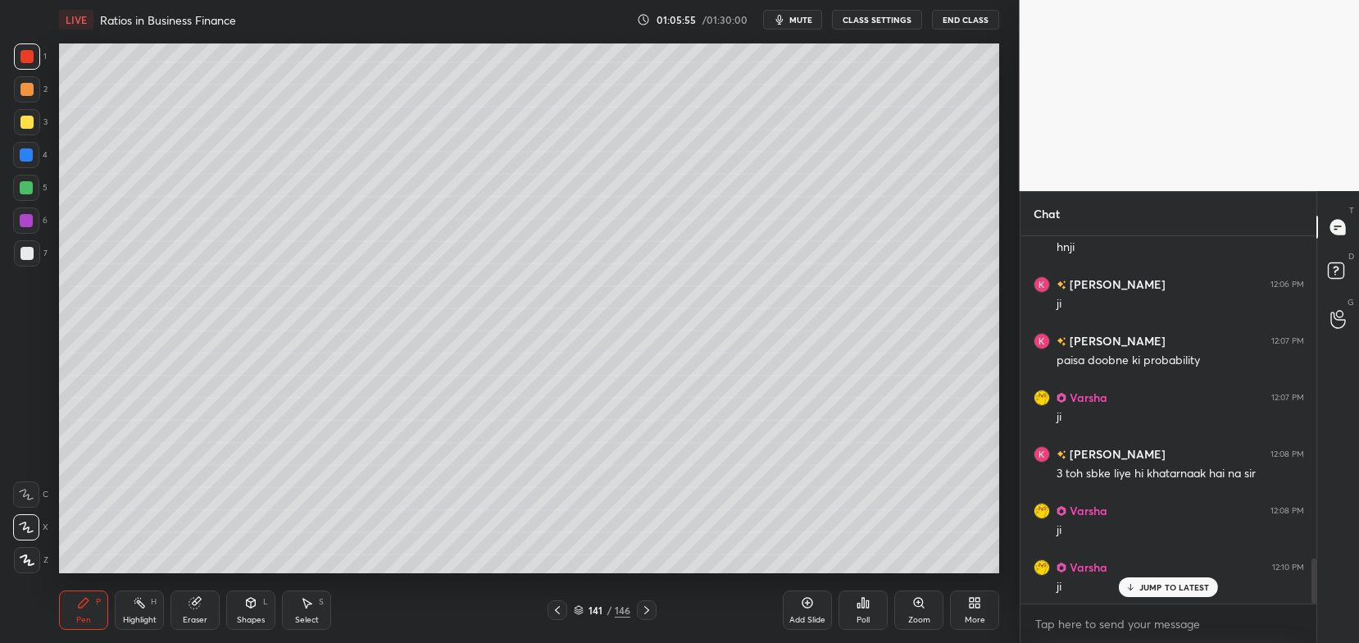
click at [641, 609] on icon at bounding box center [646, 609] width 13 height 13
click at [640, 609] on icon at bounding box center [646, 609] width 13 height 13
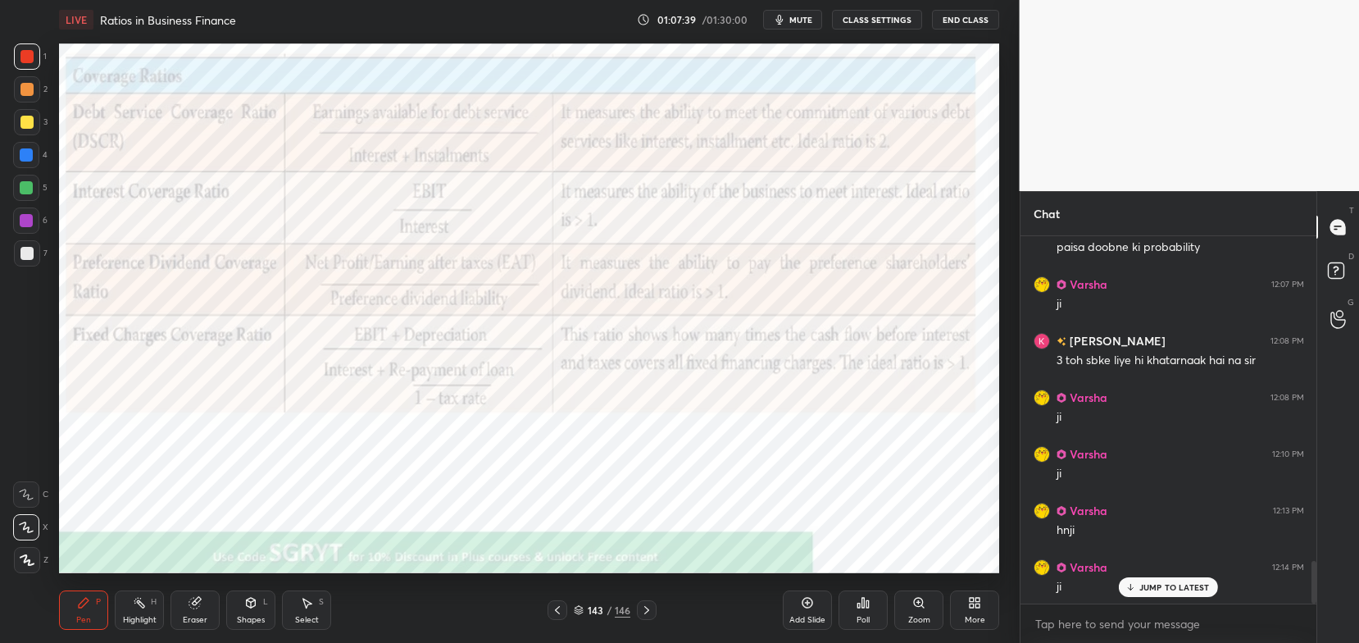
scroll to position [2810, 0]
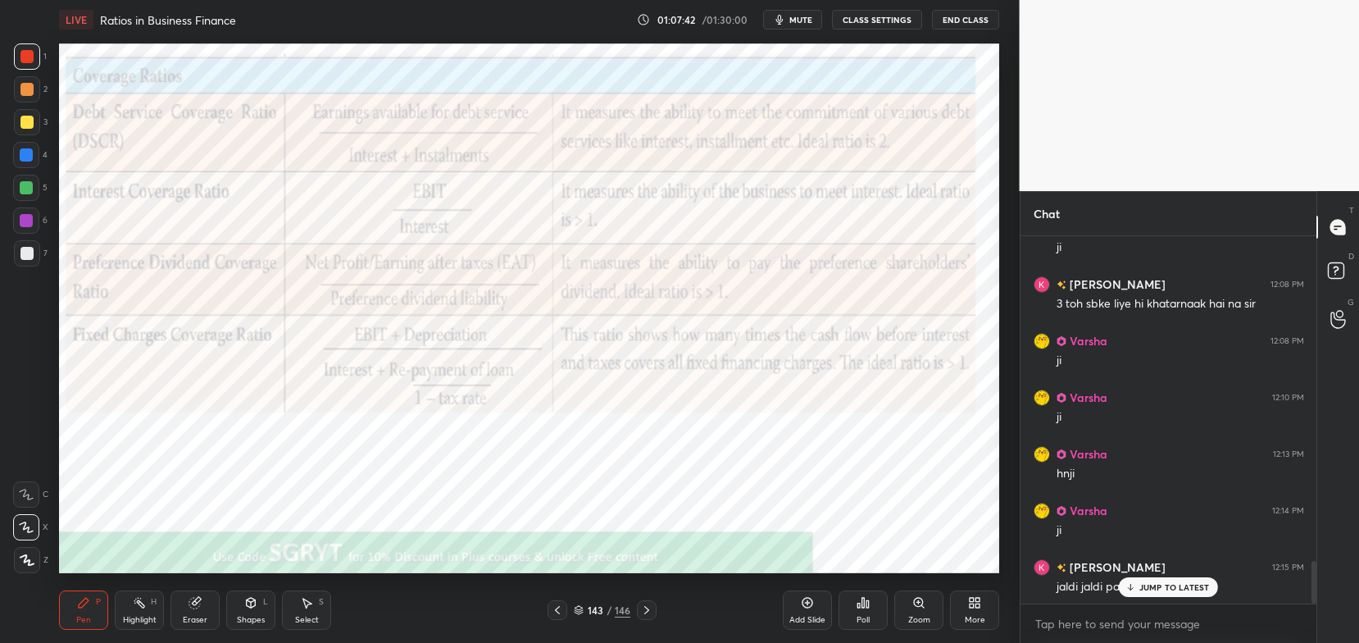
click at [1145, 590] on p "JUMP TO LATEST" at bounding box center [1175, 587] width 71 height 10
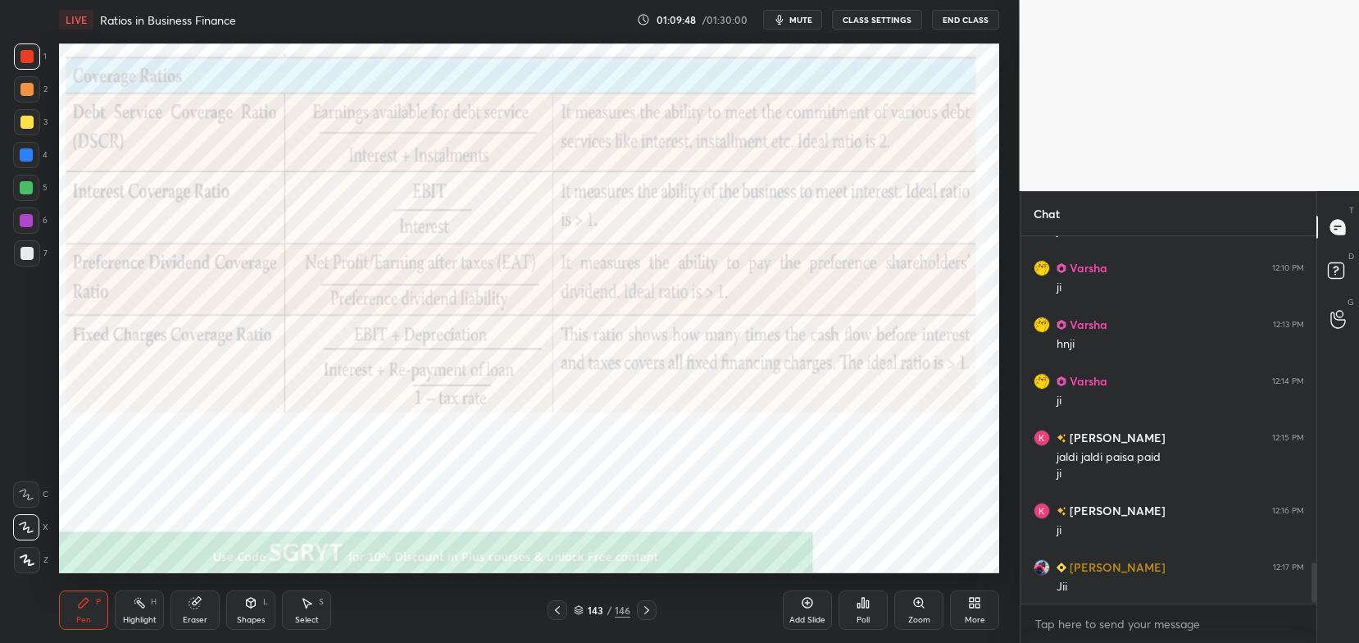
scroll to position [2996, 0]
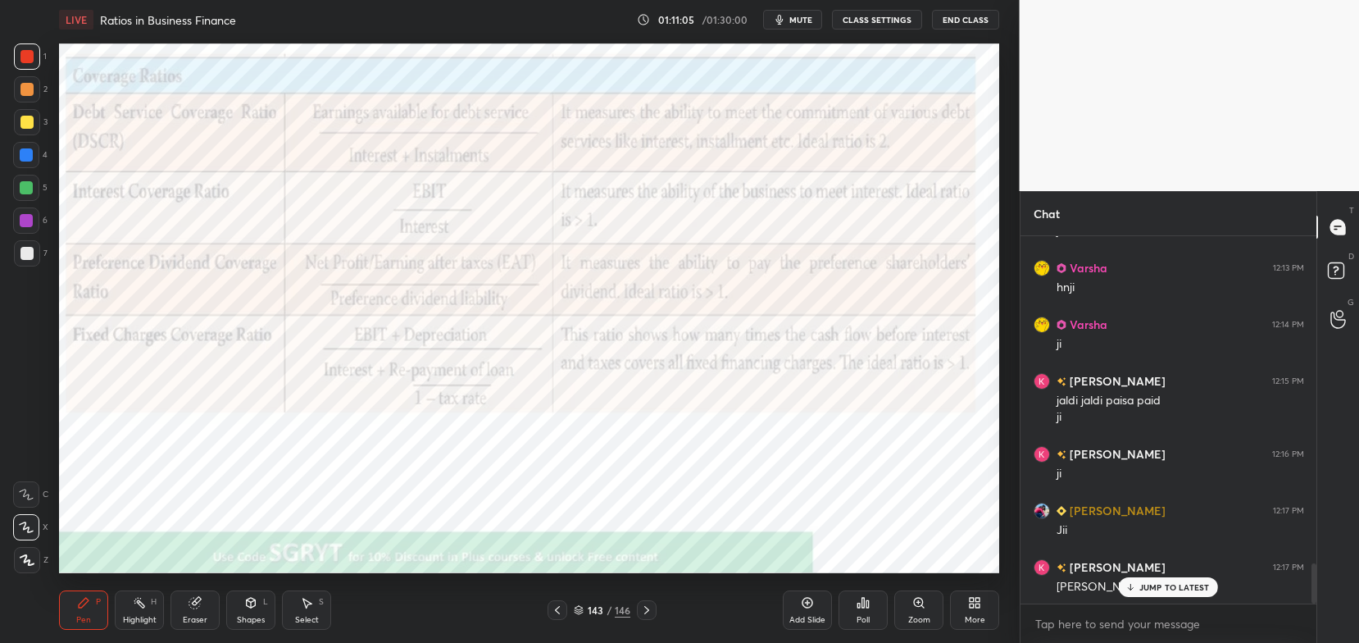
click at [191, 605] on icon at bounding box center [194, 603] width 11 height 11
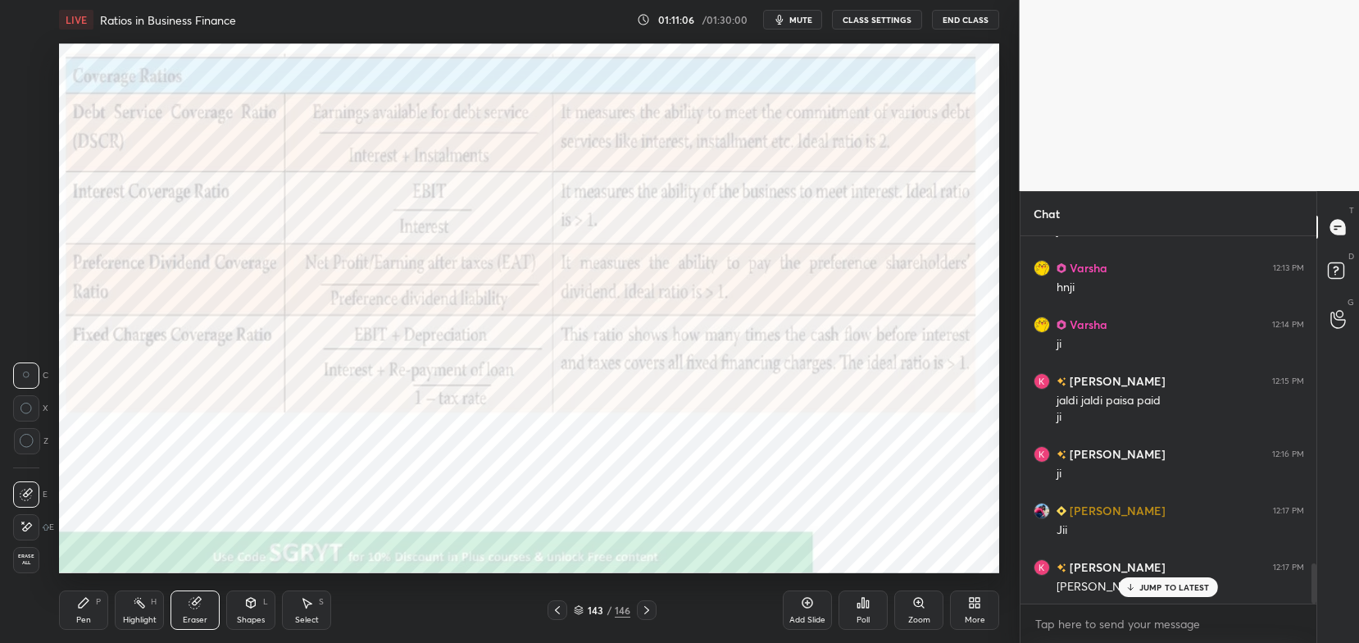
click at [27, 560] on span "Erase all" at bounding box center [26, 558] width 25 height 11
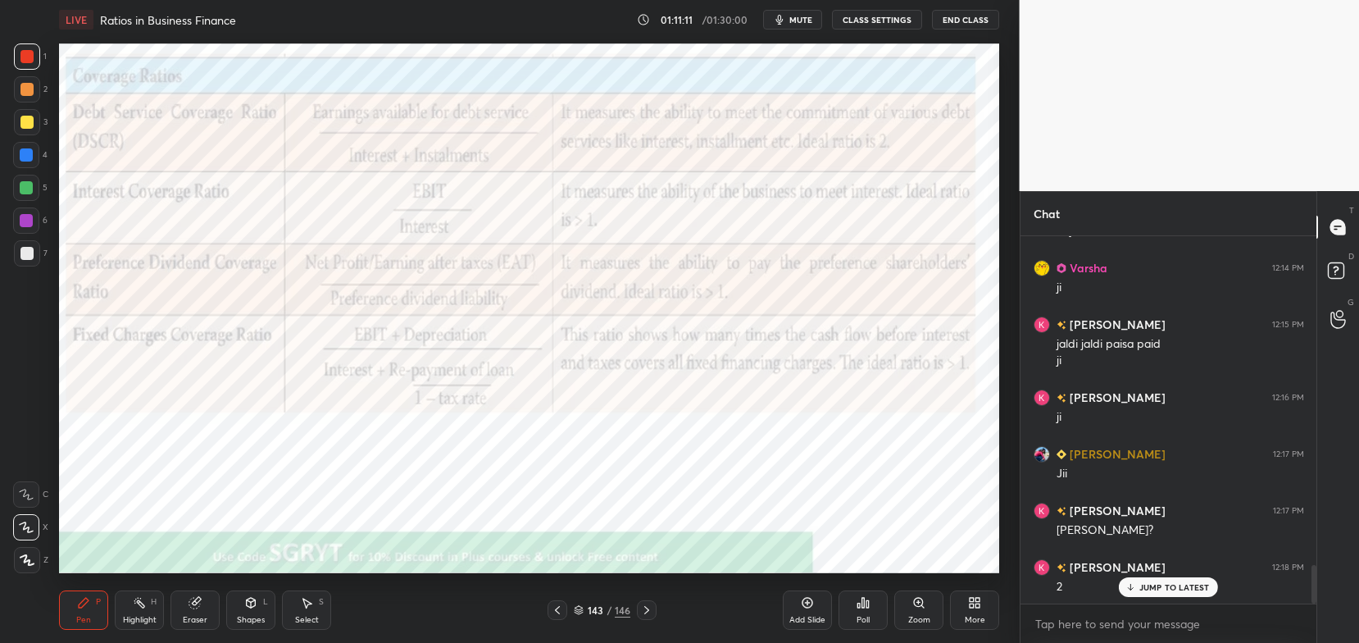
scroll to position [3109, 0]
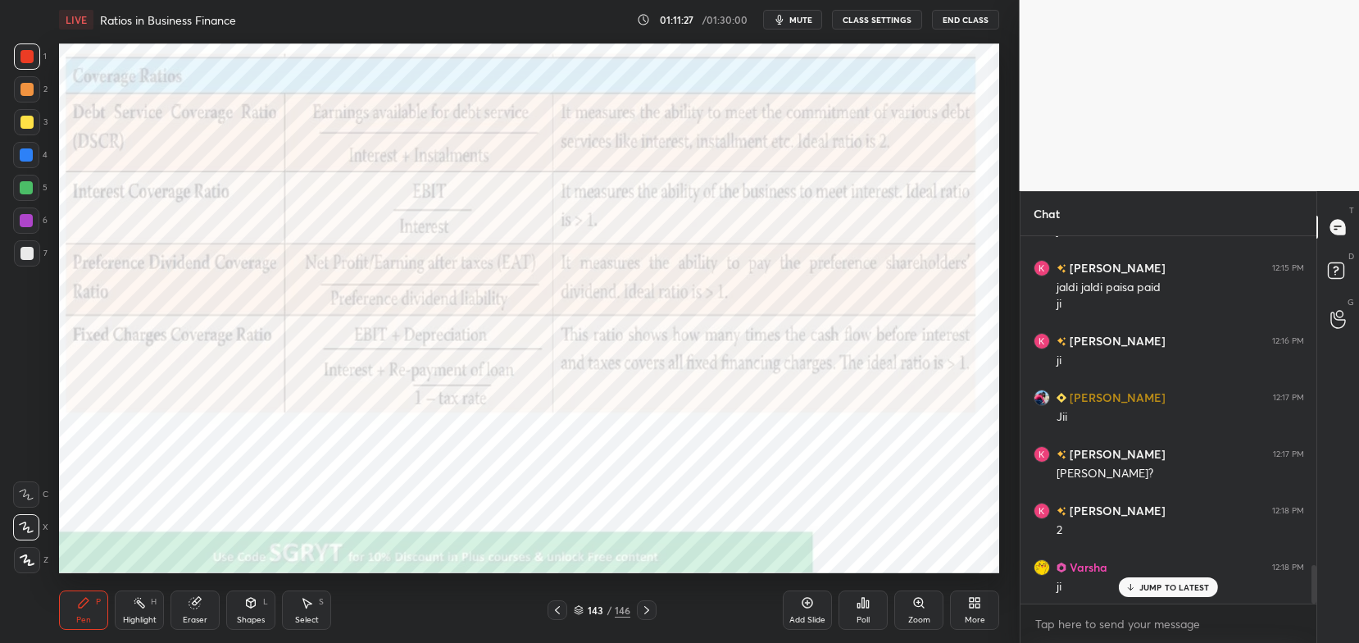
click at [191, 605] on icon at bounding box center [194, 603] width 11 height 11
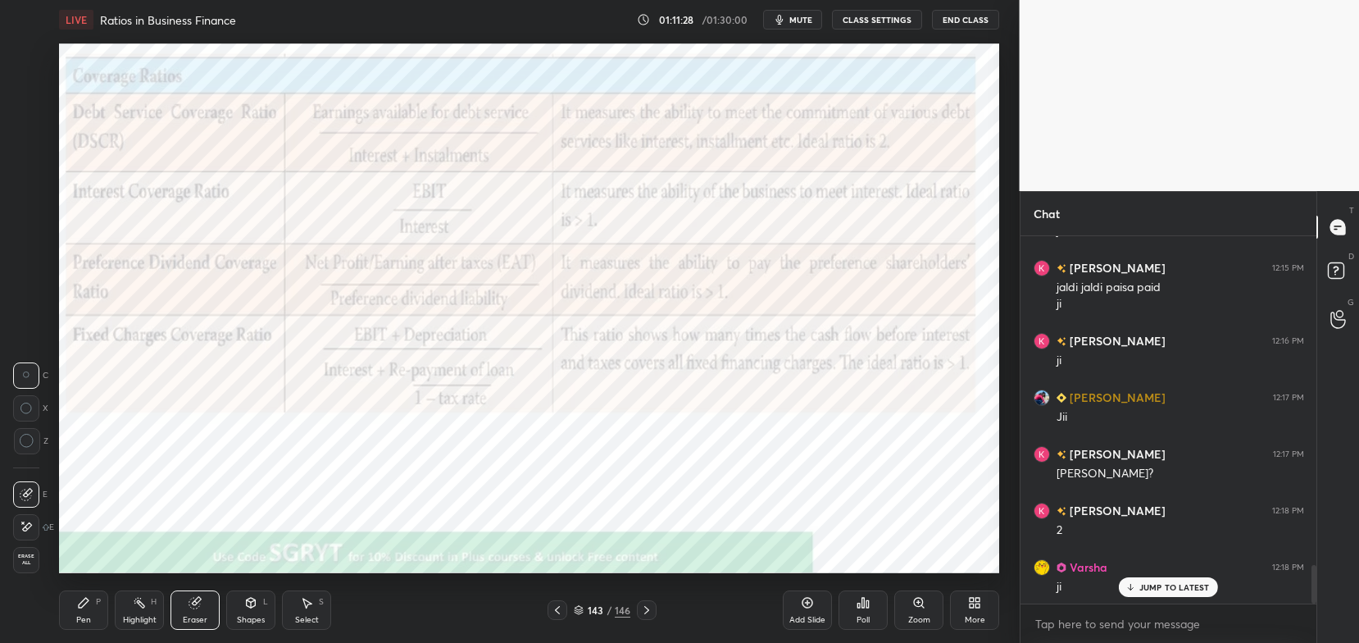
click at [25, 553] on div "Erase all" at bounding box center [26, 560] width 26 height 26
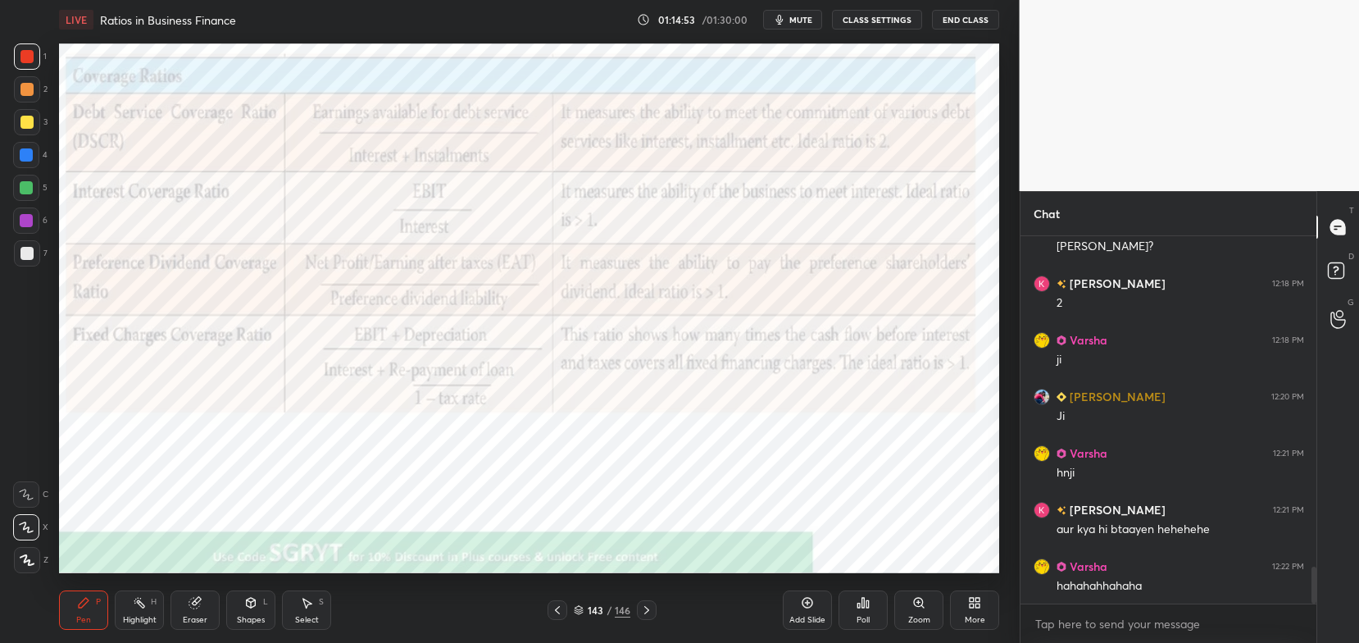
scroll to position [3393, 0]
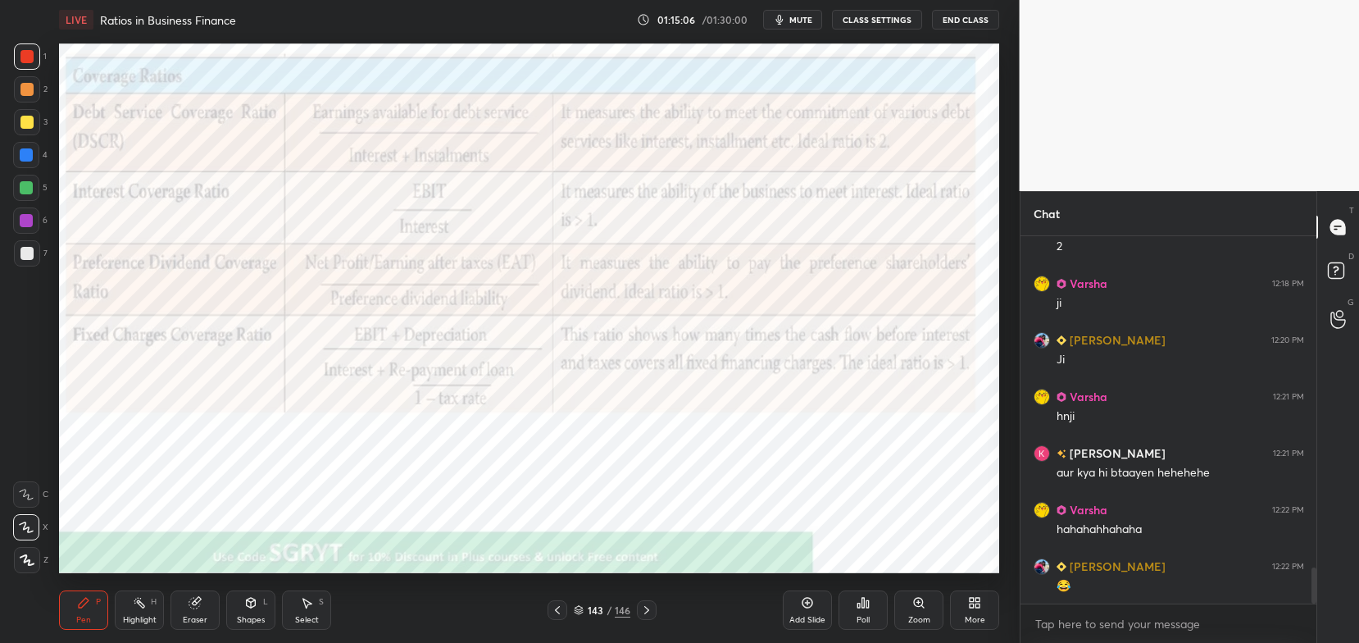
click at [201, 616] on div "Eraser" at bounding box center [195, 620] width 25 height 8
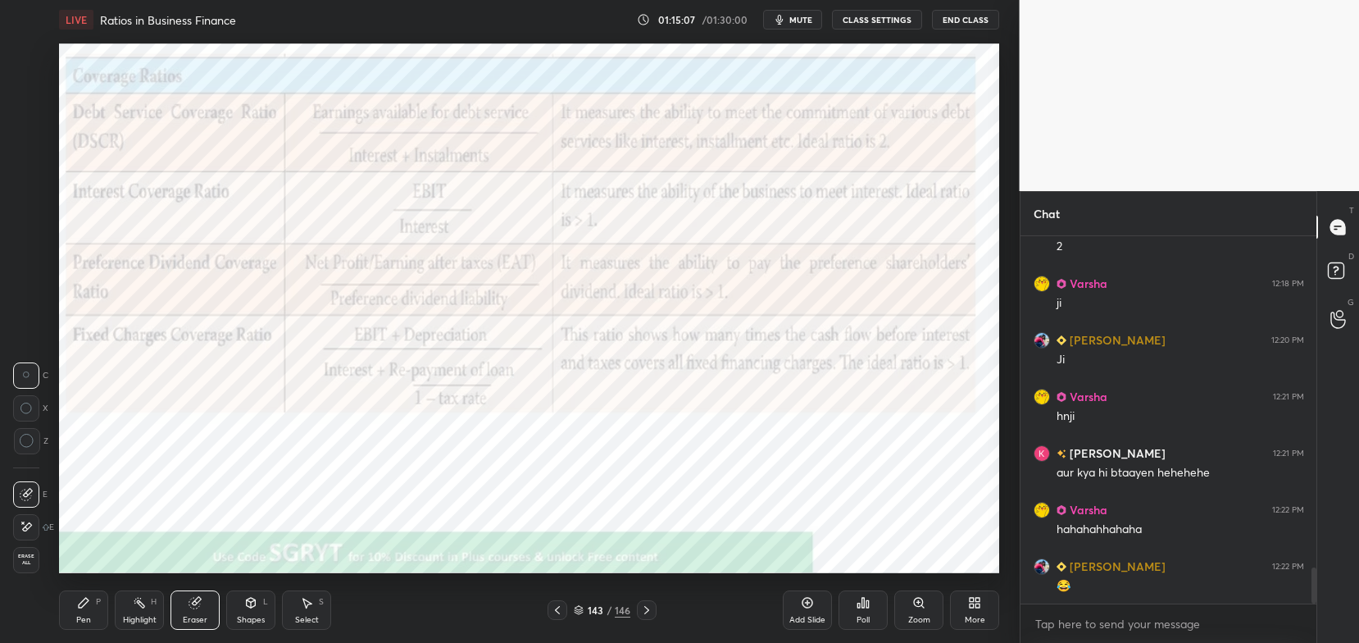
click at [32, 516] on div at bounding box center [26, 527] width 26 height 26
click at [106, 611] on div "Pen P" at bounding box center [83, 609] width 49 height 39
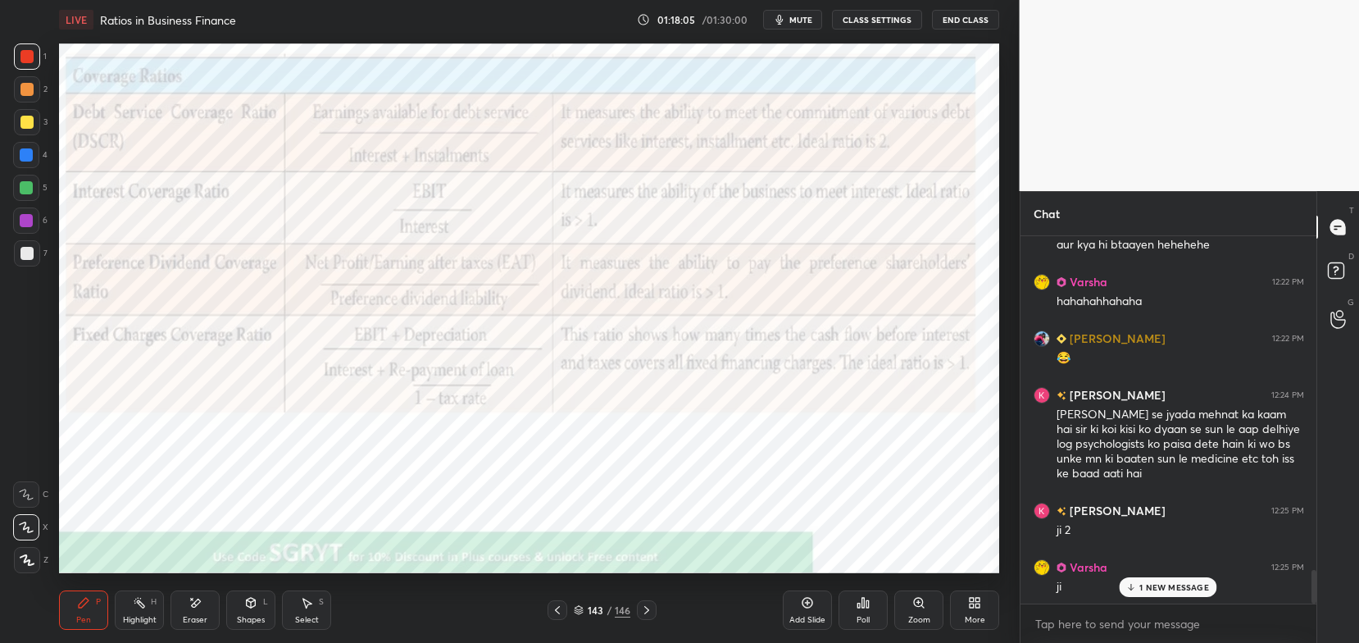
scroll to position [3677, 0]
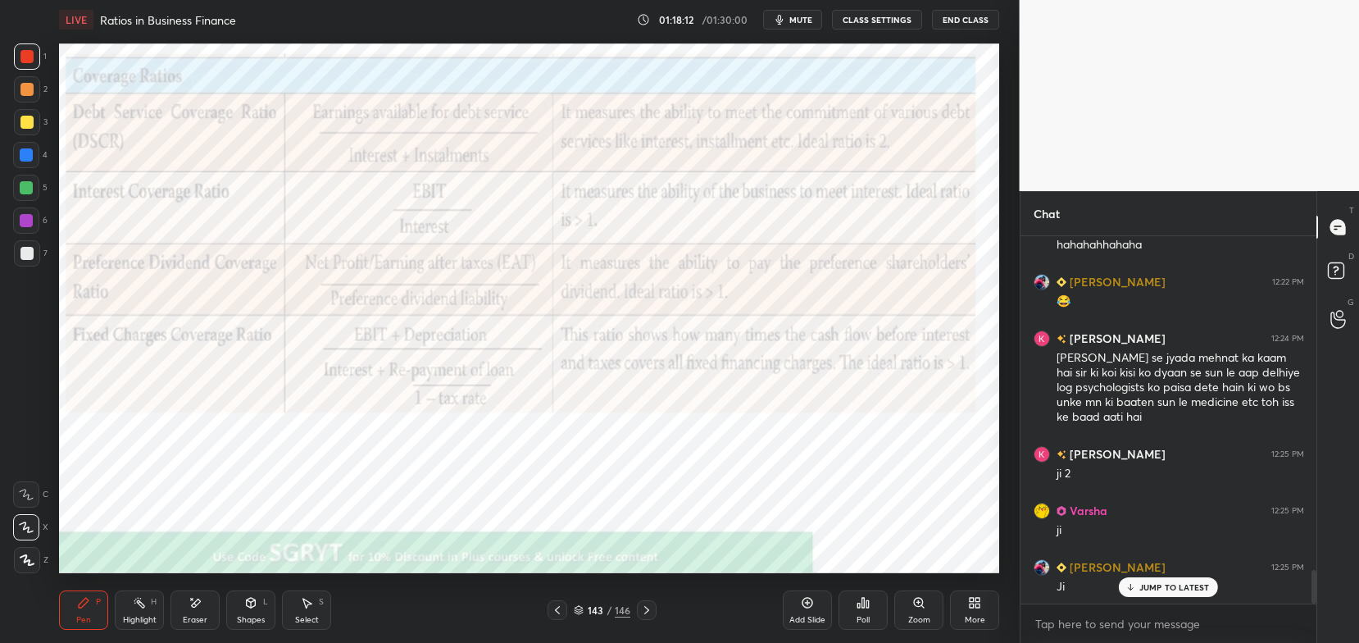
click at [808, 614] on div "Add Slide" at bounding box center [807, 609] width 49 height 39
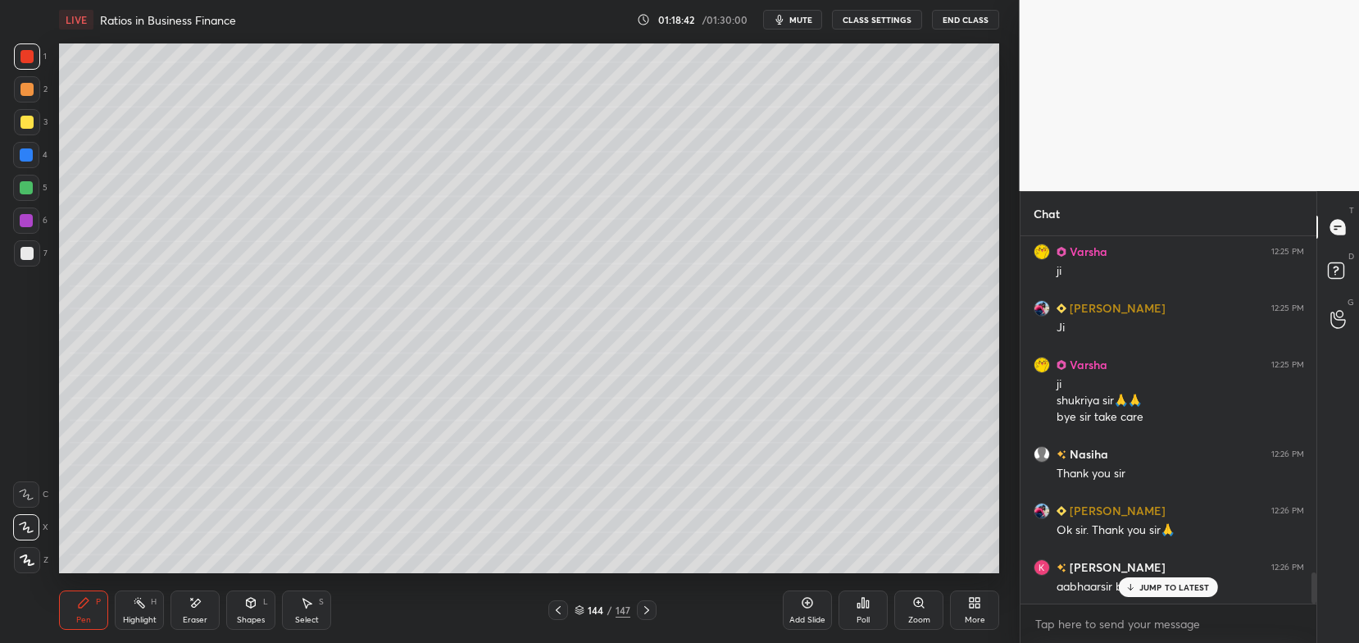
scroll to position [3993, 0]
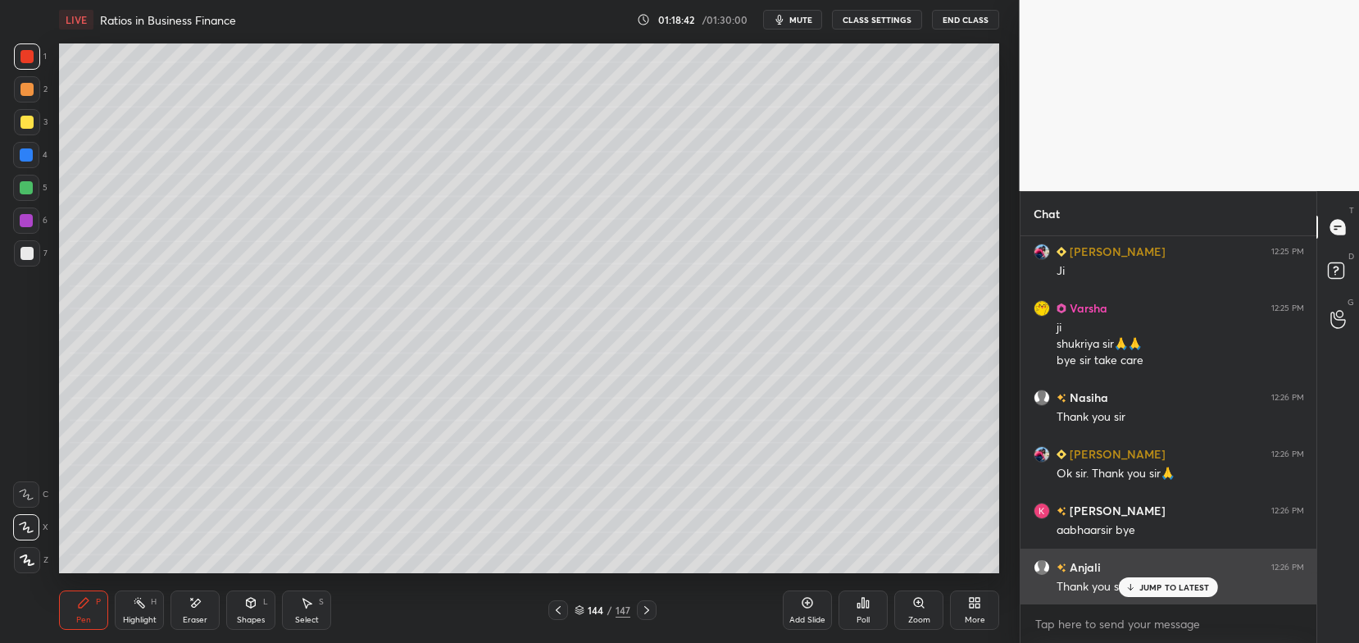
click at [1153, 595] on div "JUMP TO LATEST" at bounding box center [1168, 587] width 98 height 20
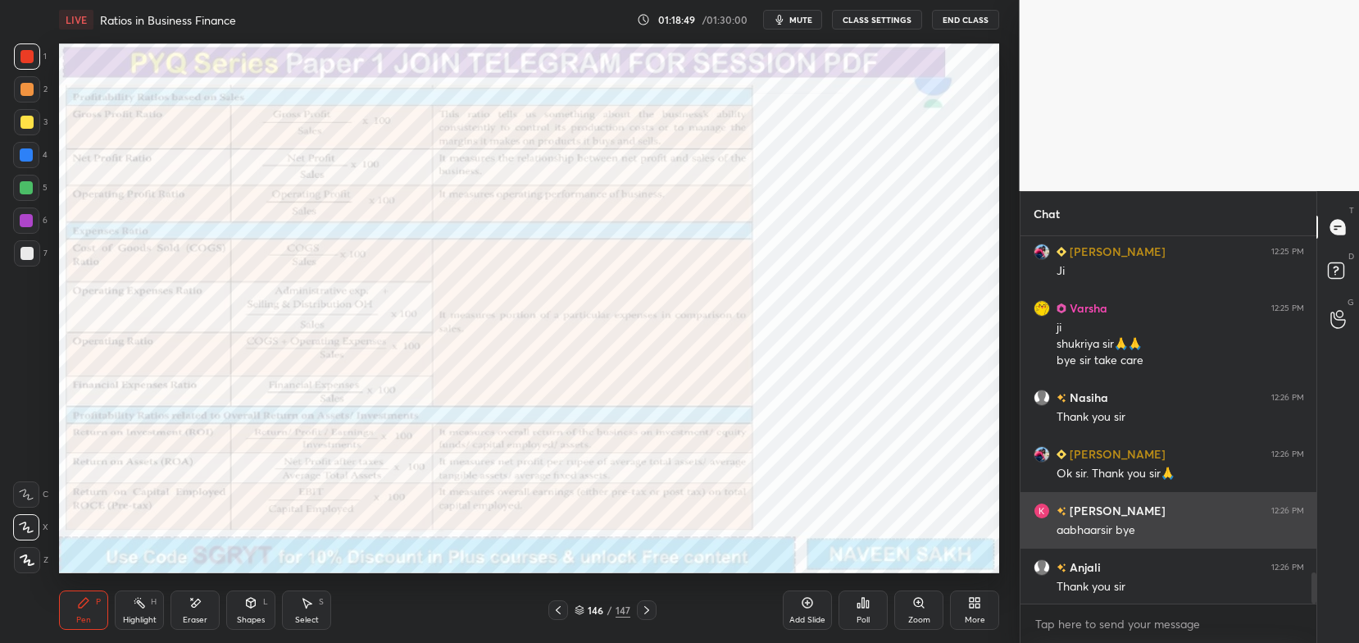
scroll to position [4050, 0]
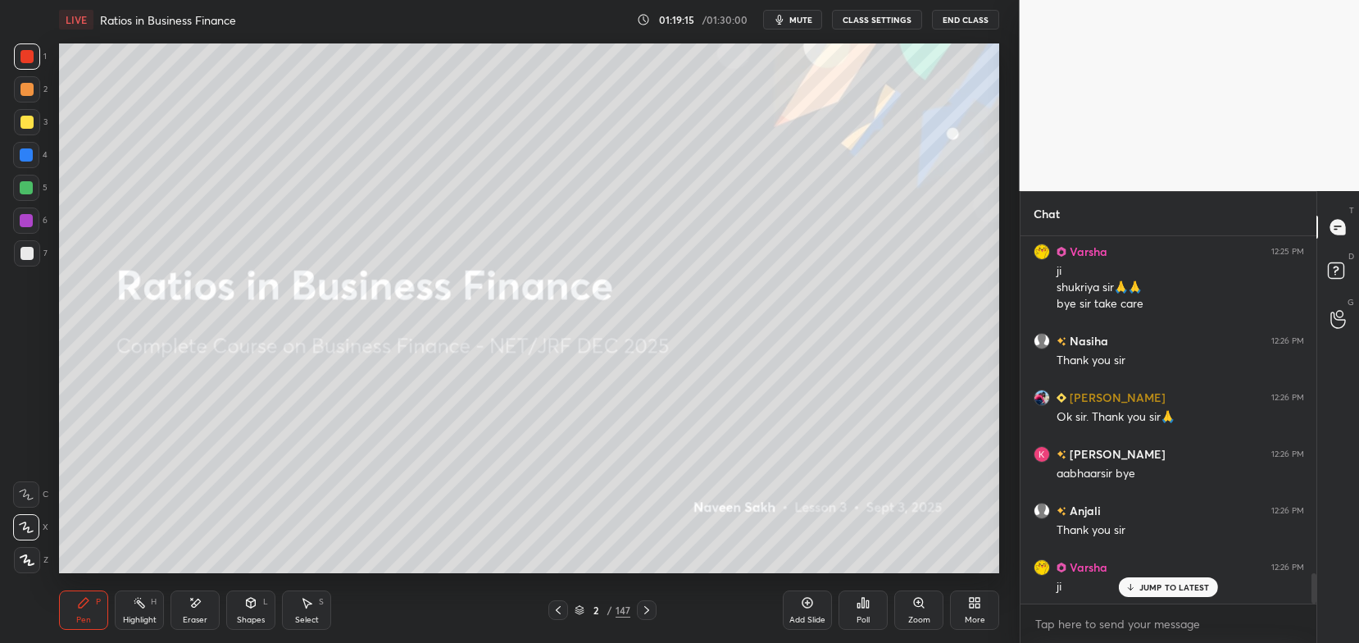
click at [968, 17] on button "End Class" at bounding box center [965, 20] width 67 height 20
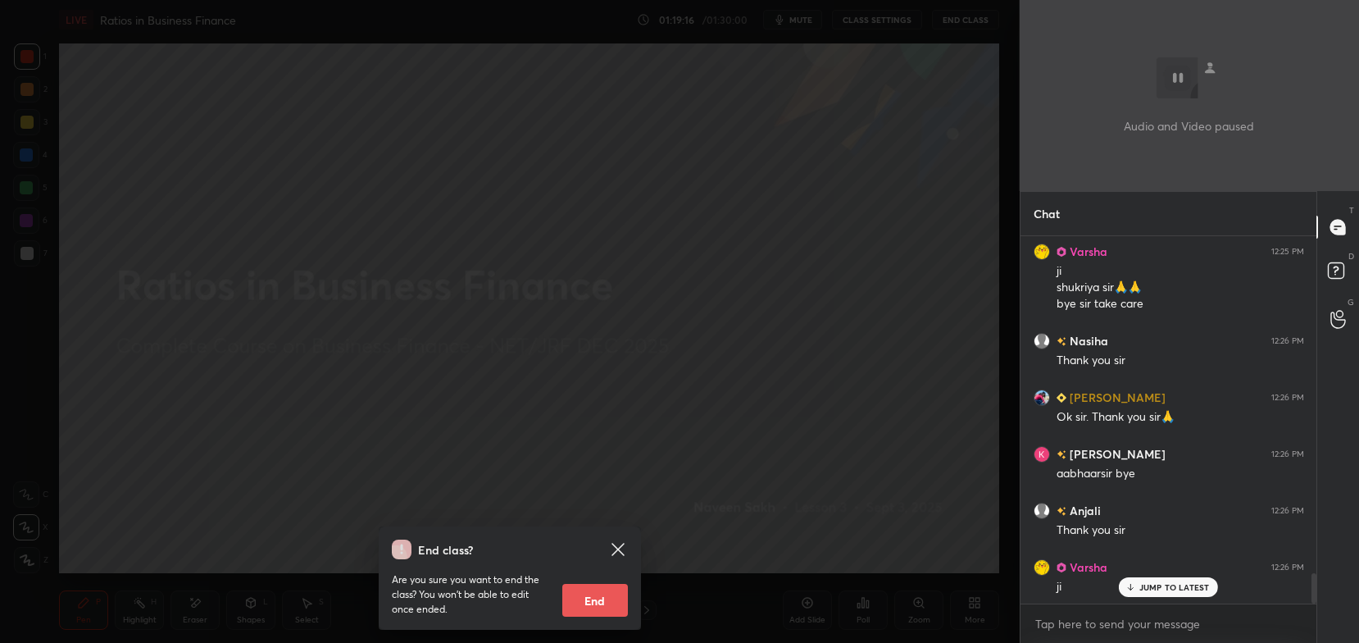
click at [615, 587] on button "End" at bounding box center [595, 600] width 66 height 33
type textarea "x"
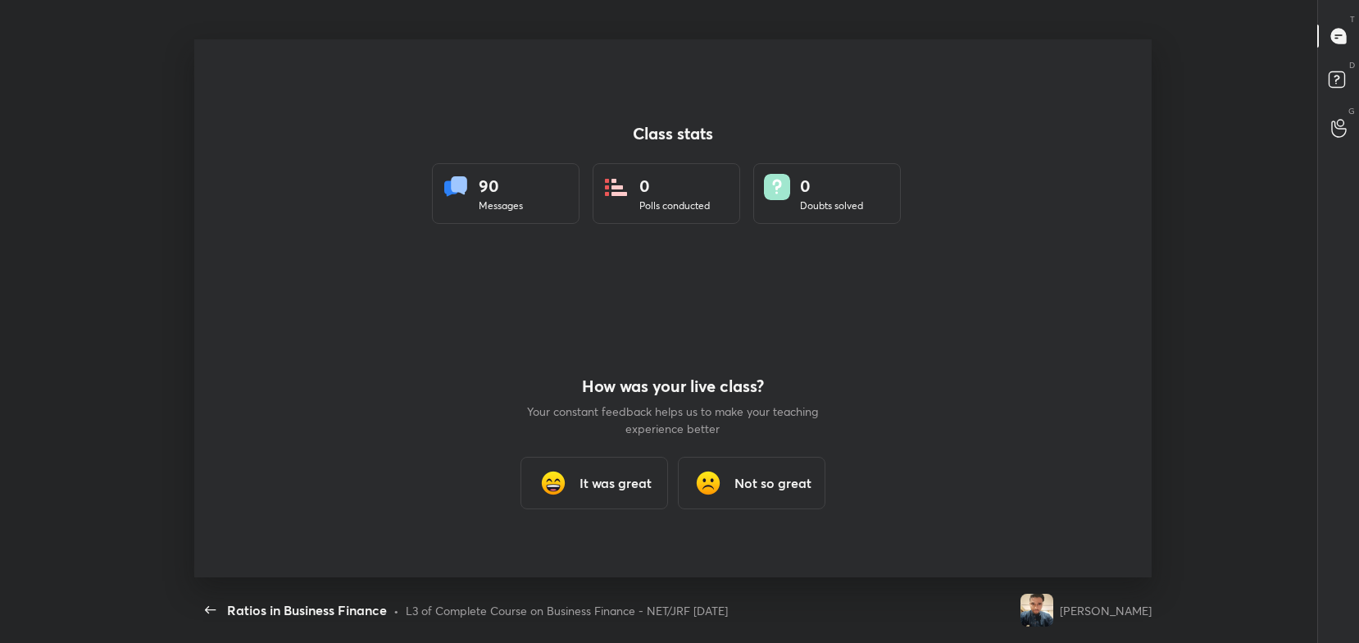
scroll to position [0, 0]
click at [609, 475] on h3 "It was great" at bounding box center [616, 483] width 72 height 20
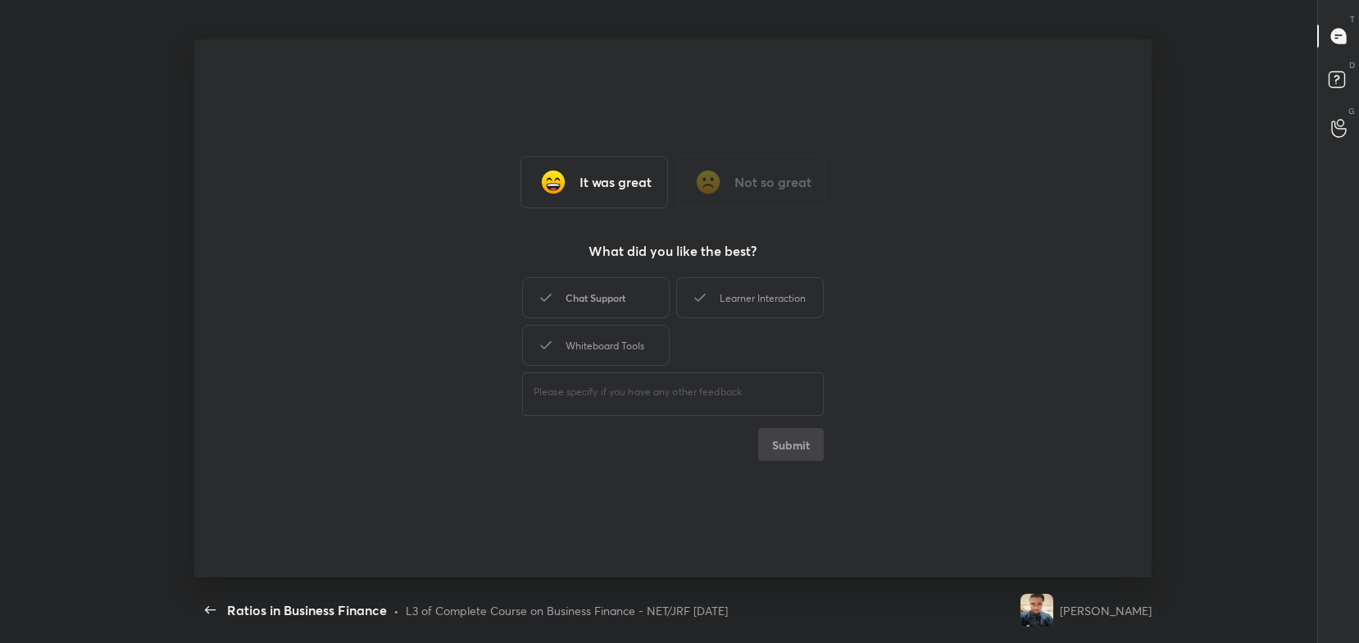
click at [628, 305] on div "Chat Support" at bounding box center [596, 297] width 148 height 41
click at [639, 340] on div "Whiteboard Tools" at bounding box center [596, 345] width 148 height 41
click at [716, 312] on div "Learner Interaction" at bounding box center [750, 297] width 148 height 41
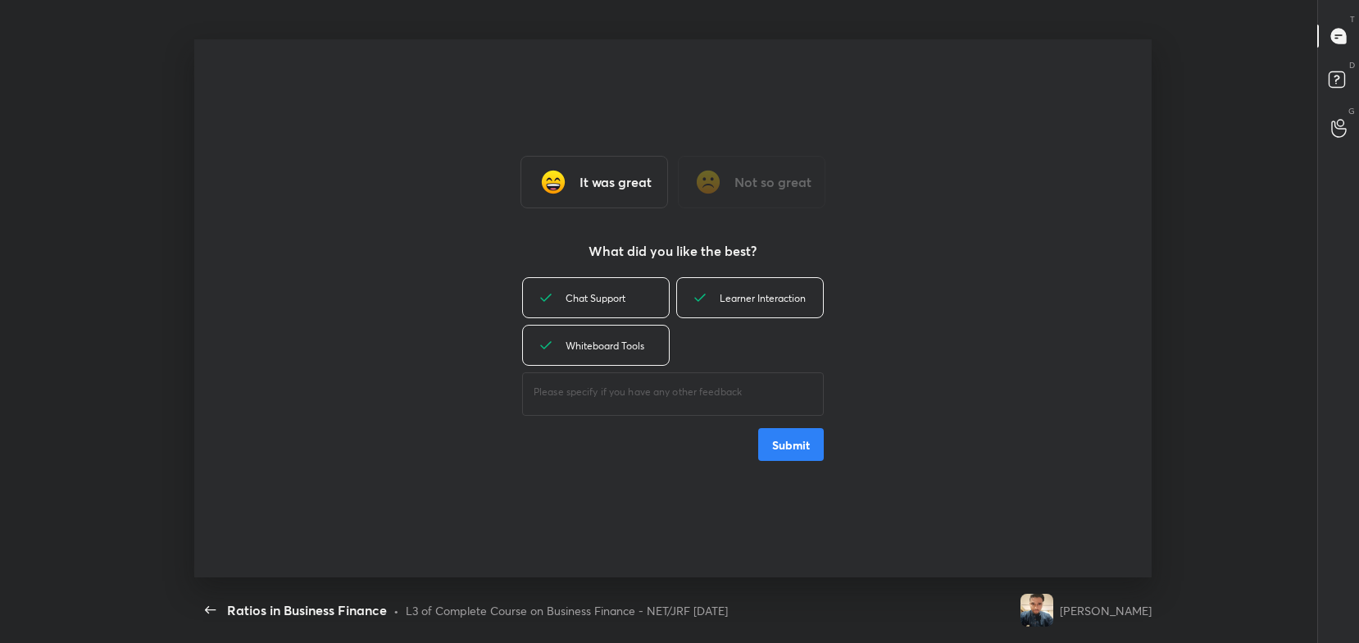
click at [785, 449] on button "Submit" at bounding box center [791, 444] width 66 height 33
